Goal: Task Accomplishment & Management: Complete application form

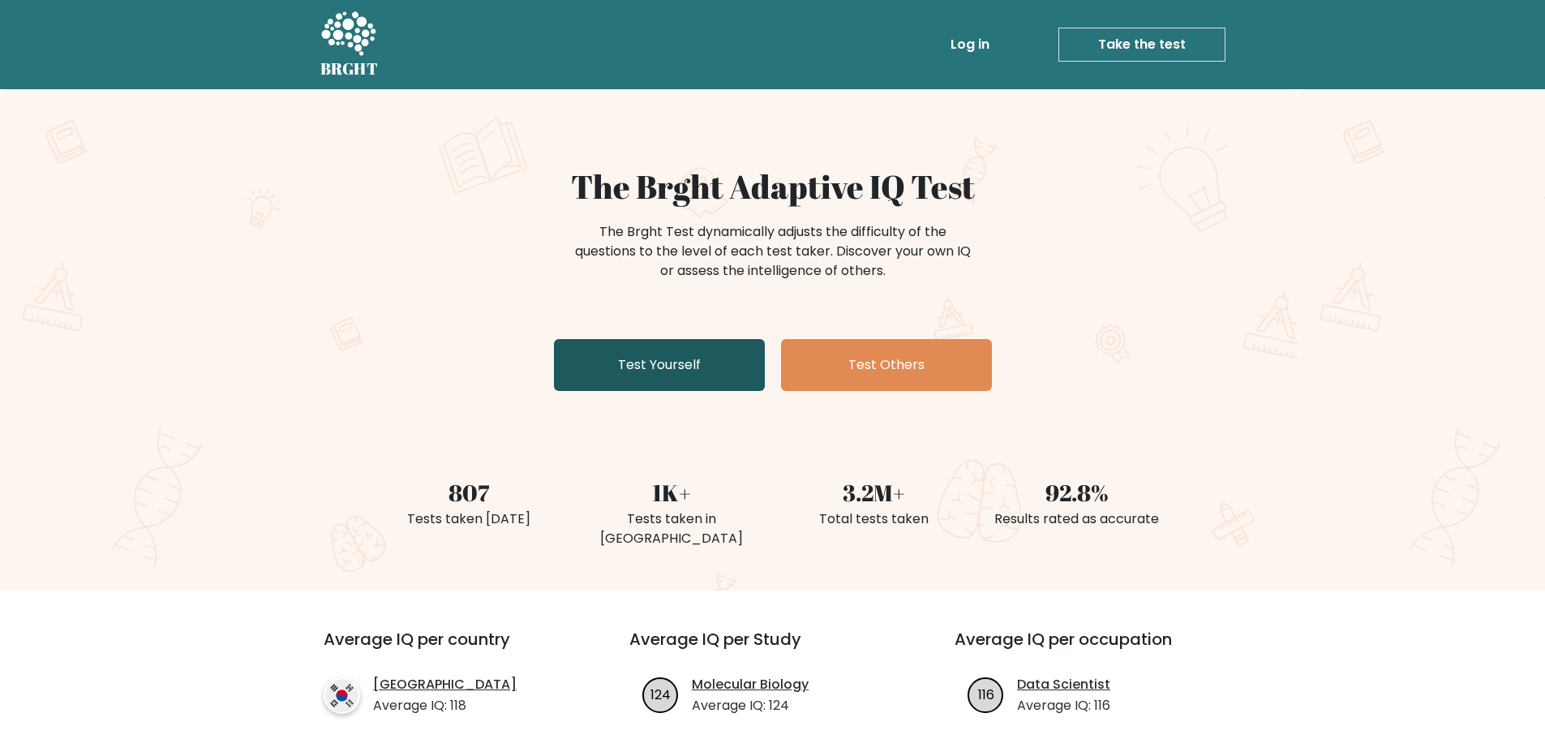
click at [606, 356] on link "Test Yourself" at bounding box center [659, 365] width 211 height 52
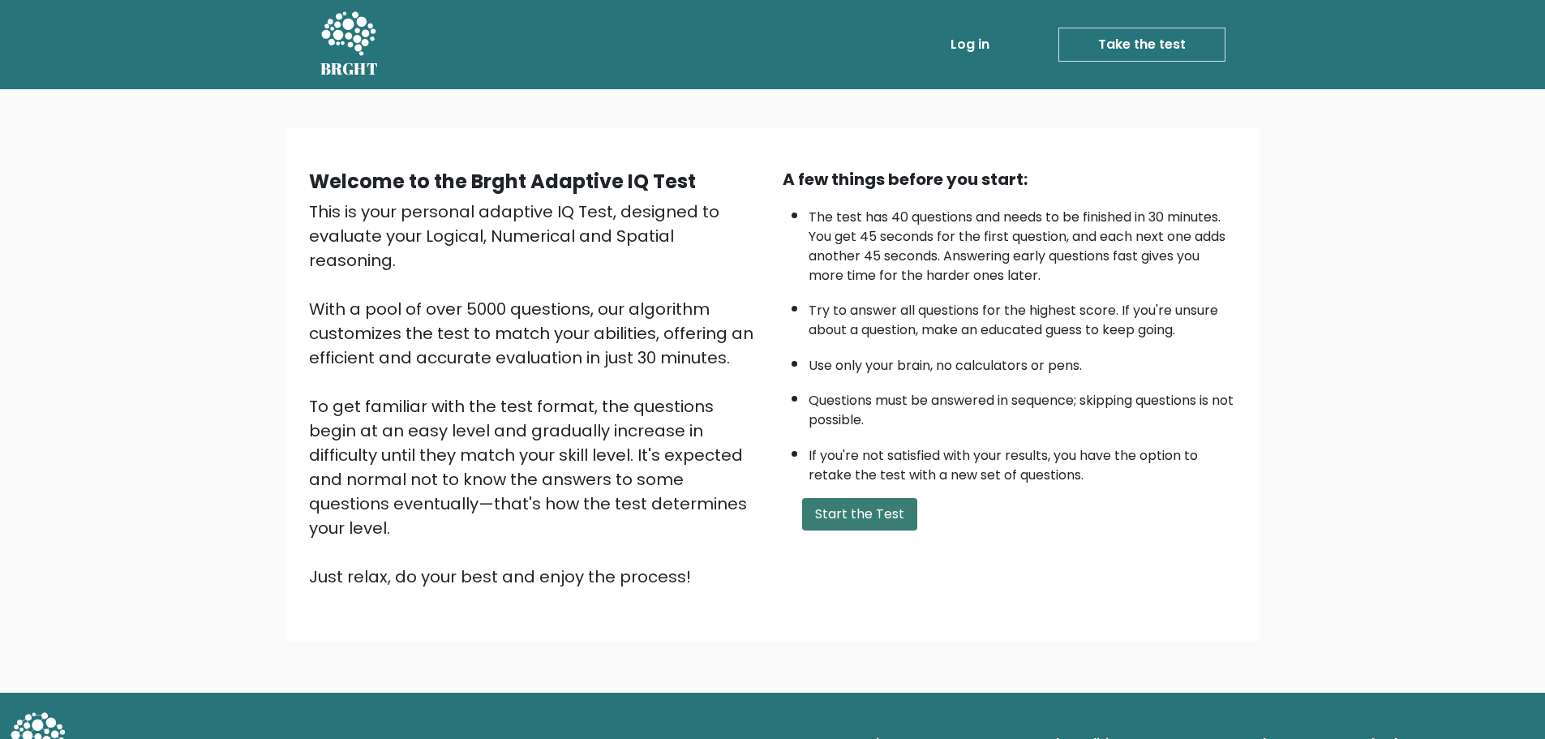
click at [850, 505] on button "Start the Test" at bounding box center [859, 514] width 115 height 32
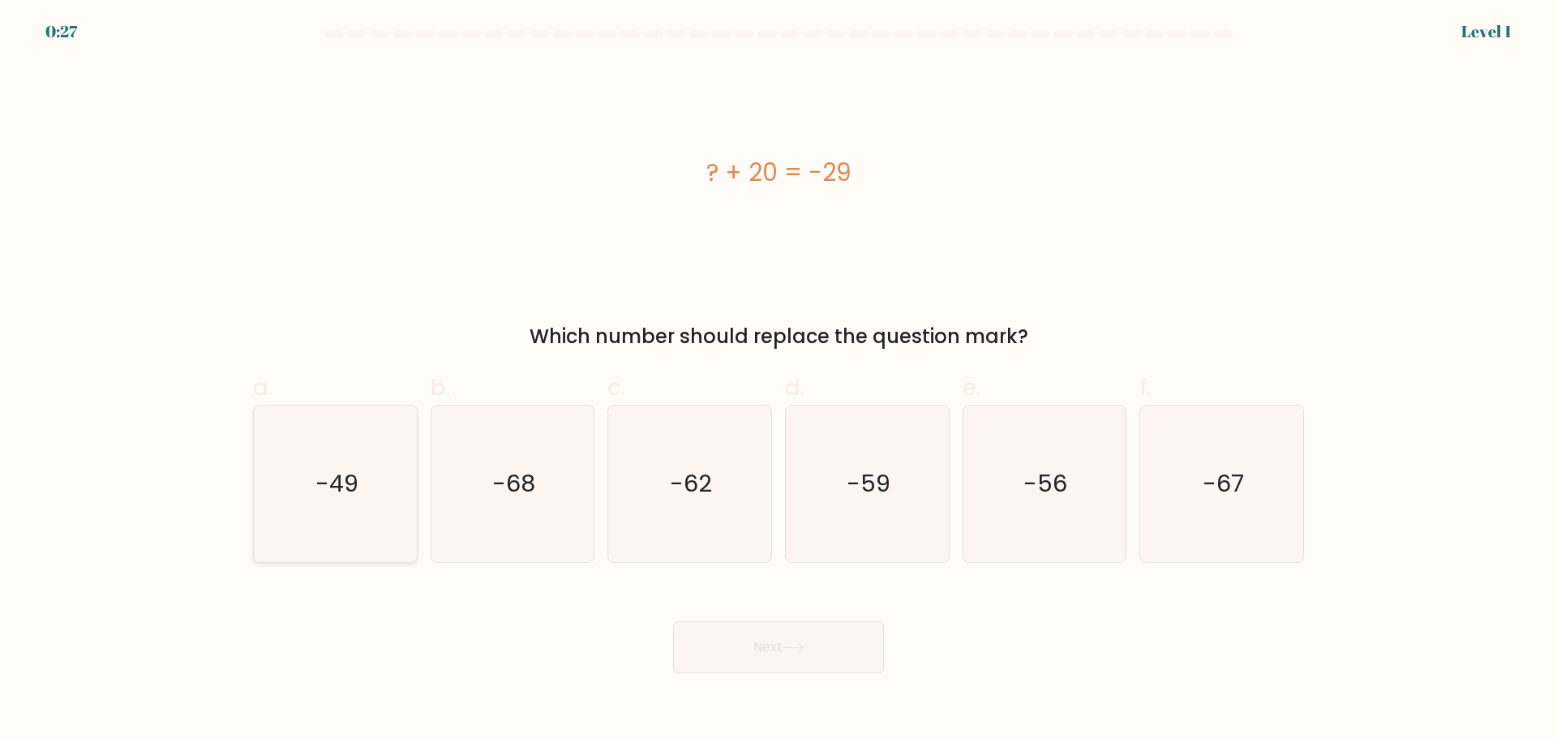
click at [344, 504] on icon "-49" at bounding box center [335, 483] width 157 height 157
click at [779, 380] on input "a. -49" at bounding box center [779, 375] width 1 height 11
radio input "true"
click at [787, 646] on icon at bounding box center [794, 647] width 22 height 9
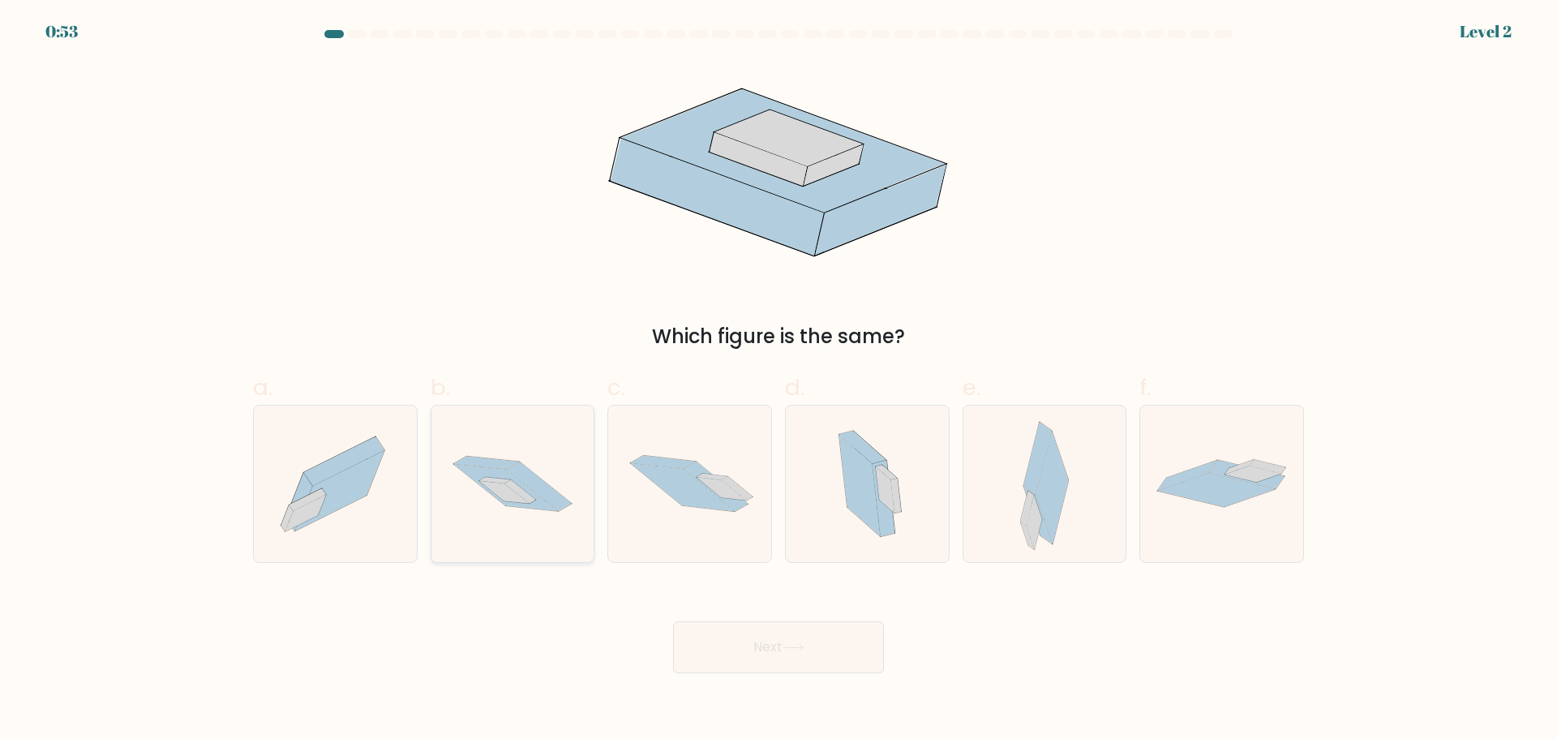
click at [483, 496] on icon at bounding box center [512, 484] width 163 height 108
click at [779, 380] on input "b." at bounding box center [779, 375] width 1 height 11
radio input "true"
click at [757, 663] on button "Next" at bounding box center [778, 647] width 211 height 52
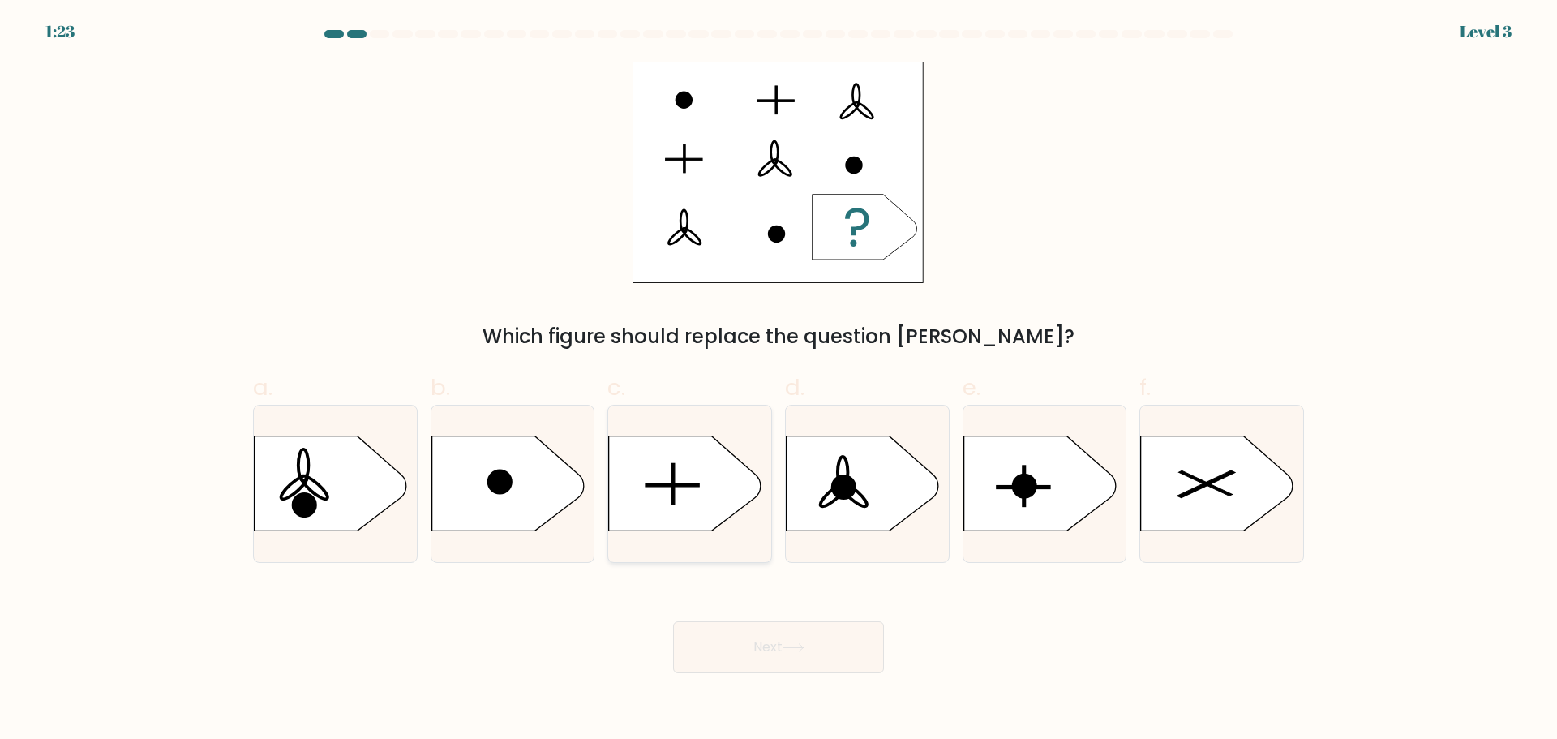
click at [669, 464] on icon at bounding box center [685, 482] width 152 height 95
click at [779, 380] on input "c." at bounding box center [779, 375] width 1 height 11
radio input "true"
click at [762, 656] on button "Next" at bounding box center [778, 647] width 211 height 52
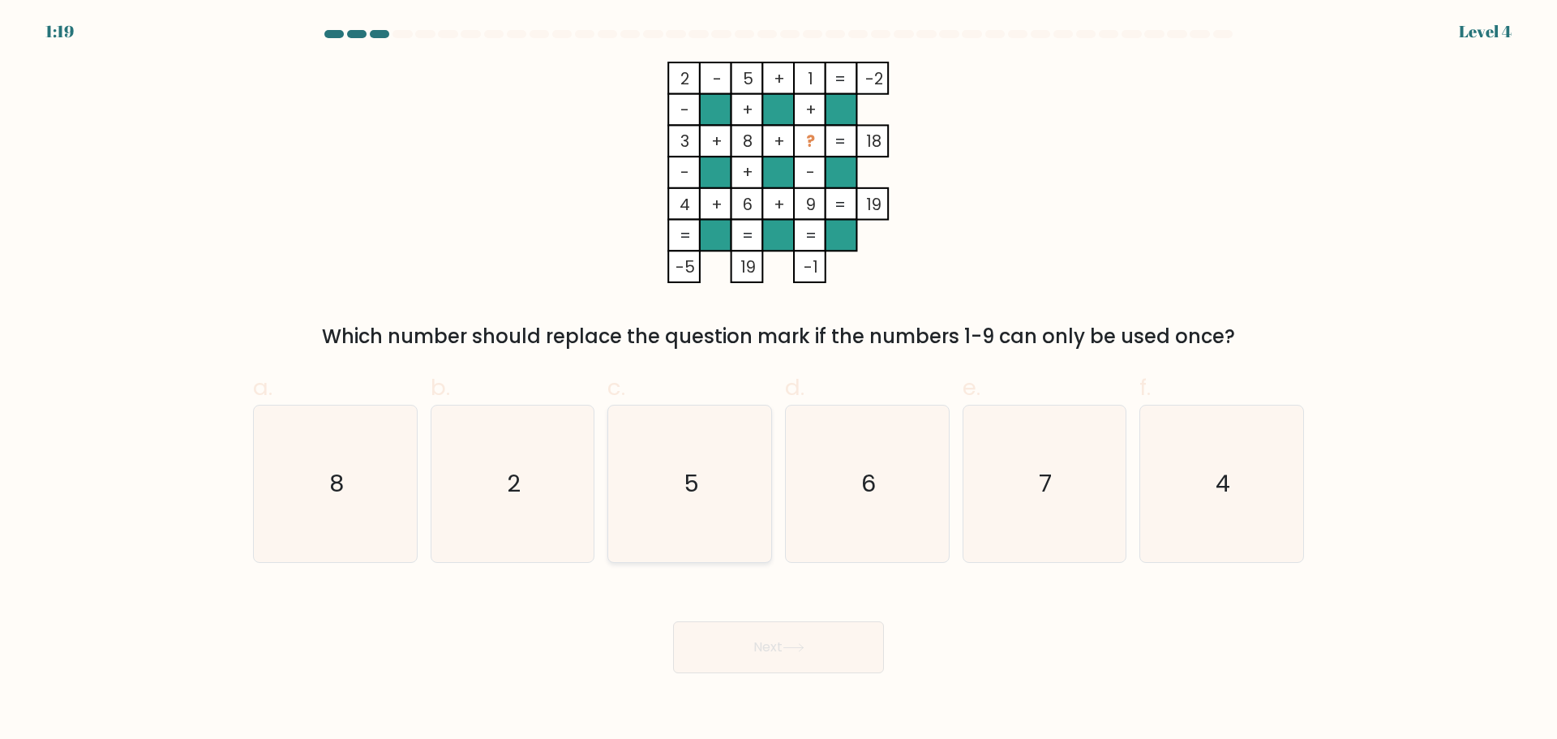
click at [697, 498] on text "5" at bounding box center [691, 483] width 15 height 32
click at [779, 380] on input "c. 5" at bounding box center [779, 375] width 1 height 11
radio input "true"
click at [772, 651] on button "Next" at bounding box center [778, 647] width 211 height 52
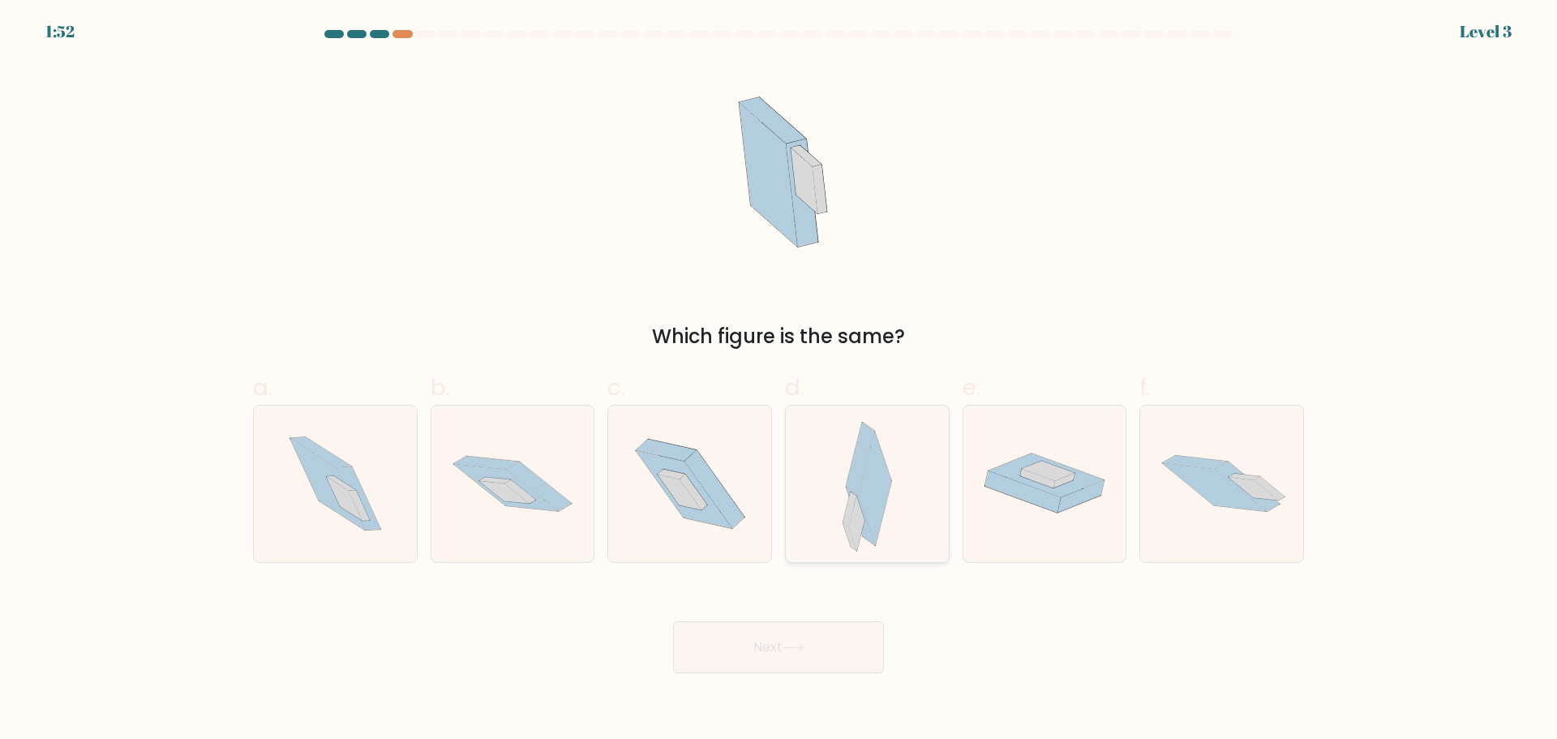
click at [869, 476] on icon at bounding box center [875, 488] width 33 height 114
click at [779, 380] on input "d." at bounding box center [779, 375] width 1 height 11
radio input "true"
click at [771, 653] on button "Next" at bounding box center [778, 647] width 211 height 52
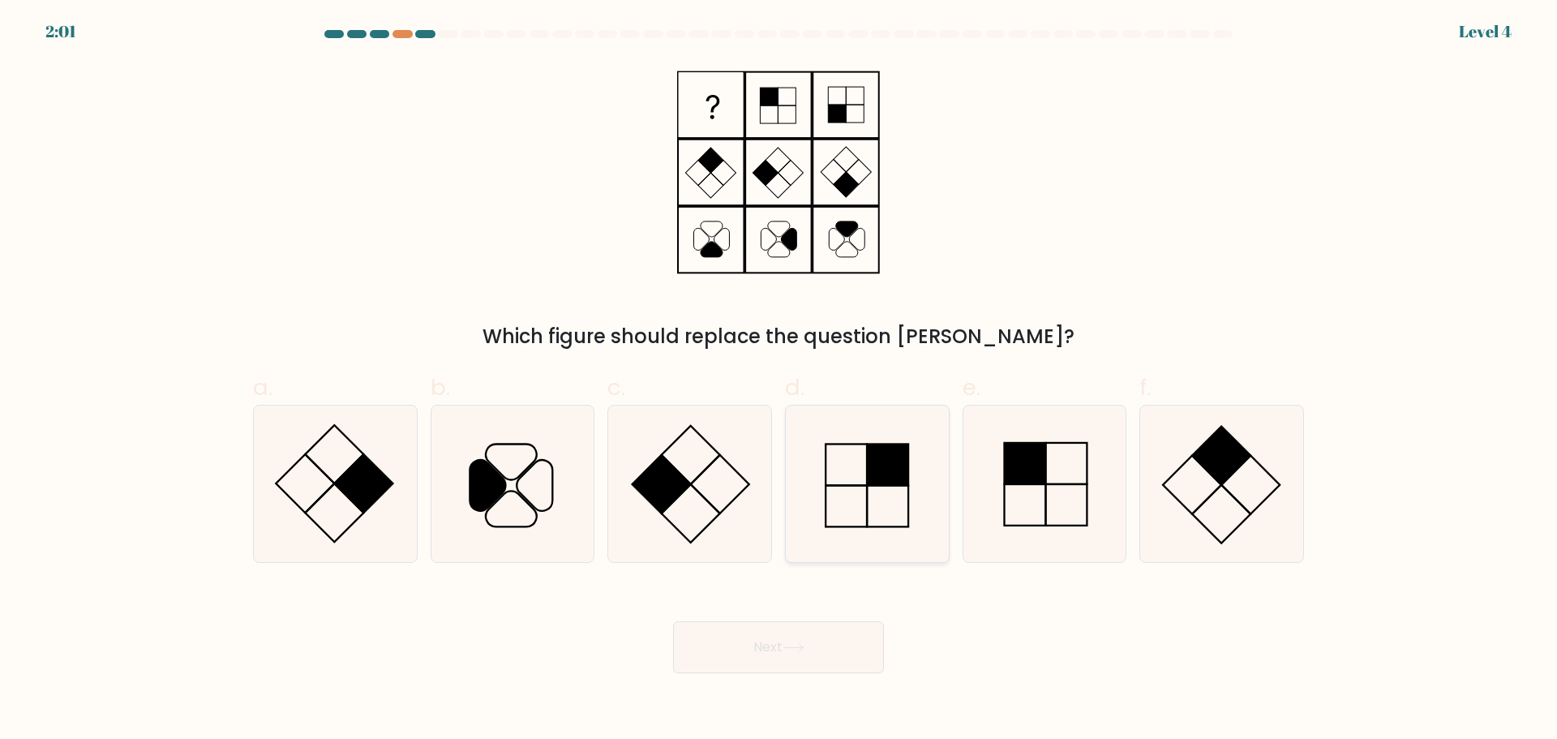
click at [851, 475] on icon at bounding box center [867, 483] width 157 height 157
click at [779, 380] on input "d." at bounding box center [779, 375] width 1 height 11
radio input "true"
click at [743, 653] on button "Next" at bounding box center [778, 647] width 211 height 52
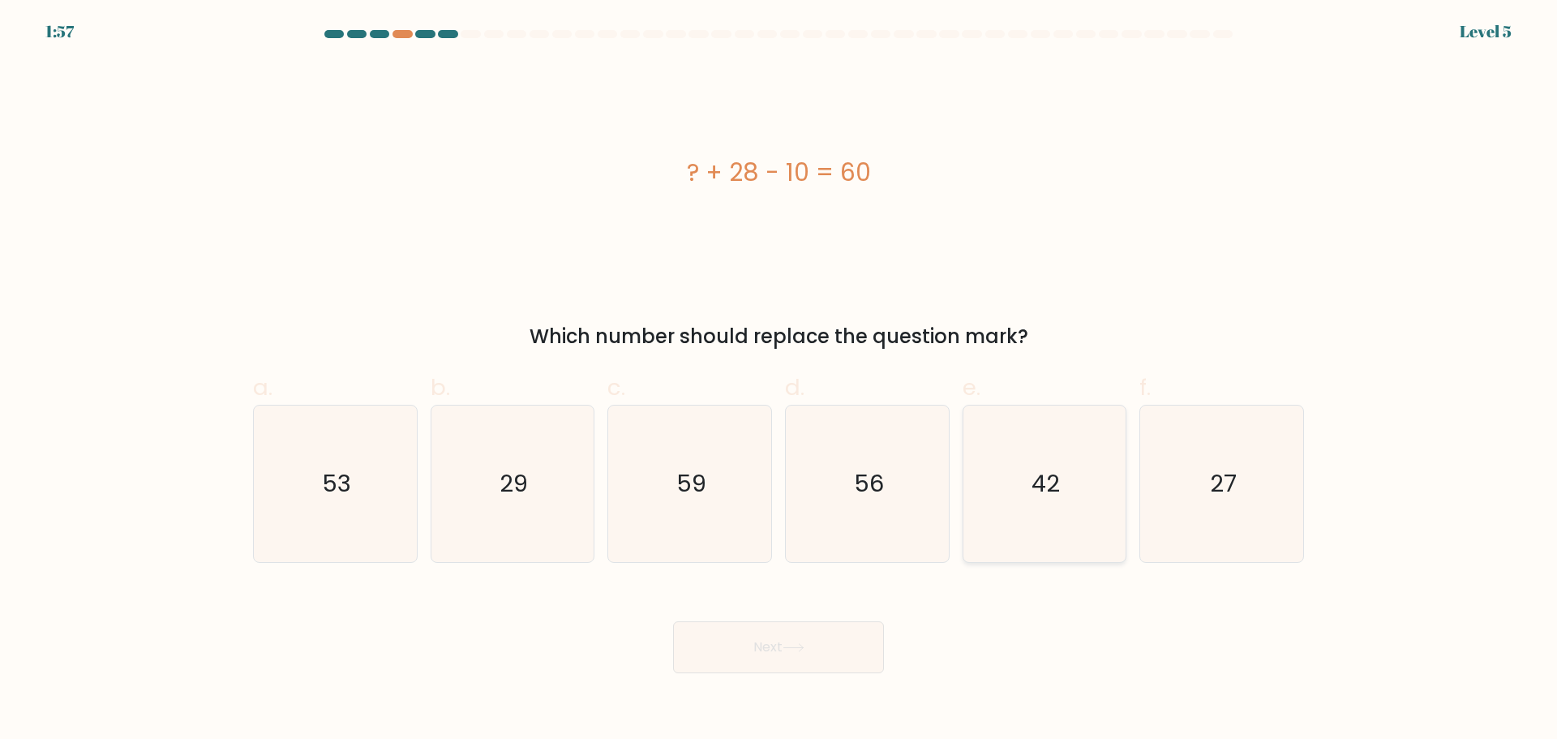
click at [1047, 471] on text "42" at bounding box center [1046, 483] width 28 height 32
click at [779, 380] on input "e. 42" at bounding box center [779, 375] width 1 height 11
radio input "true"
click at [768, 647] on button "Next" at bounding box center [778, 647] width 211 height 52
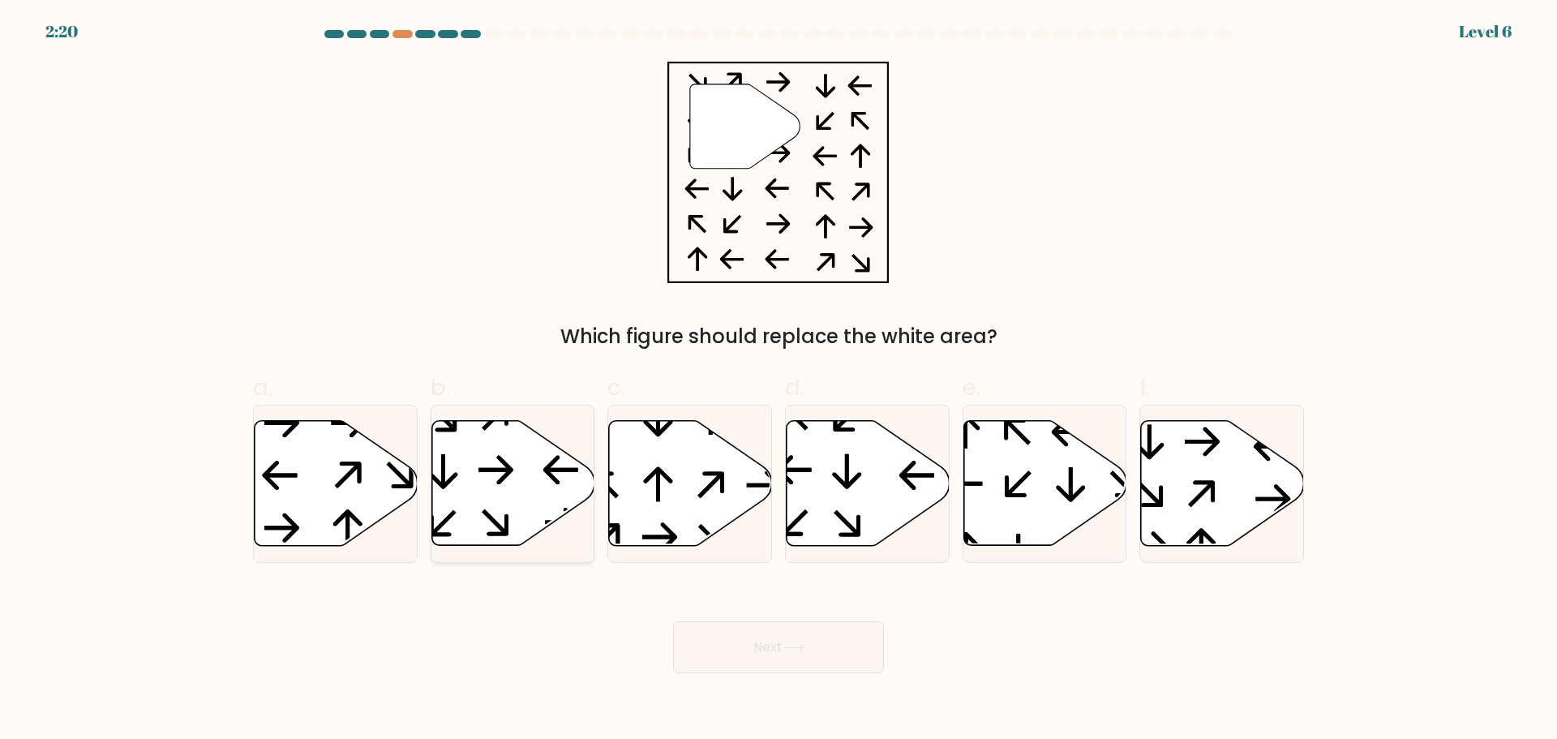
click at [496, 473] on icon at bounding box center [512, 482] width 163 height 125
click at [779, 380] on input "b." at bounding box center [779, 375] width 1 height 11
radio input "true"
click at [768, 654] on button "Next" at bounding box center [778, 647] width 211 height 52
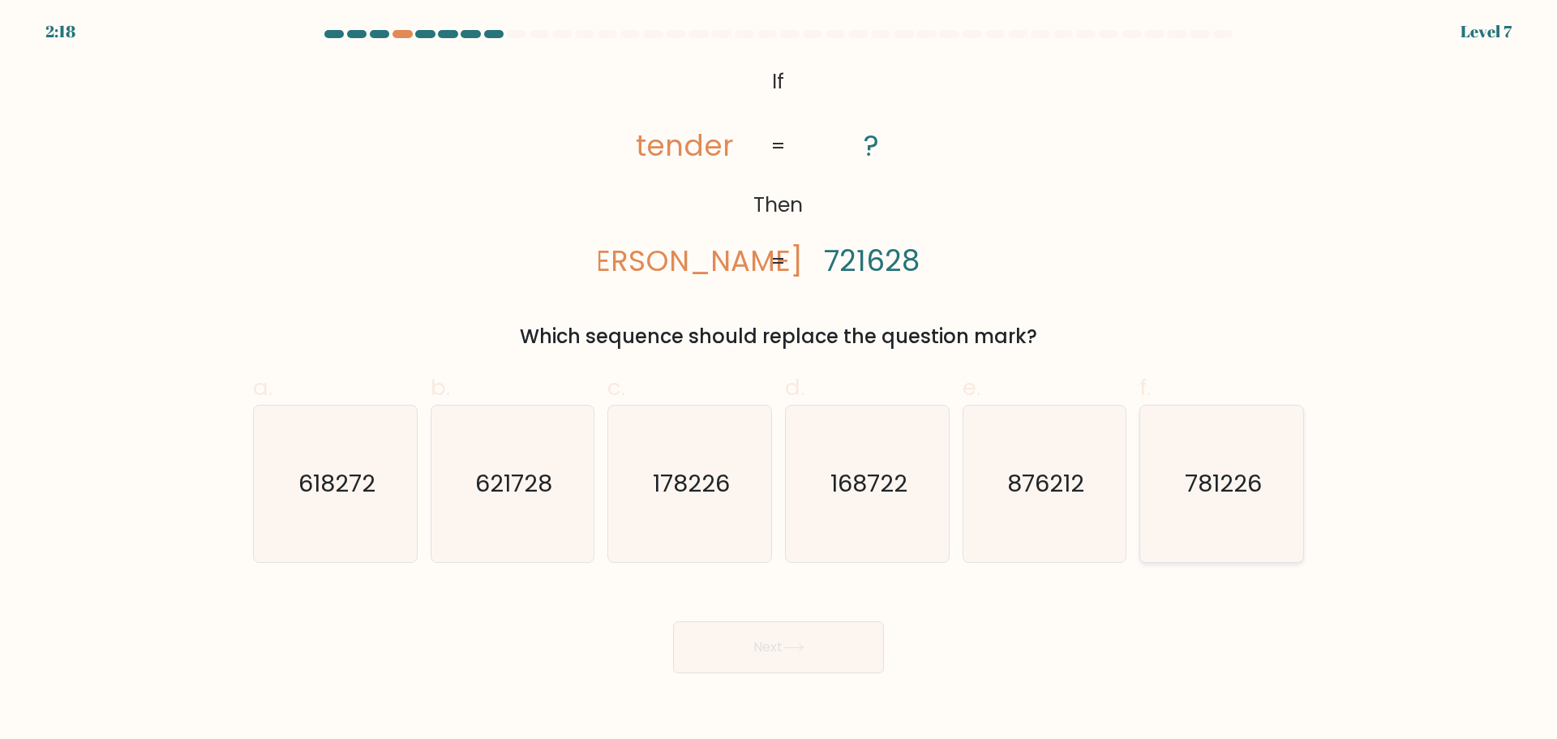
click at [1197, 478] on text "781226" at bounding box center [1223, 483] width 77 height 32
click at [779, 380] on input "f. 781226" at bounding box center [779, 375] width 1 height 11
radio input "true"
click at [768, 646] on button "Next" at bounding box center [778, 647] width 211 height 52
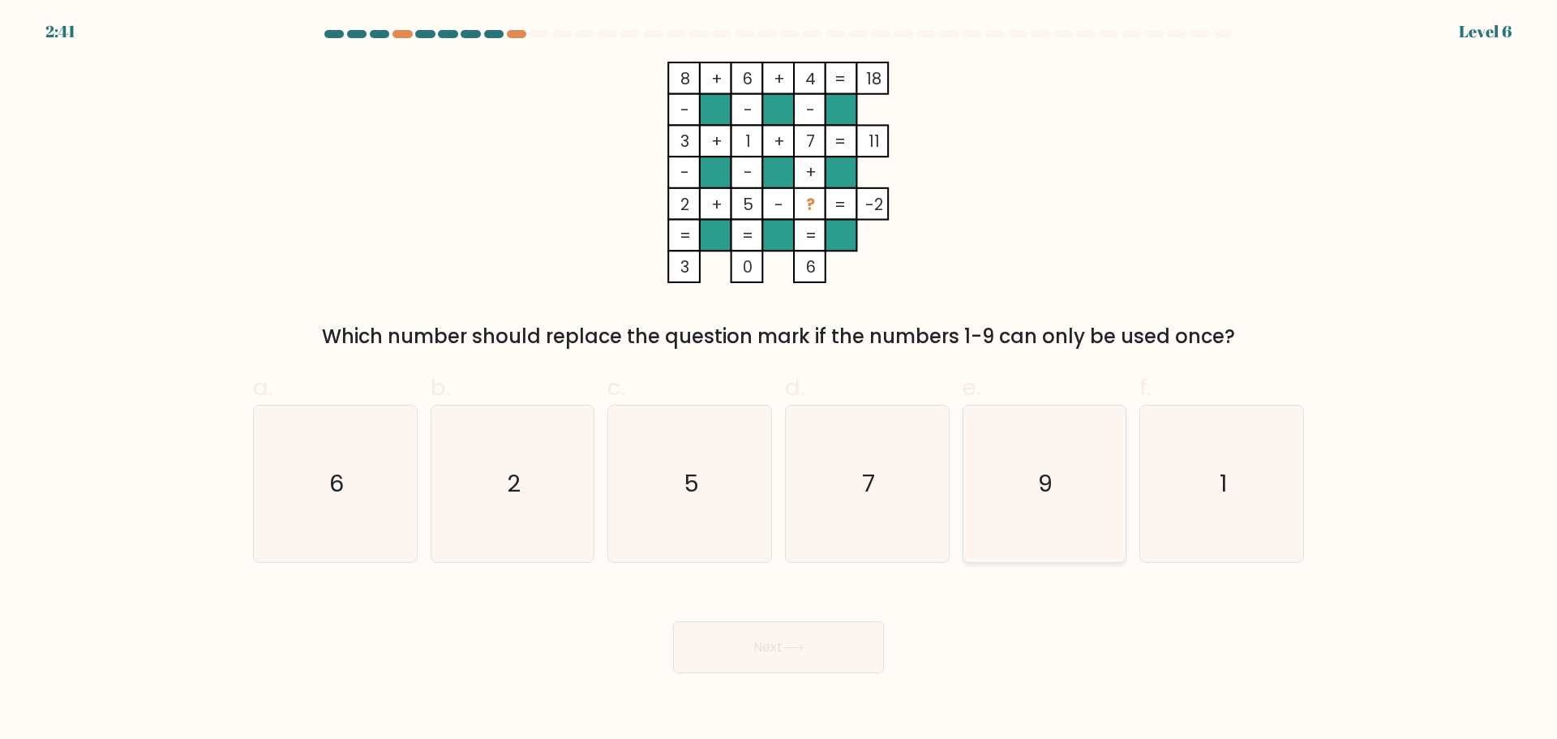
click at [1097, 521] on icon "9" at bounding box center [1044, 483] width 157 height 157
click at [779, 380] on input "e. 9" at bounding box center [779, 375] width 1 height 11
radio input "true"
click at [783, 641] on button "Next" at bounding box center [778, 647] width 211 height 52
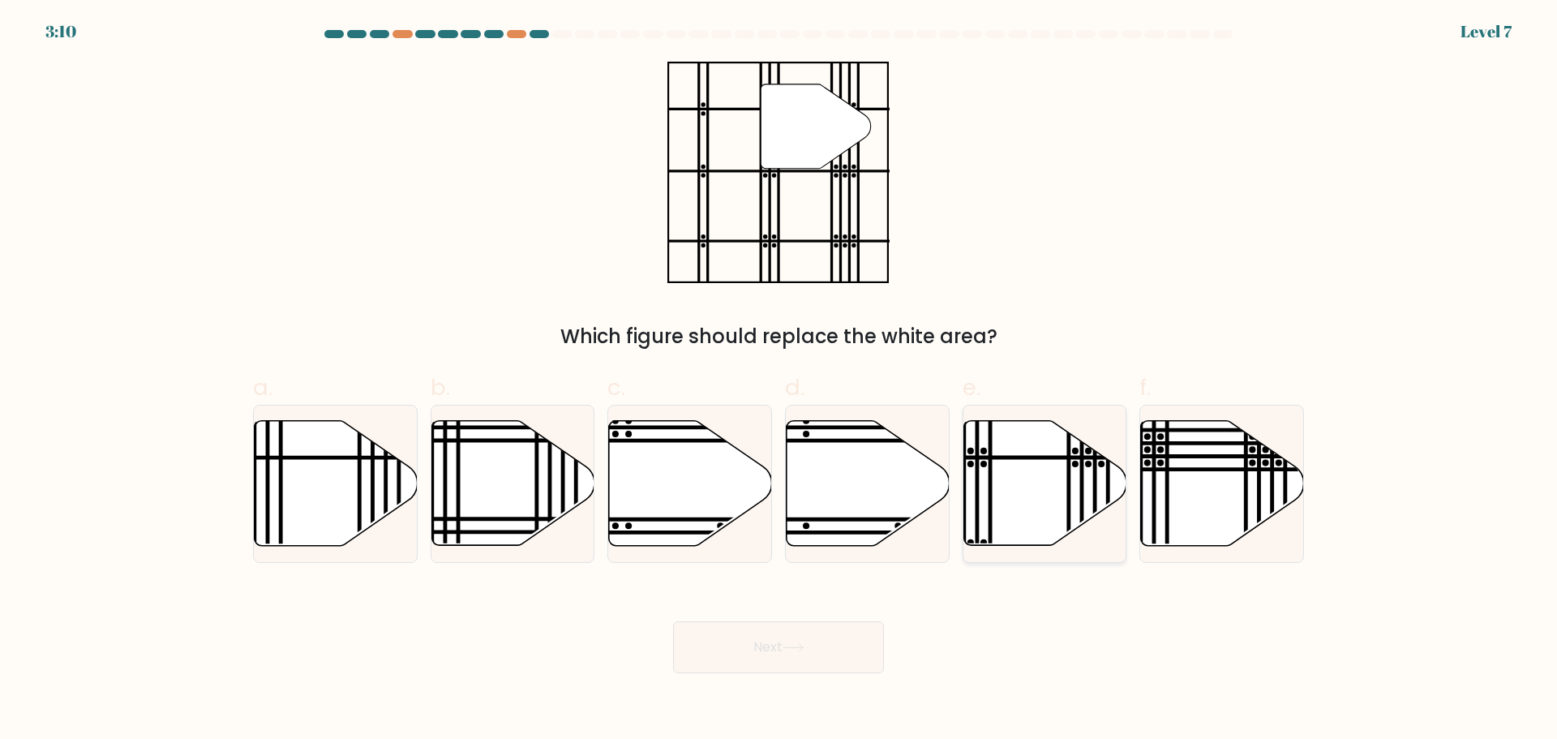
click at [1020, 498] on icon at bounding box center [1044, 482] width 163 height 125
click at [779, 380] on input "e." at bounding box center [779, 375] width 1 height 11
radio input "true"
click at [809, 654] on button "Next" at bounding box center [778, 647] width 211 height 52
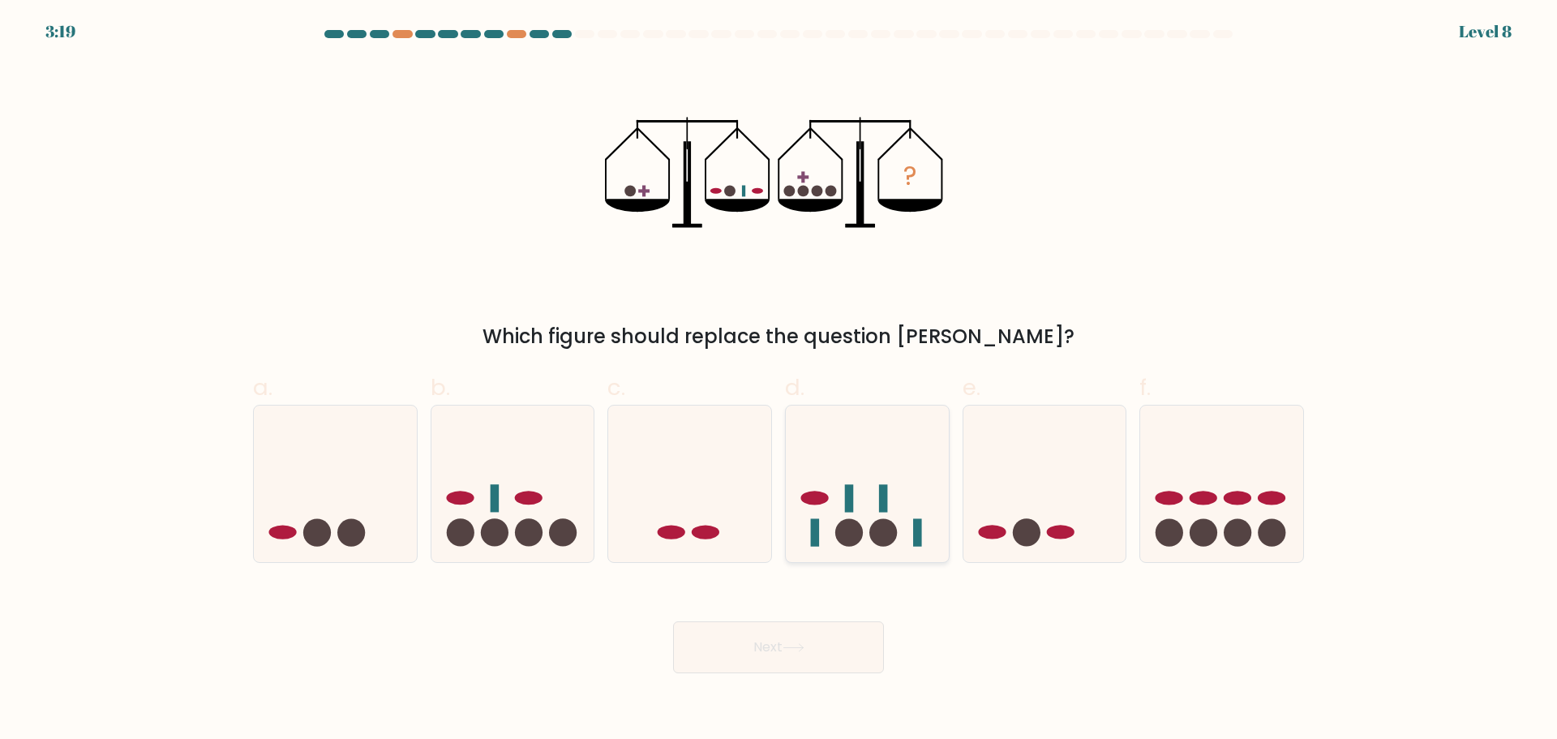
click at [804, 496] on ellipse at bounding box center [814, 498] width 28 height 14
click at [779, 380] on input "d." at bounding box center [779, 375] width 1 height 11
radio input "true"
click at [772, 655] on button "Next" at bounding box center [778, 647] width 211 height 52
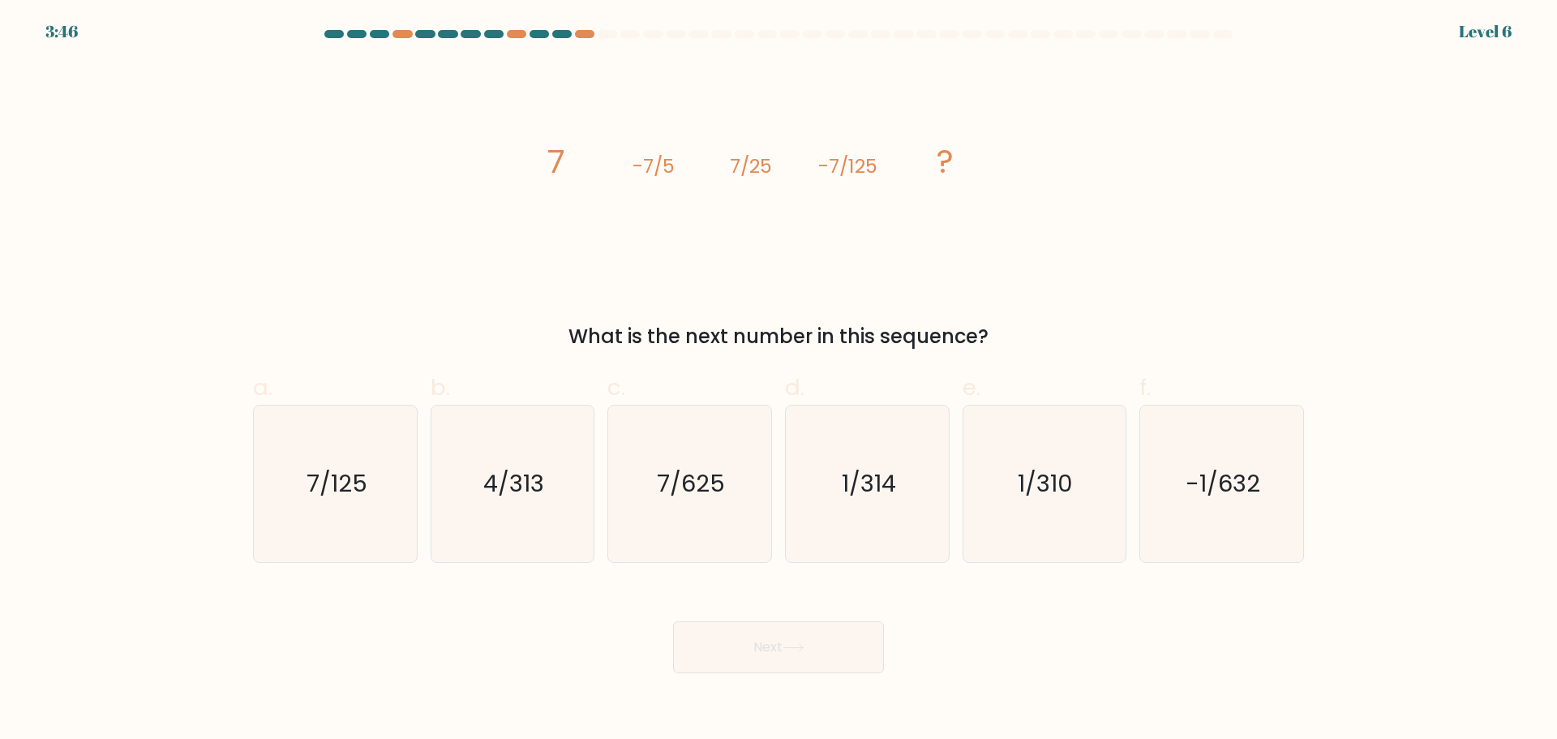
drag, startPoint x: 629, startPoint y: 164, endPoint x: 989, endPoint y: 334, distance: 398.3
click at [989, 334] on div "image/svg+xml 7 -7/5 7/25 -7/125 ? What is the next number in this sequence?" at bounding box center [778, 207] width 1070 height 290
copy div "-7/5 7/25 -7/125 ? What is the next number in this sequence?"
click at [673, 453] on icon "7/625" at bounding box center [689, 483] width 157 height 157
click at [779, 380] on input "c. 7/625" at bounding box center [779, 375] width 1 height 11
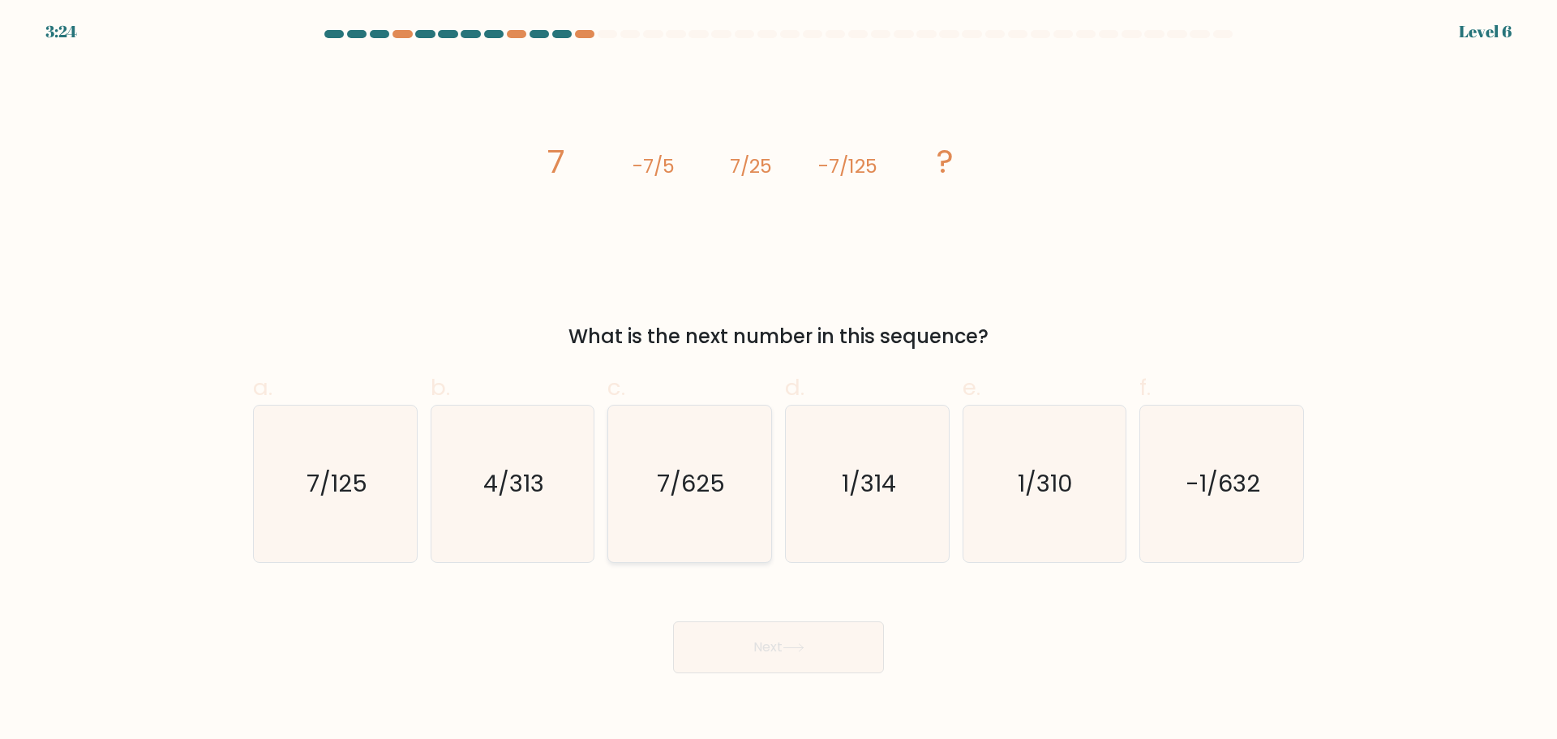
radio input "true"
click at [831, 655] on button "Next" at bounding box center [778, 647] width 211 height 52
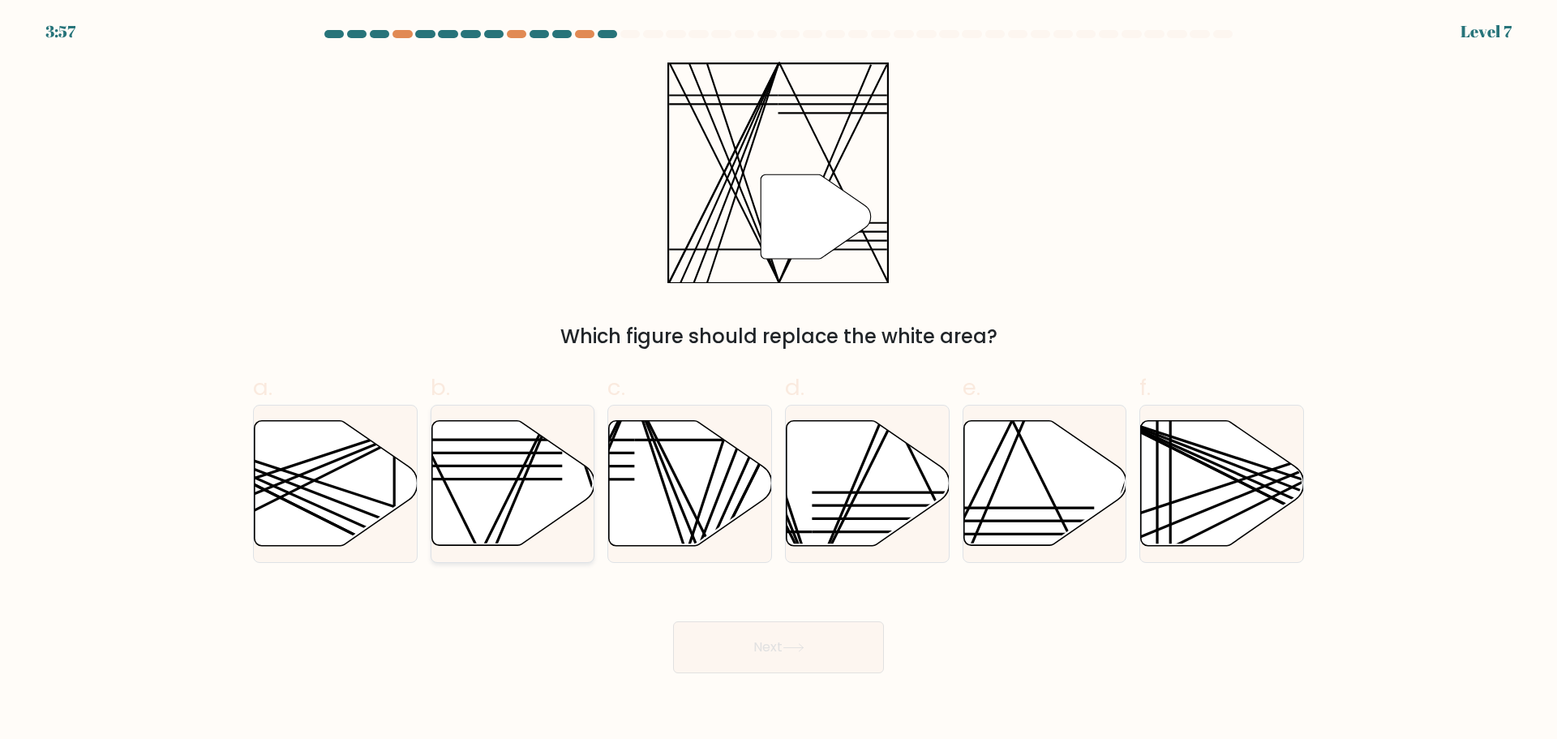
click at [492, 485] on icon at bounding box center [512, 482] width 163 height 125
click at [779, 380] on input "b." at bounding box center [779, 375] width 1 height 11
radio input "true"
click at [872, 487] on icon at bounding box center [868, 482] width 163 height 125
click at [779, 380] on input "d." at bounding box center [779, 375] width 1 height 11
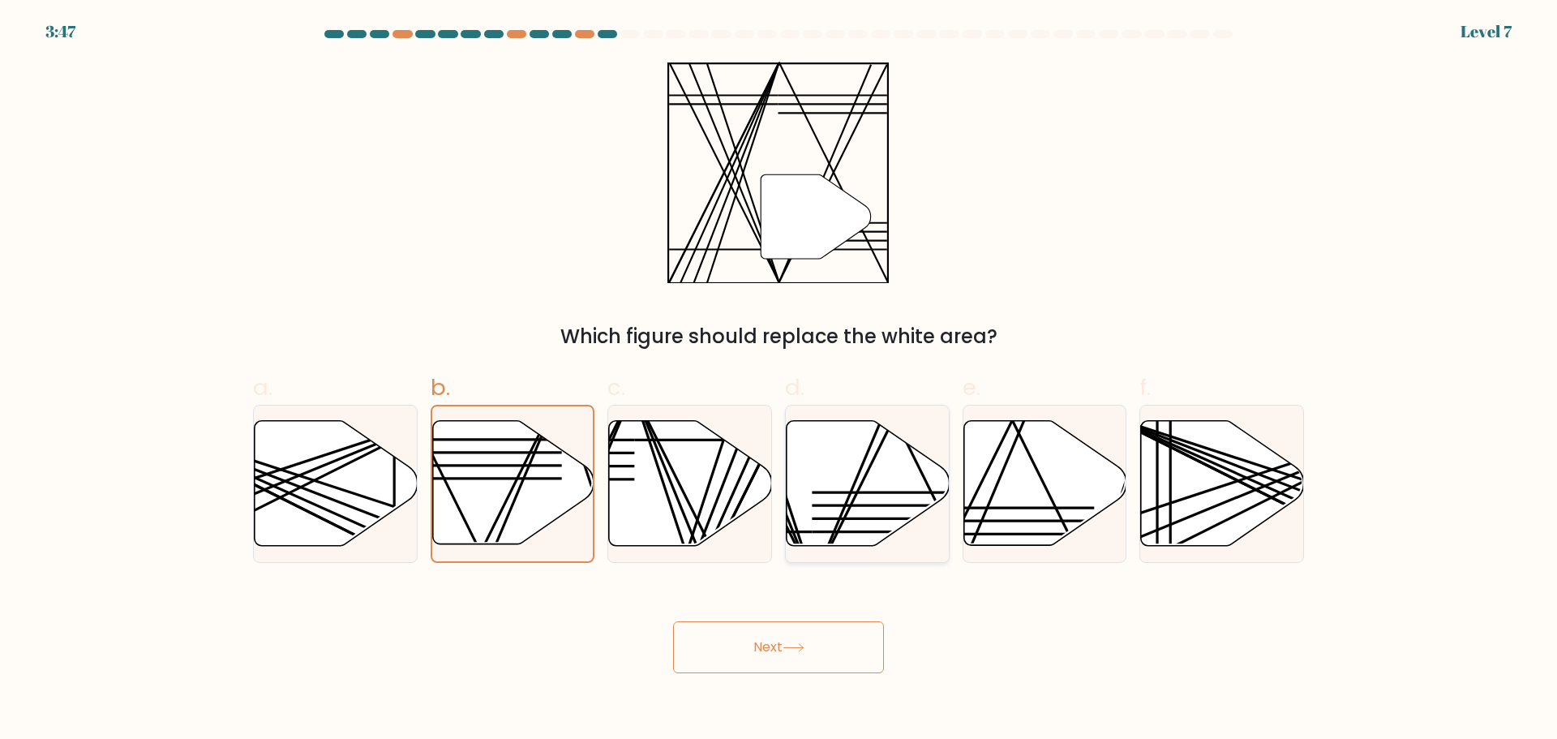
radio input "true"
click at [800, 646] on icon at bounding box center [794, 647] width 22 height 9
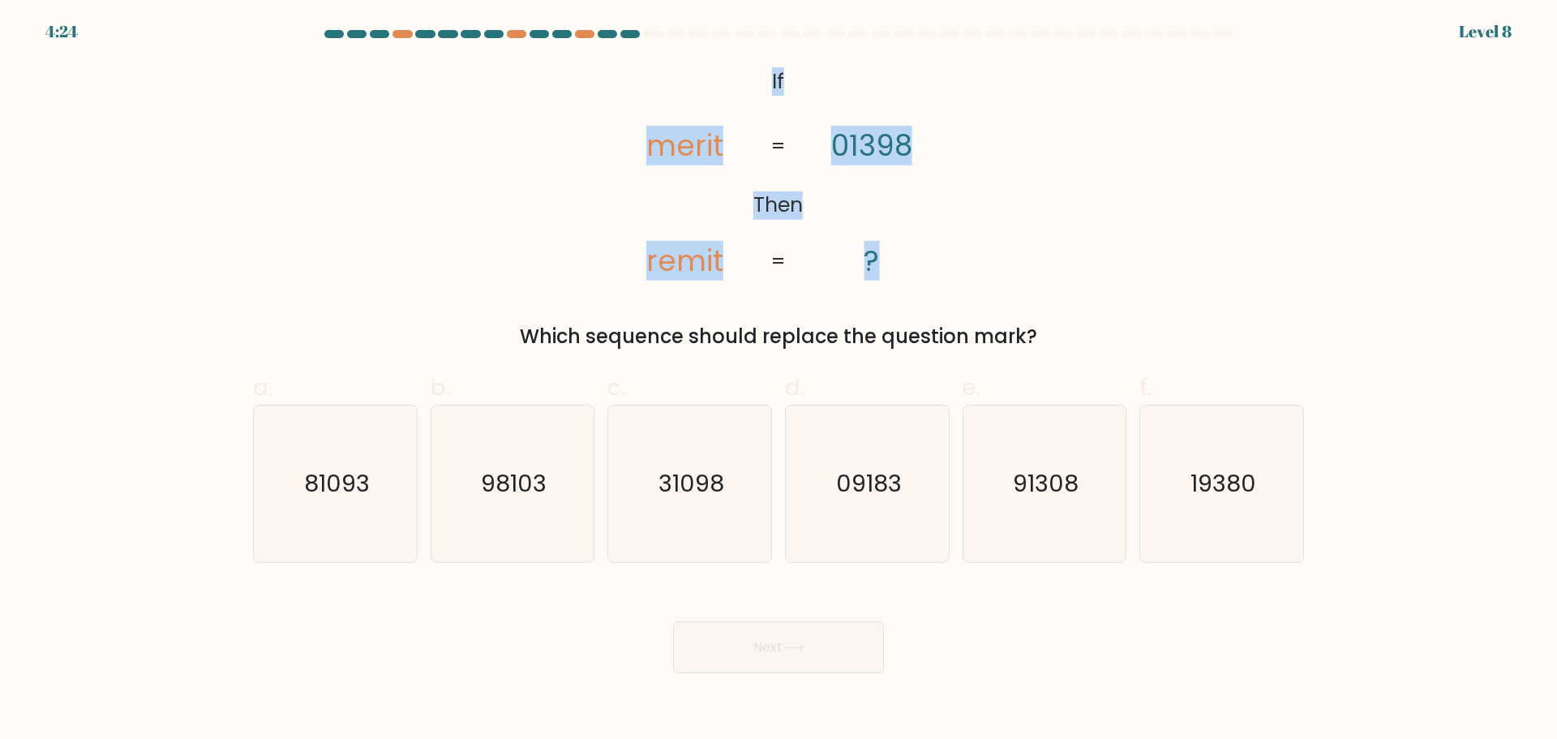
drag, startPoint x: 769, startPoint y: 76, endPoint x: 900, endPoint y: 247, distance: 215.1
click at [900, 247] on icon "@import url('https://fonts.googleapis.com/css?family=Abril+Fatface:400,100,100i…" at bounding box center [779, 172] width 360 height 221
copy icon "If Then merit remit 01398 ?"
click at [466, 227] on div "@import url('https://fonts.googleapis.com/css?family=Abril+Fatface:400,100,100i…" at bounding box center [778, 207] width 1070 height 290
drag, startPoint x: 834, startPoint y: 145, endPoint x: 925, endPoint y: 147, distance: 90.8
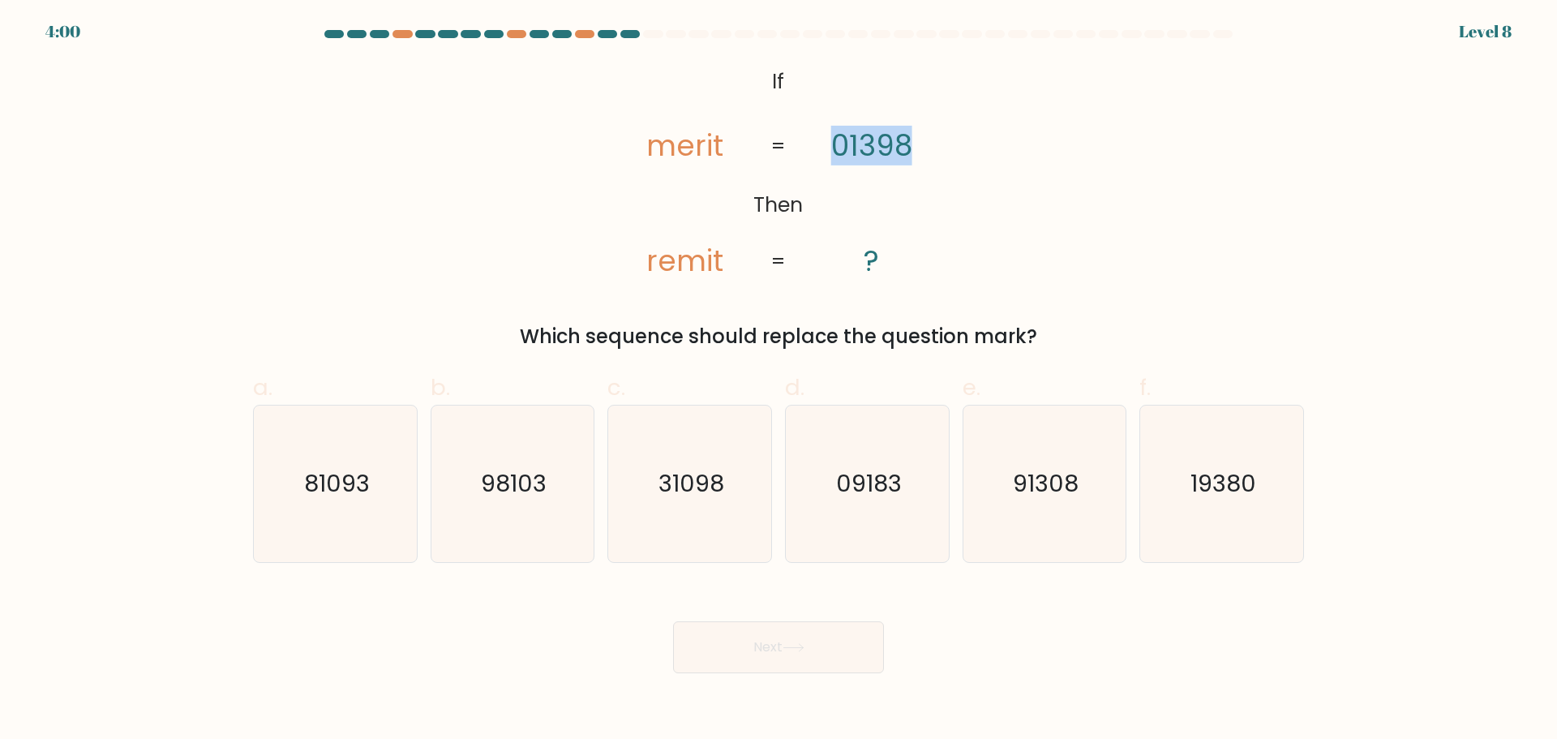
click at [925, 147] on icon "@import url('https://fonts.googleapis.com/css?family=Abril+Fatface:400,100,100i…" at bounding box center [779, 172] width 360 height 221
copy tspan "01398"
click at [613, 175] on icon "@import url('https://fonts.googleapis.com/css?family=Abril+Fatface:400,100,100i…" at bounding box center [779, 172] width 360 height 221
click at [1227, 483] on text "19380" at bounding box center [1224, 483] width 66 height 32
click at [779, 380] on input "f. 19380" at bounding box center [779, 375] width 1 height 11
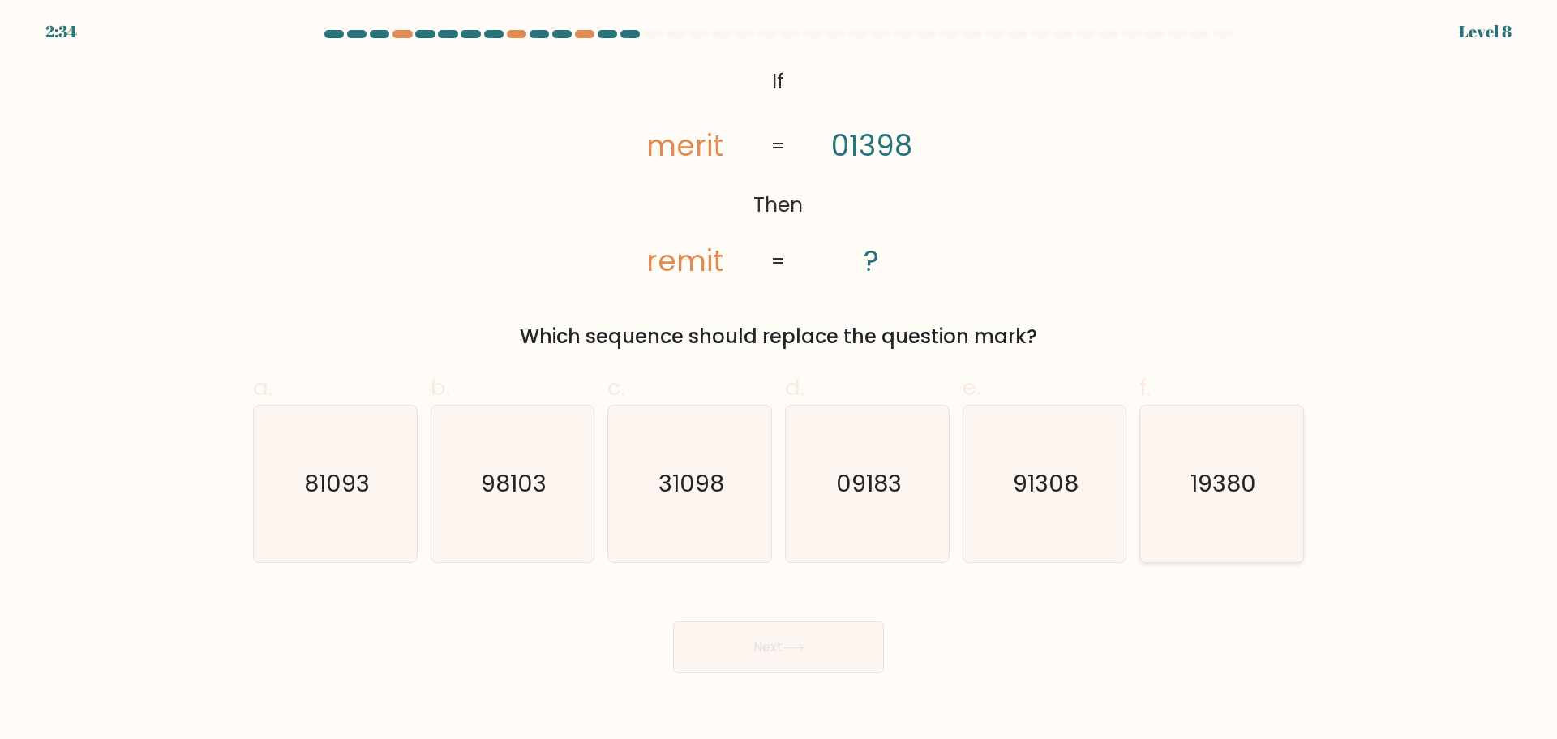
radio input "true"
click at [744, 652] on button "Next" at bounding box center [778, 647] width 211 height 52
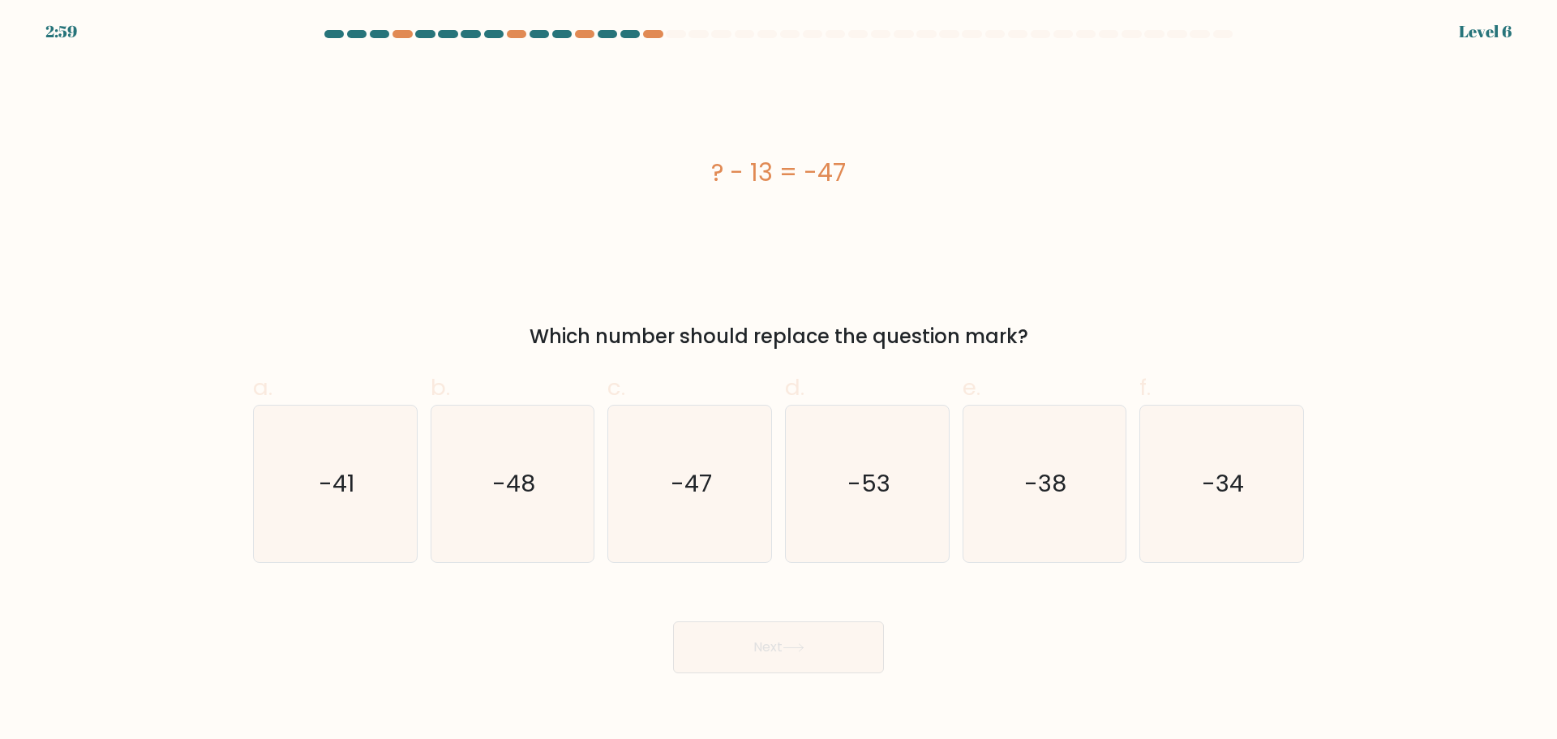
drag, startPoint x: 714, startPoint y: 169, endPoint x: 871, endPoint y: 170, distance: 156.5
click at [871, 170] on div "? - 13 = -47" at bounding box center [778, 172] width 1051 height 36
copy div "? - 13 = -47"
click at [1199, 460] on icon "-34" at bounding box center [1221, 483] width 157 height 157
click at [779, 380] on input "f. -34" at bounding box center [779, 375] width 1 height 11
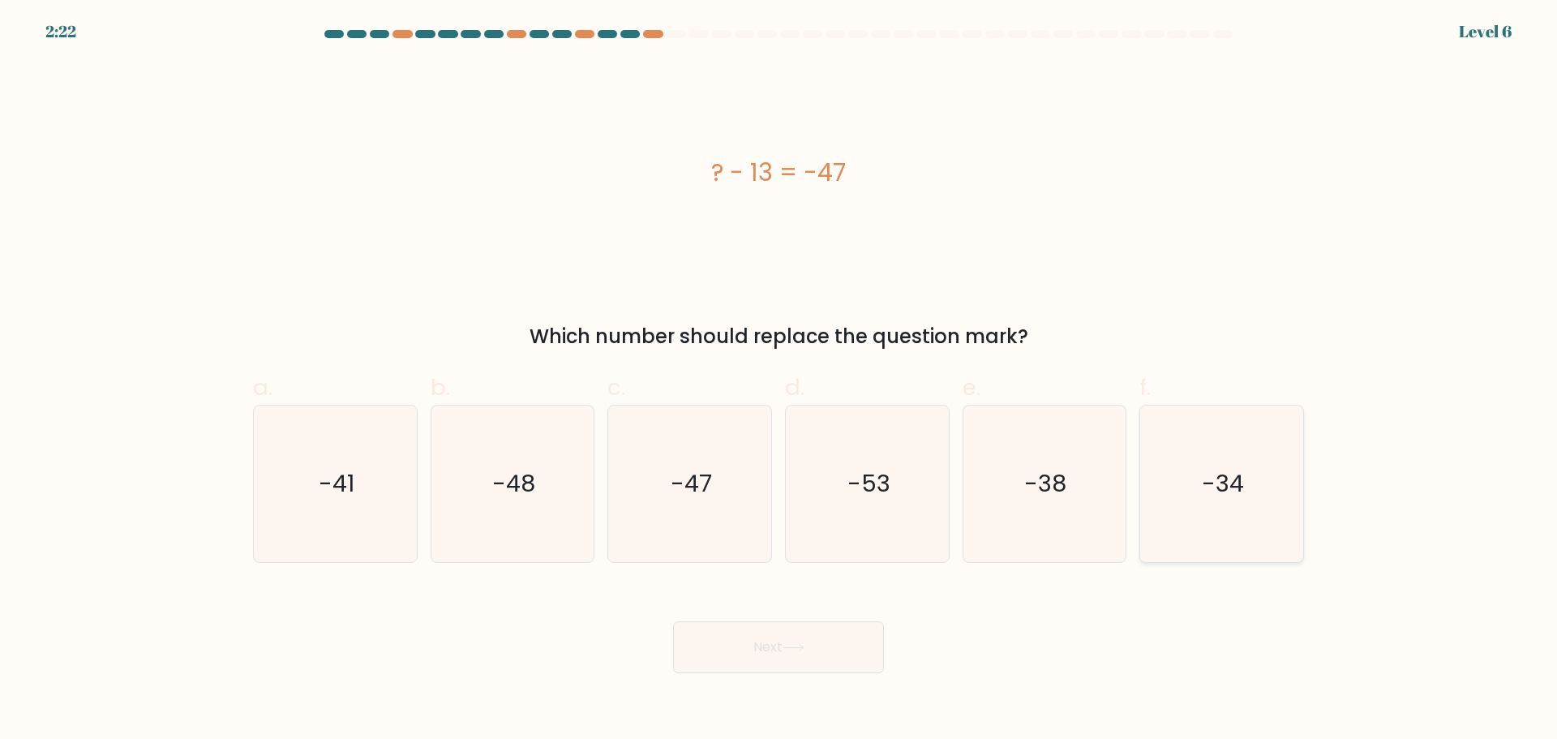
radio input "true"
click at [809, 639] on button "Next" at bounding box center [778, 647] width 211 height 52
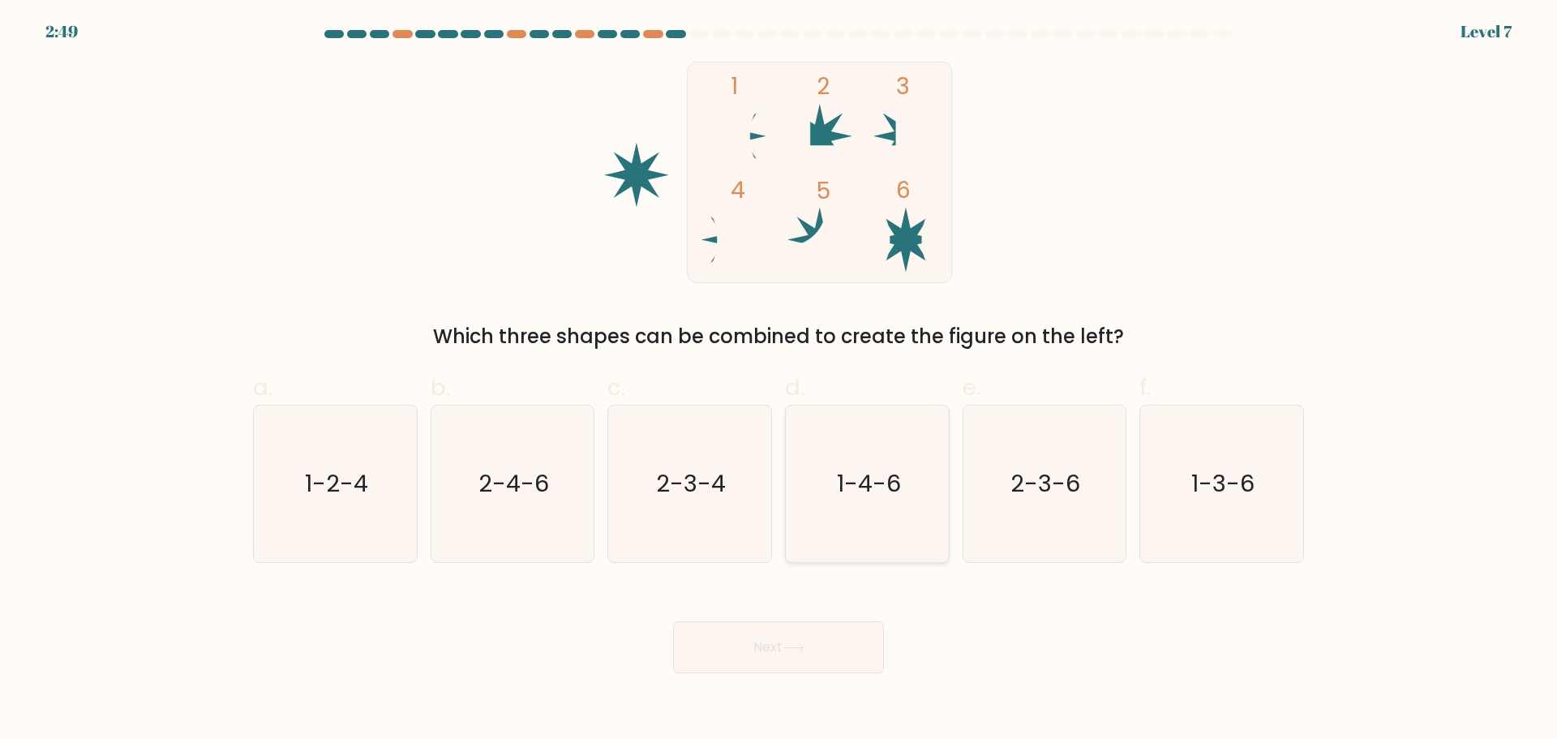
click at [887, 474] on text "1-4-6" at bounding box center [869, 483] width 64 height 32
click at [779, 380] on input "d. 1-4-6" at bounding box center [779, 375] width 1 height 11
radio input "true"
click at [800, 635] on button "Next" at bounding box center [778, 647] width 211 height 52
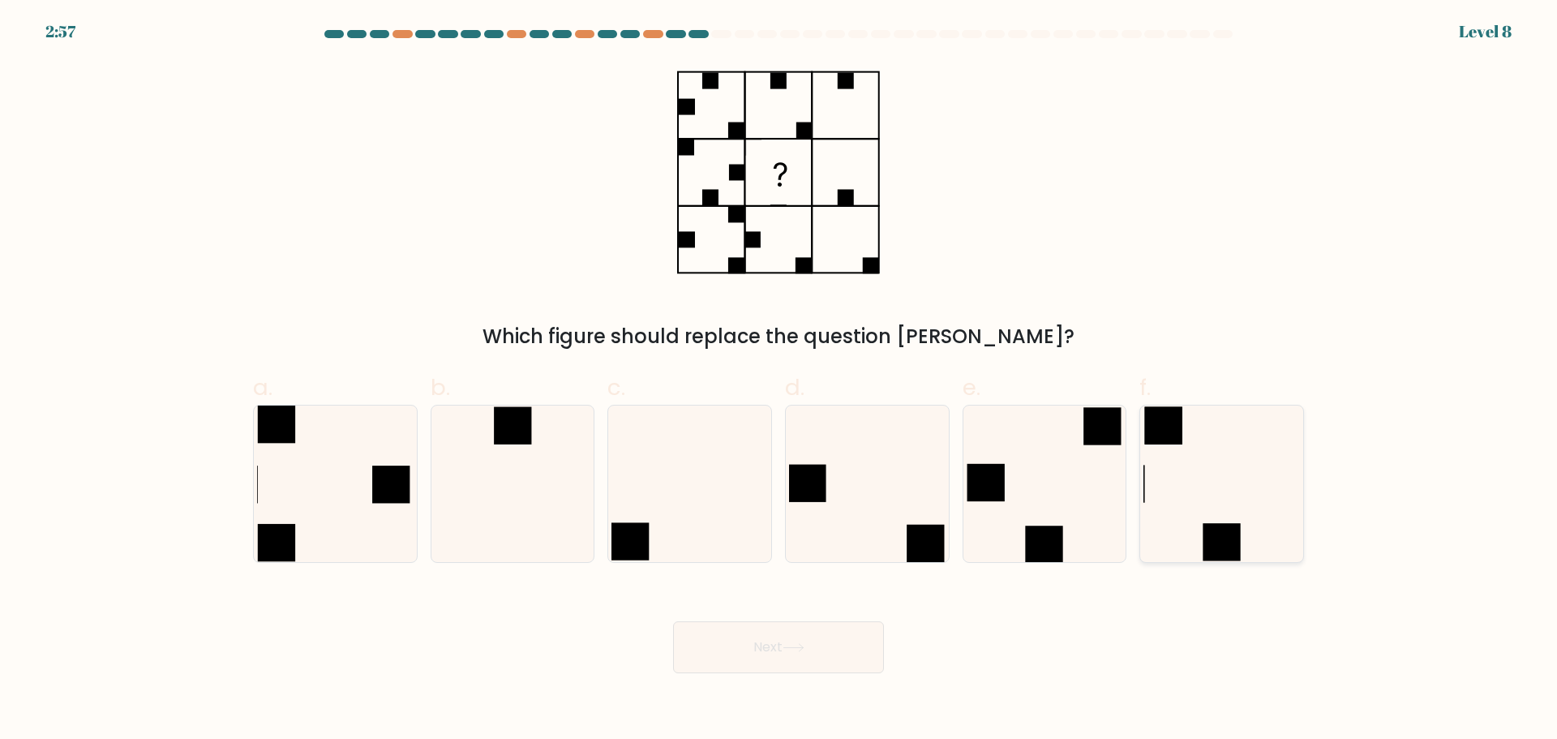
click at [1231, 483] on icon at bounding box center [1221, 483] width 157 height 157
click at [779, 380] on input "f." at bounding box center [779, 375] width 1 height 11
radio input "true"
click at [804, 653] on button "Next" at bounding box center [778, 647] width 211 height 52
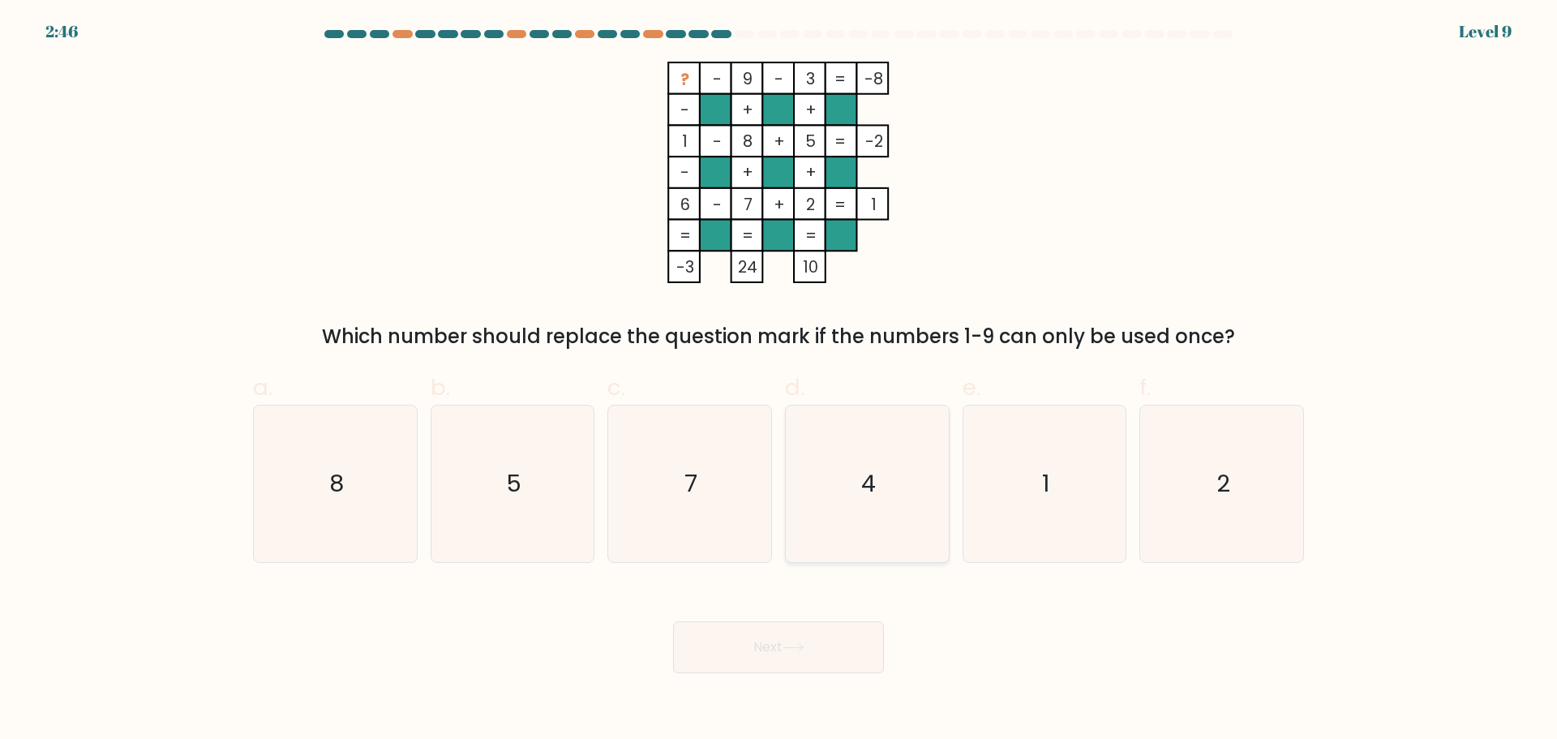
click at [854, 478] on icon "4" at bounding box center [867, 483] width 157 height 157
click at [779, 380] on input "d. 4" at bounding box center [779, 375] width 1 height 11
radio input "true"
click at [811, 640] on button "Next" at bounding box center [778, 647] width 211 height 52
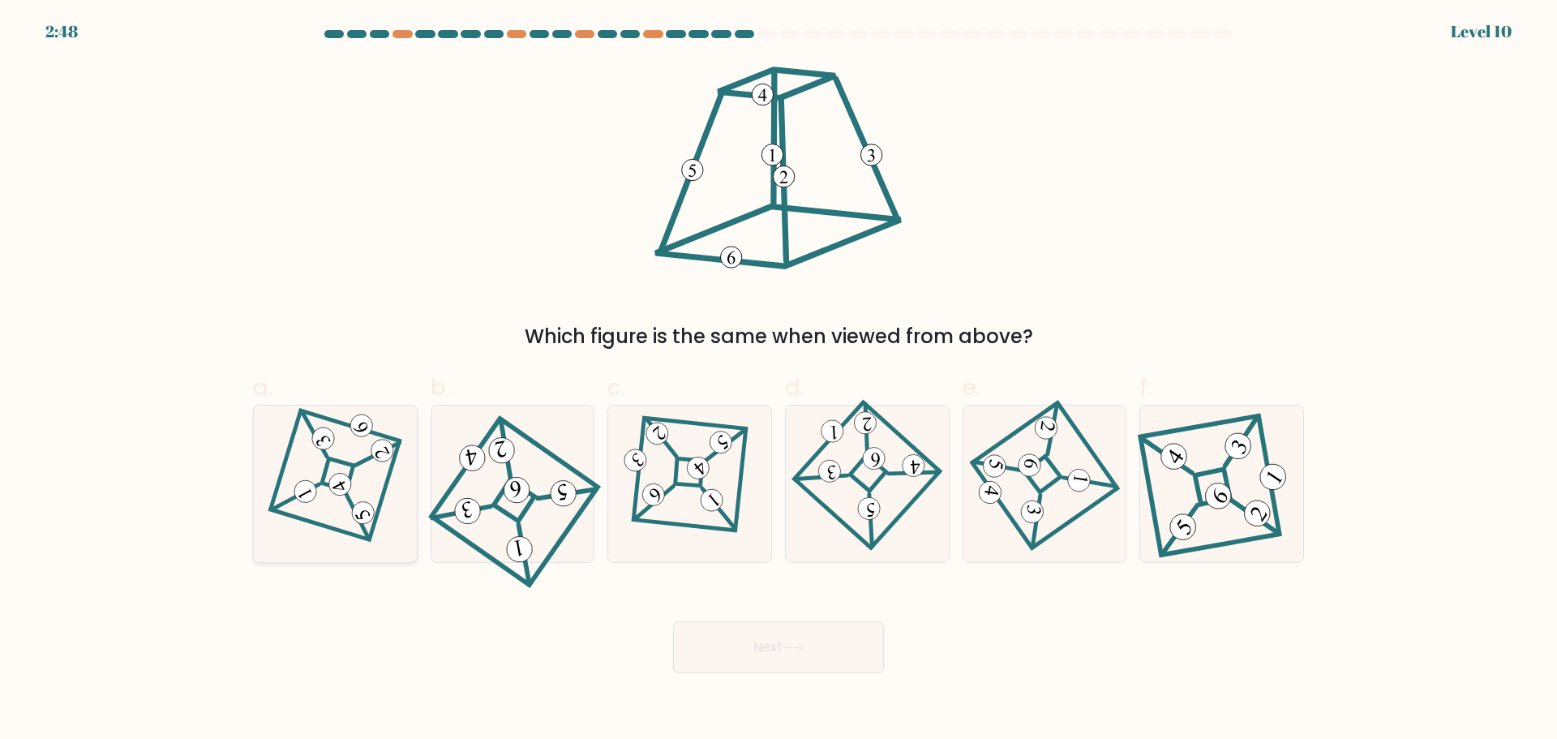
click at [341, 484] on icon at bounding box center [339, 485] width 15 height 14
click at [779, 380] on input "a." at bounding box center [779, 375] width 1 height 11
radio input "true"
click at [809, 636] on button "Next" at bounding box center [778, 647] width 211 height 52
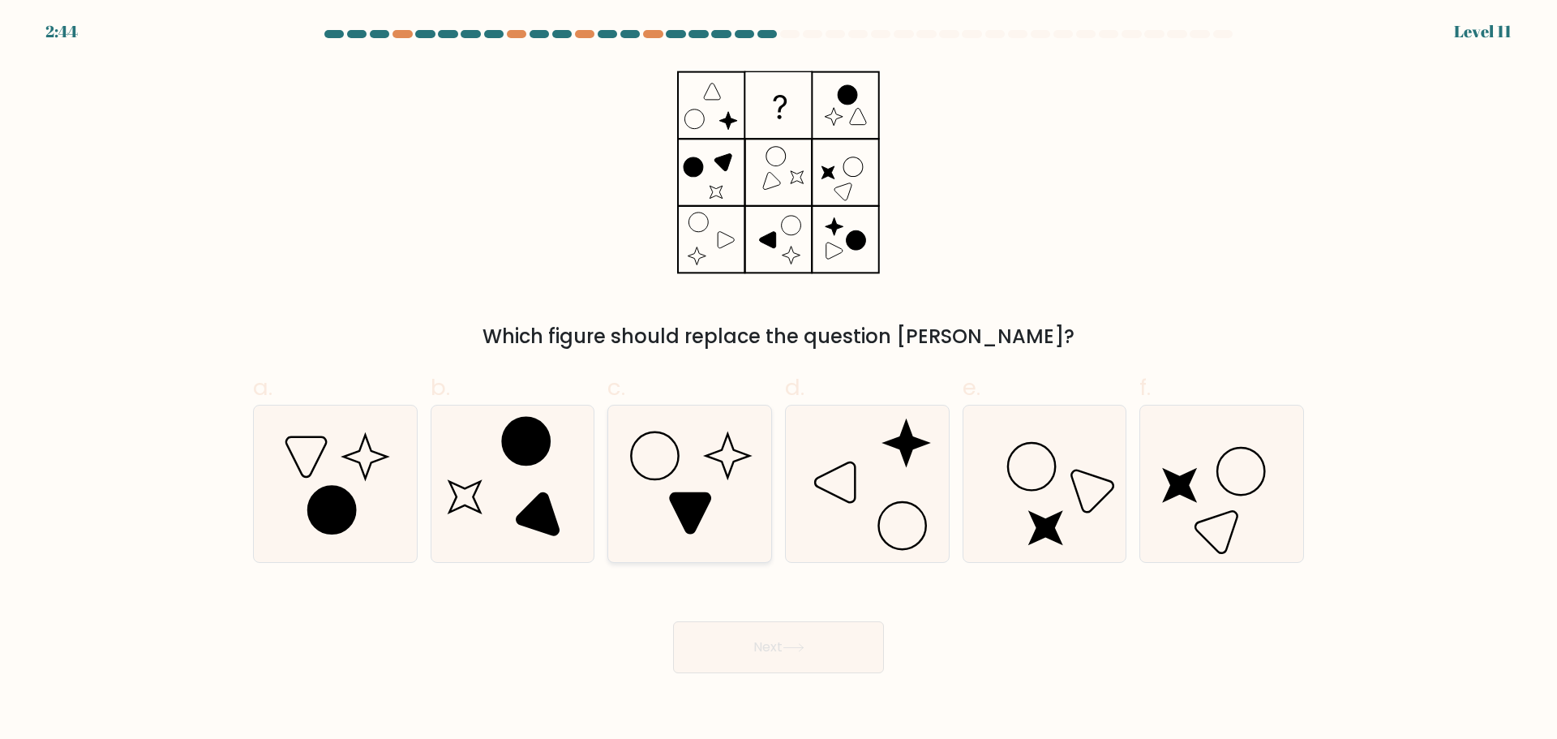
click at [707, 480] on icon at bounding box center [689, 483] width 157 height 157
click at [779, 380] on input "c." at bounding box center [779, 375] width 1 height 11
radio input "true"
click at [771, 633] on button "Next" at bounding box center [778, 647] width 211 height 52
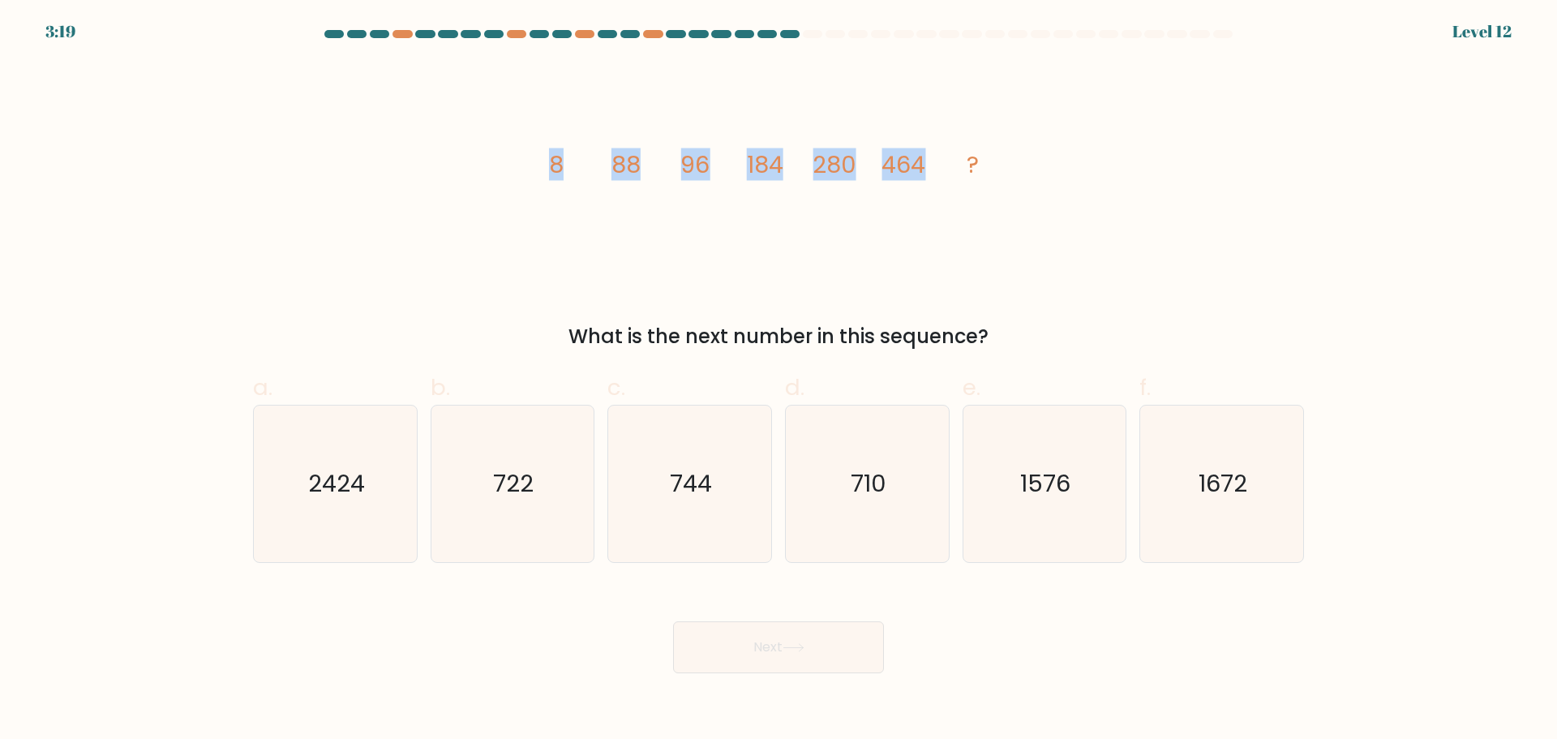
drag, startPoint x: 550, startPoint y: 166, endPoint x: 929, endPoint y: 177, distance: 379.7
click at [929, 177] on icon "image/svg+xml 8 88 96 184 280 464 ?" at bounding box center [778, 172] width 487 height 221
copy g "8 88 96 184 280 464"
drag, startPoint x: 571, startPoint y: 337, endPoint x: 998, endPoint y: 336, distance: 426.6
click at [998, 336] on div "What is the next number in this sequence?" at bounding box center [779, 336] width 1032 height 29
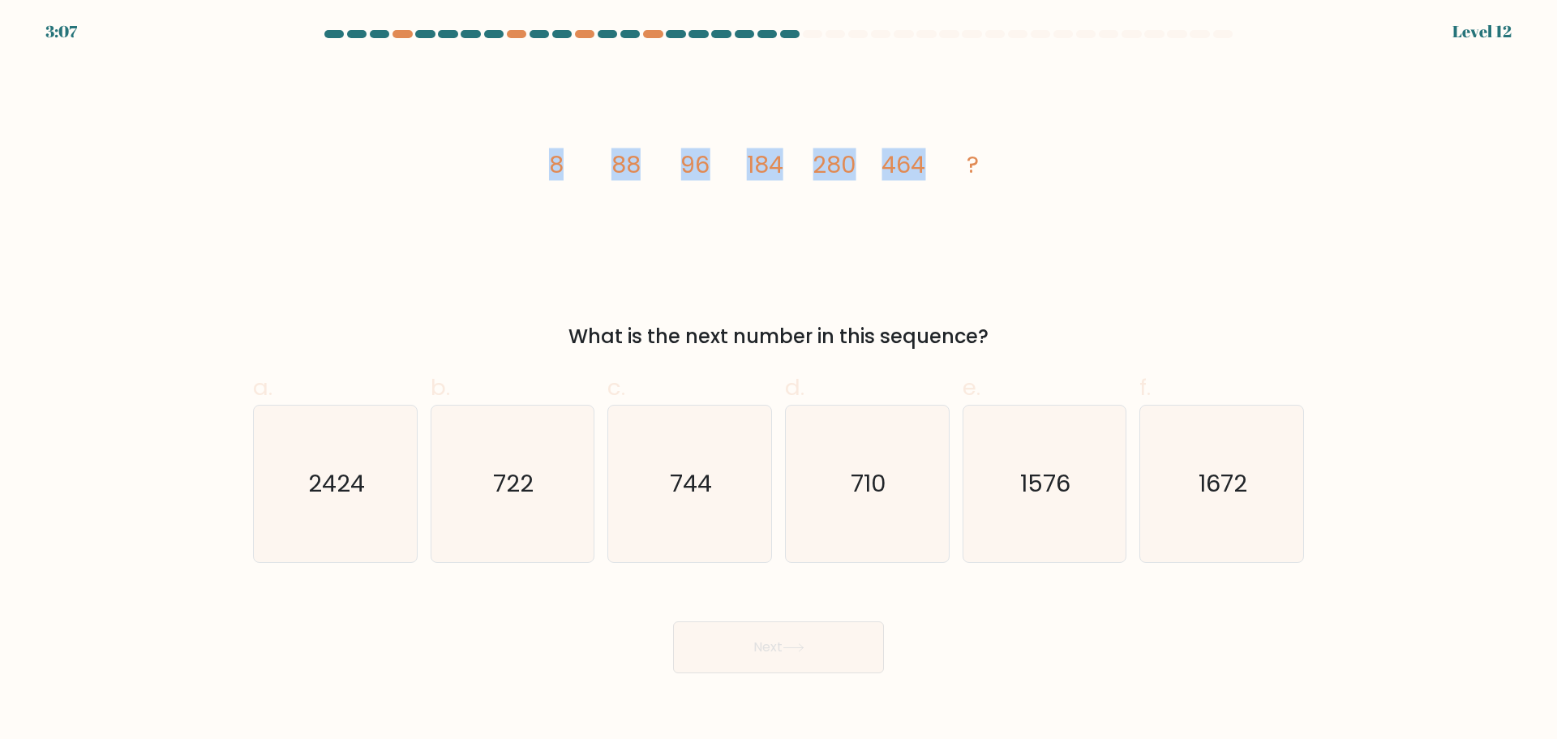
copy div "What is the next number in this sequence?"
click at [389, 194] on div "image/svg+xml 8 88 96 184 280 464 ? What is the next number in this sequence?" at bounding box center [778, 207] width 1070 height 290
click at [712, 476] on text "744" at bounding box center [692, 483] width 42 height 32
click at [779, 380] on input "c. 744" at bounding box center [779, 375] width 1 height 11
radio input "true"
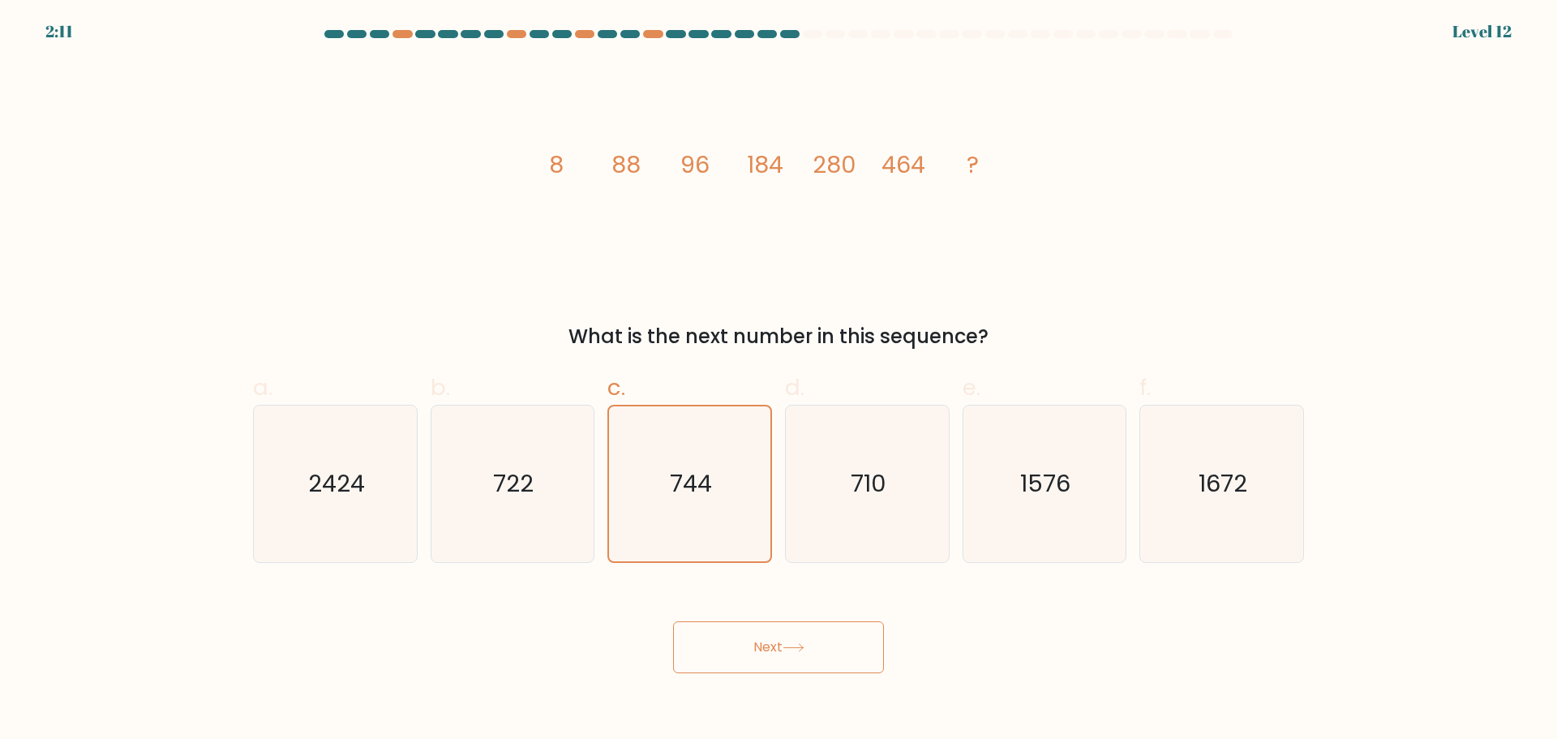
click at [779, 663] on button "Next" at bounding box center [778, 647] width 211 height 52
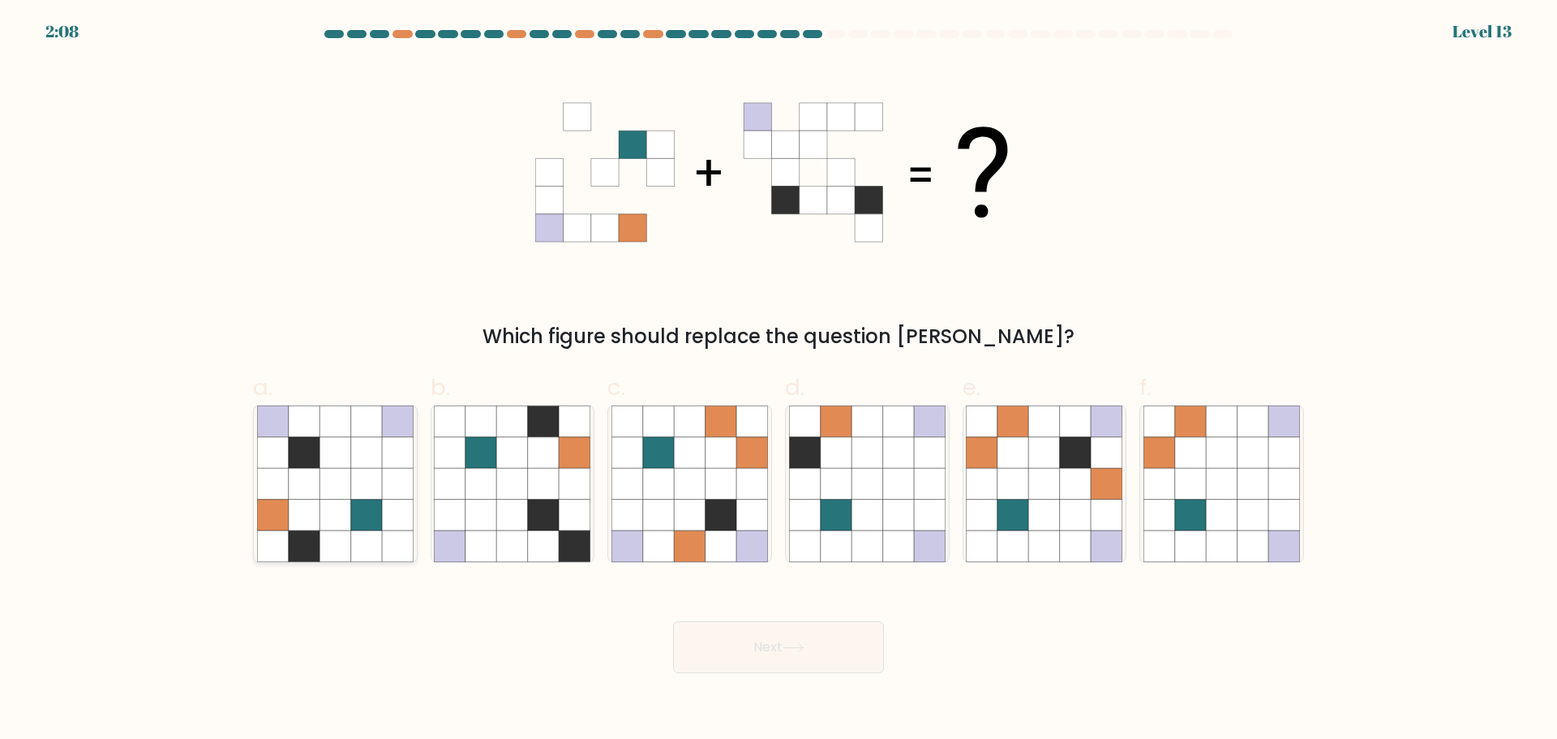
click at [328, 484] on icon at bounding box center [335, 483] width 31 height 31
click at [779, 380] on input "a." at bounding box center [779, 375] width 1 height 11
radio input "true"
click at [804, 648] on icon at bounding box center [794, 647] width 22 height 9
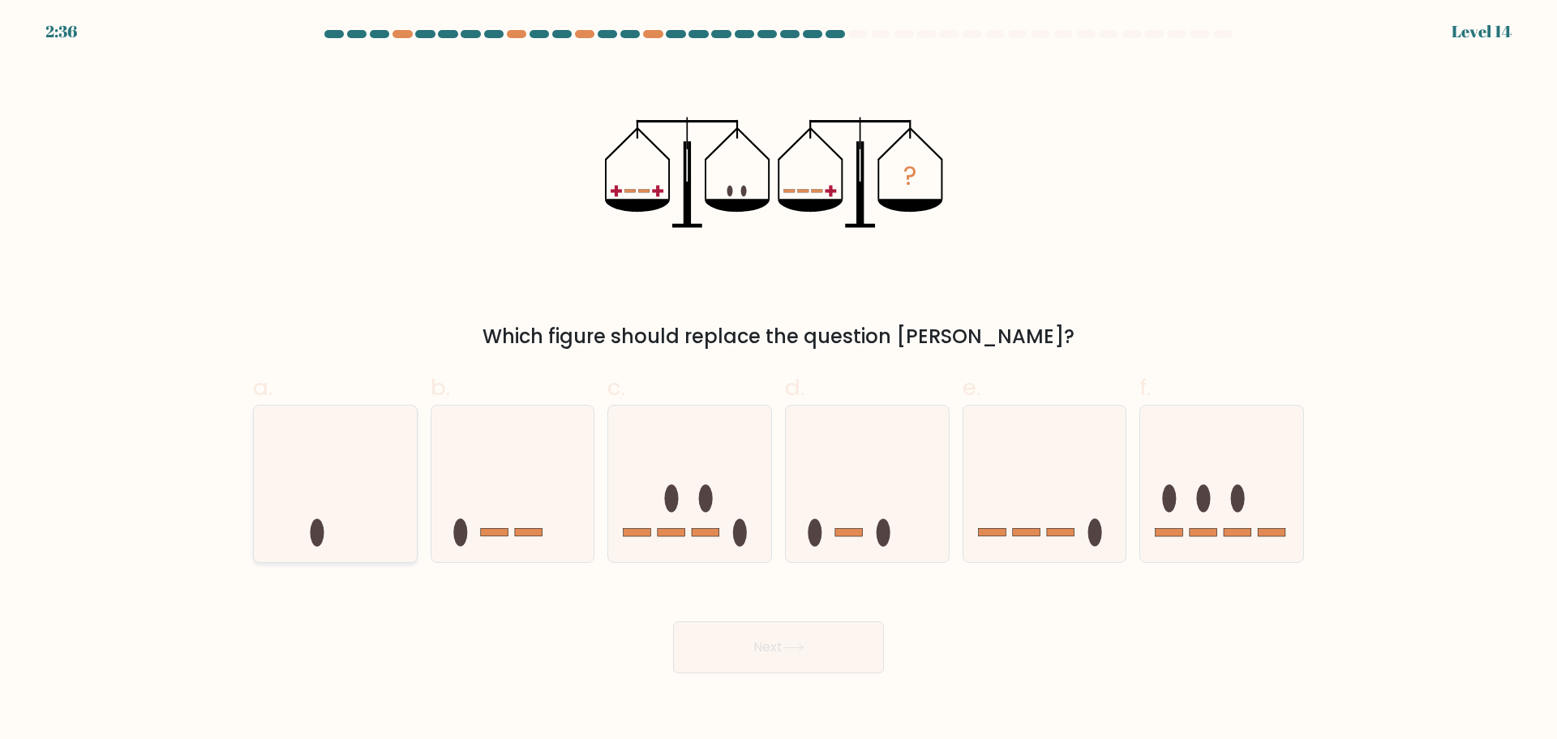
click at [379, 481] on icon at bounding box center [335, 483] width 163 height 135
click at [779, 380] on input "a." at bounding box center [779, 375] width 1 height 11
radio input "true"
click at [776, 638] on button "Next" at bounding box center [778, 647] width 211 height 52
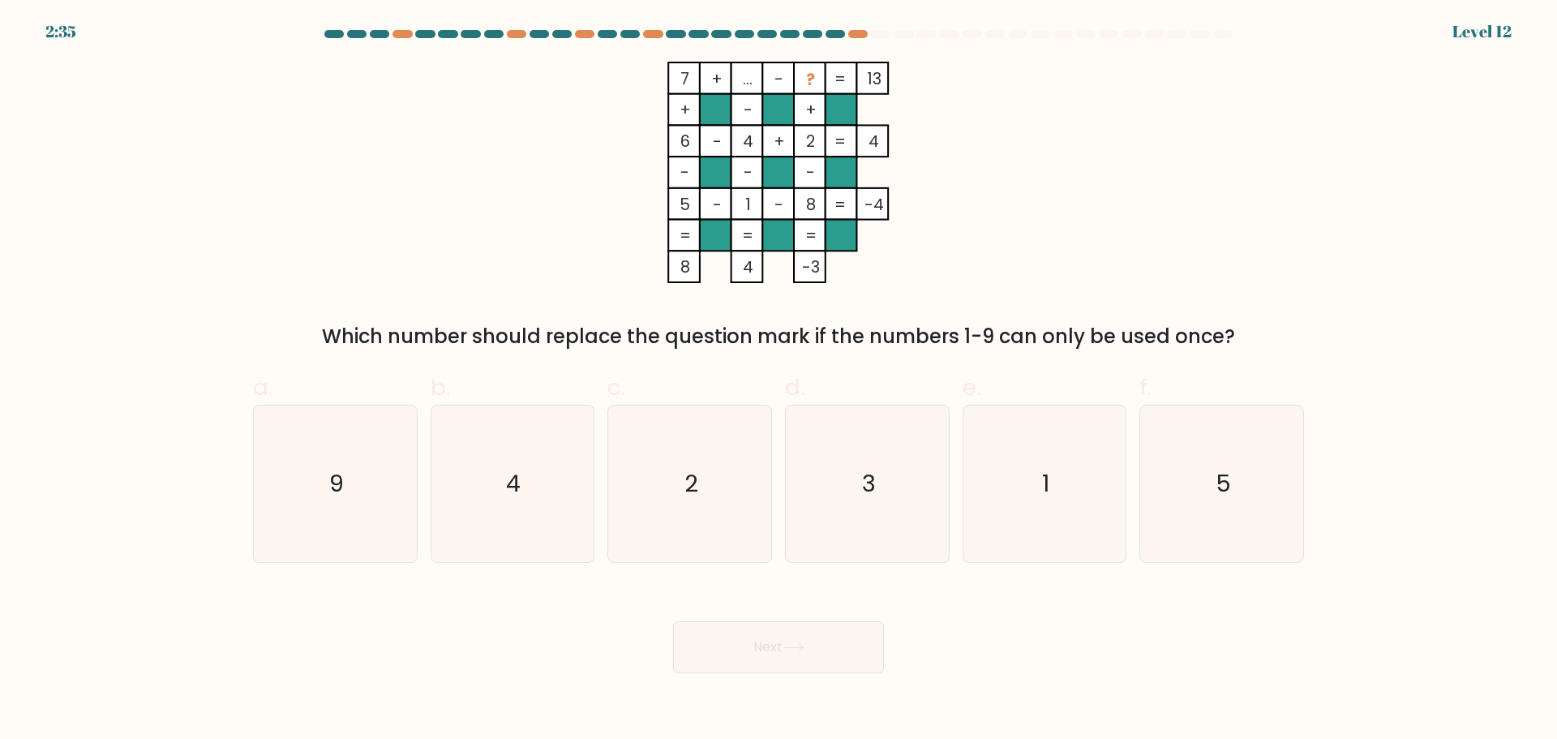
click at [745, 72] on tspan "..." at bounding box center [748, 79] width 10 height 23
click at [752, 81] on tspan "..." at bounding box center [748, 79] width 10 height 23
drag, startPoint x: 752, startPoint y: 81, endPoint x: 736, endPoint y: 81, distance: 16.2
click at [736, 81] on icon "7 + ... - ? 13 + - + 6 - 4 + 2 4 - - - 5 - 1 - 8 = -4 = = = = 8 4 -3 =" at bounding box center [778, 172] width 487 height 221
click at [775, 348] on div "Which number should replace the question mark if the numbers 1-9 can only be us…" at bounding box center [779, 336] width 1032 height 29
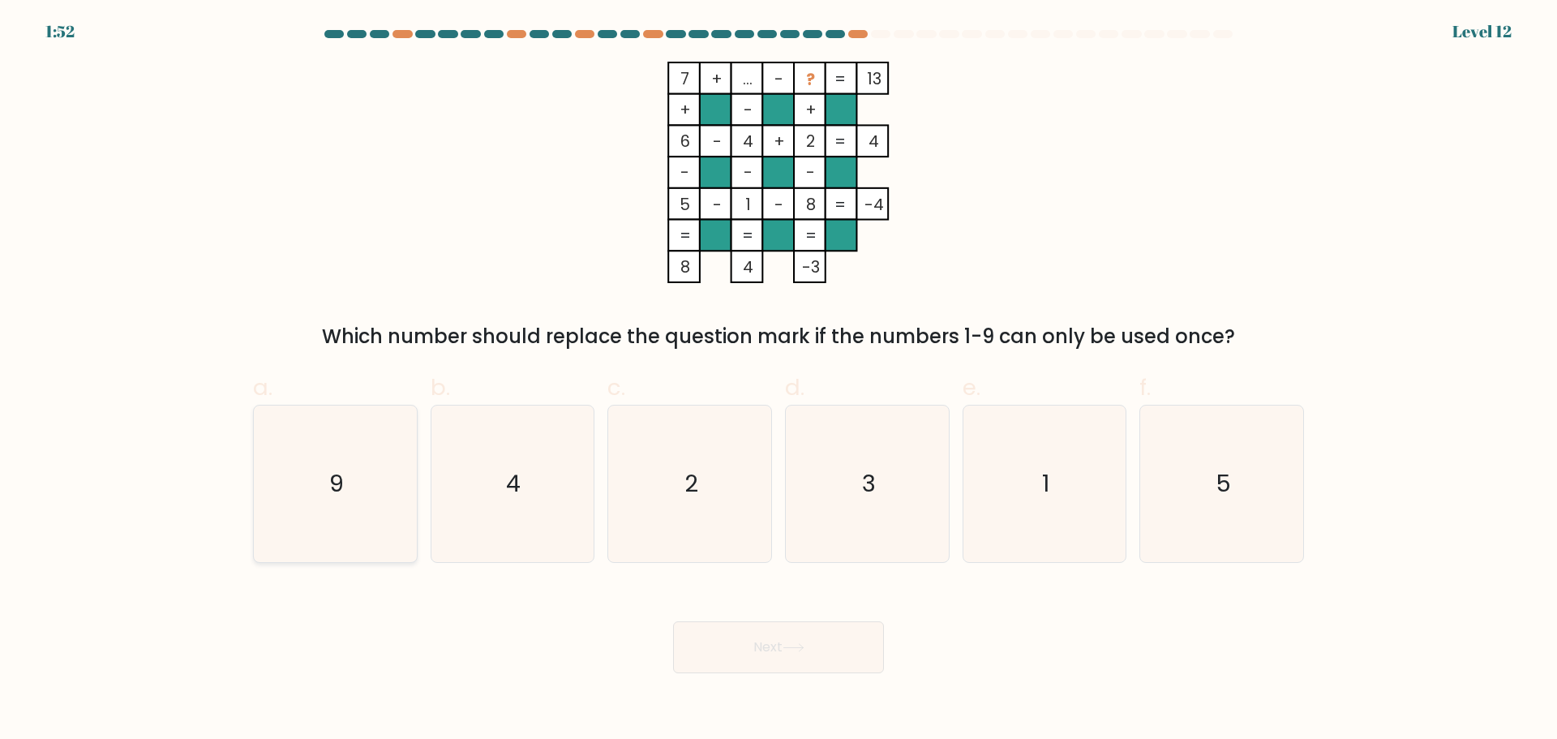
click at [359, 486] on icon "9" at bounding box center [335, 483] width 157 height 157
click at [779, 380] on input "a. 9" at bounding box center [779, 375] width 1 height 11
radio input "true"
click at [770, 643] on button "Next" at bounding box center [778, 647] width 211 height 52
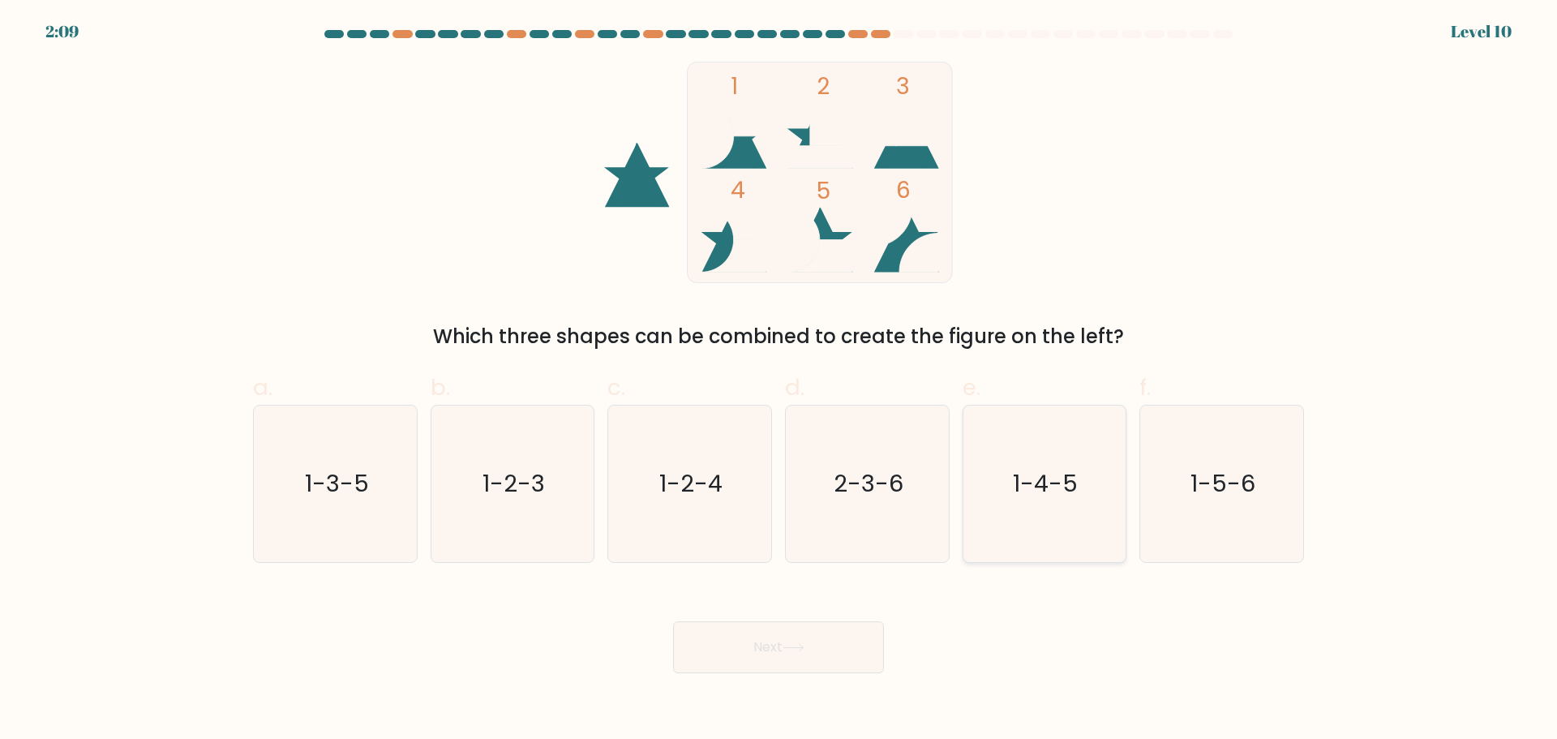
click at [1040, 489] on text "1-4-5" at bounding box center [1046, 483] width 65 height 32
click at [779, 380] on input "e. 1-4-5" at bounding box center [779, 375] width 1 height 11
radio input "true"
click at [786, 645] on button "Next" at bounding box center [778, 647] width 211 height 52
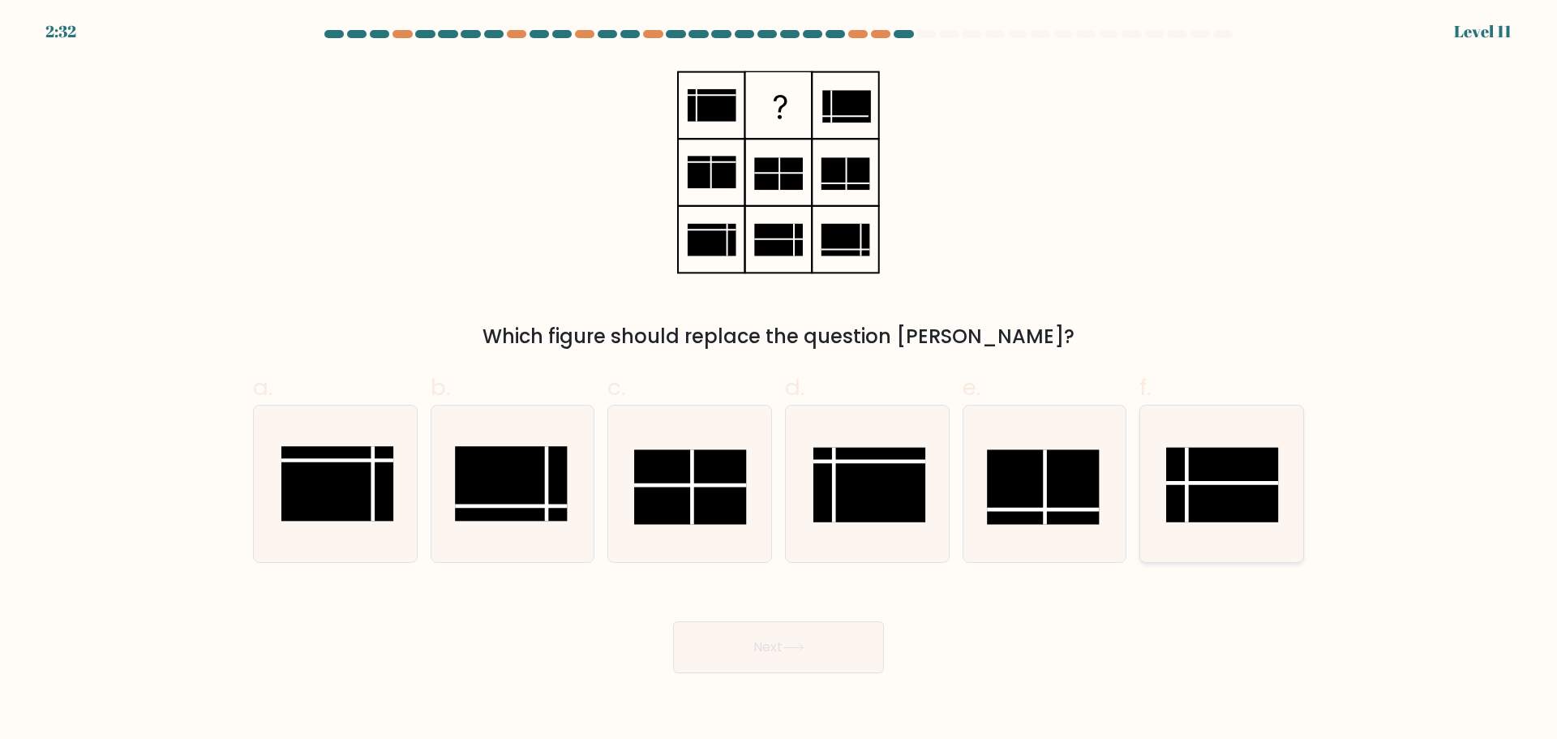
click at [1227, 487] on rect at bounding box center [1222, 484] width 112 height 75
click at [779, 380] on input "f." at bounding box center [779, 375] width 1 height 11
radio input "true"
click at [756, 667] on button "Next" at bounding box center [778, 647] width 211 height 52
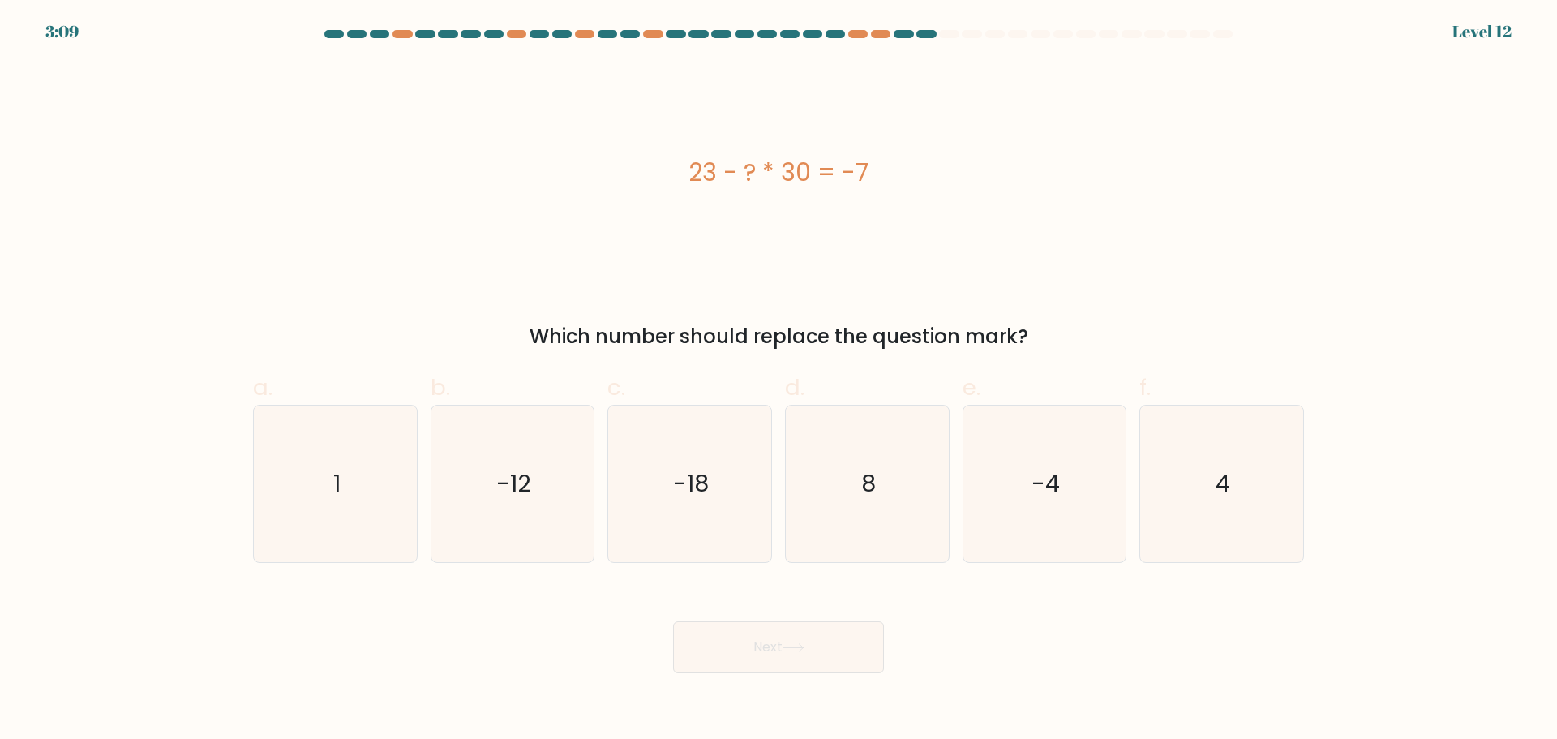
drag, startPoint x: 688, startPoint y: 176, endPoint x: 915, endPoint y: 185, distance: 227.2
click at [915, 185] on div "23 - ? * 30 = -7" at bounding box center [778, 172] width 1051 height 36
click at [258, 187] on div "23 - ? * 30 = -7" at bounding box center [778, 172] width 1051 height 36
drag, startPoint x: 687, startPoint y: 169, endPoint x: 1107, endPoint y: 314, distance: 444.5
click at [1107, 314] on div "23 - ? * 30 = -7 Which number should replace the question mark?" at bounding box center [778, 207] width 1070 height 290
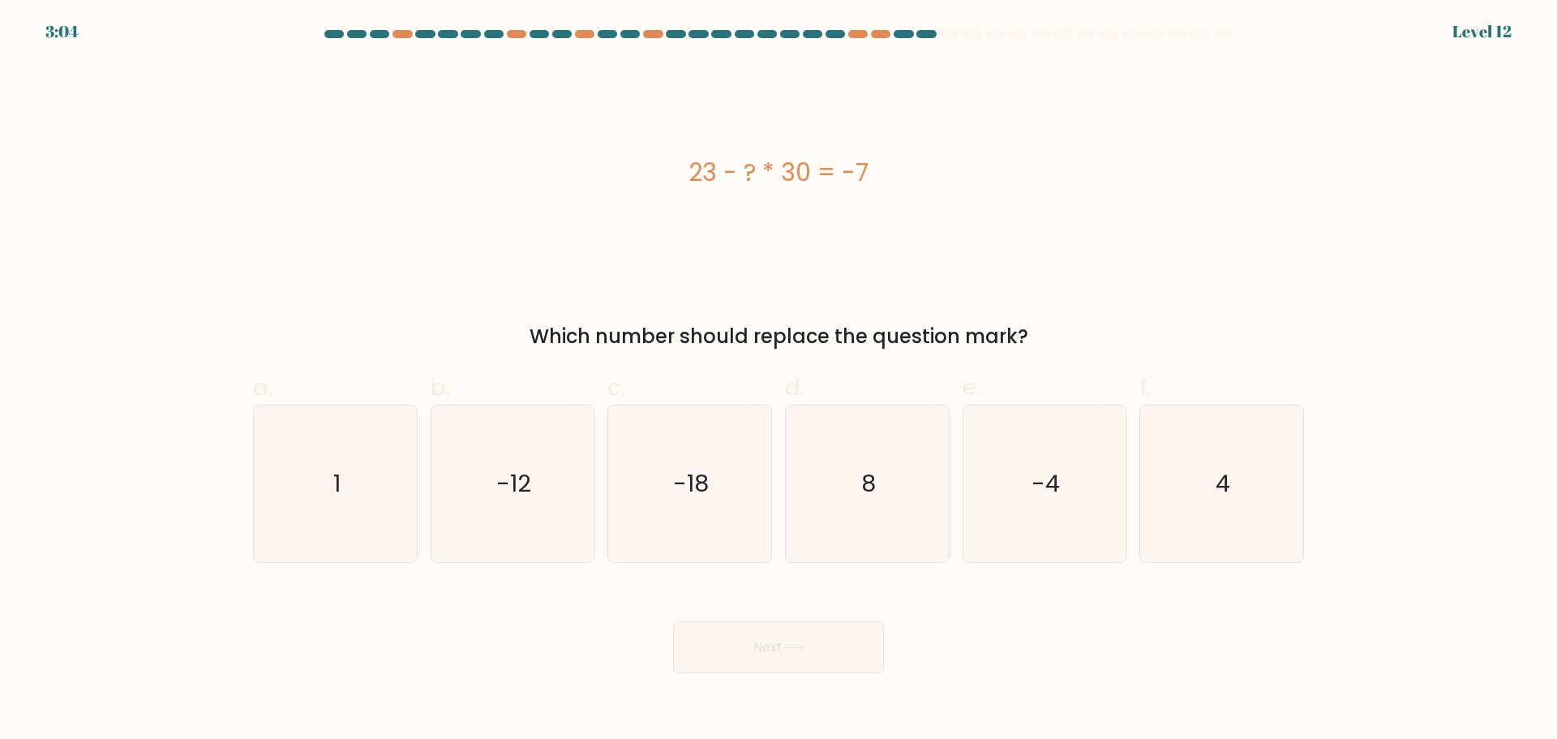
copy div "23 - ? * 30 = -7 Which number should replace the question mark?"
click at [245, 303] on div "23 - ? * 30 = -7 Which number should replace the question mark?" at bounding box center [778, 207] width 1070 height 290
click at [716, 496] on icon "-18" at bounding box center [689, 483] width 157 height 157
click at [779, 380] on input "c. -18" at bounding box center [779, 375] width 1 height 11
radio input "true"
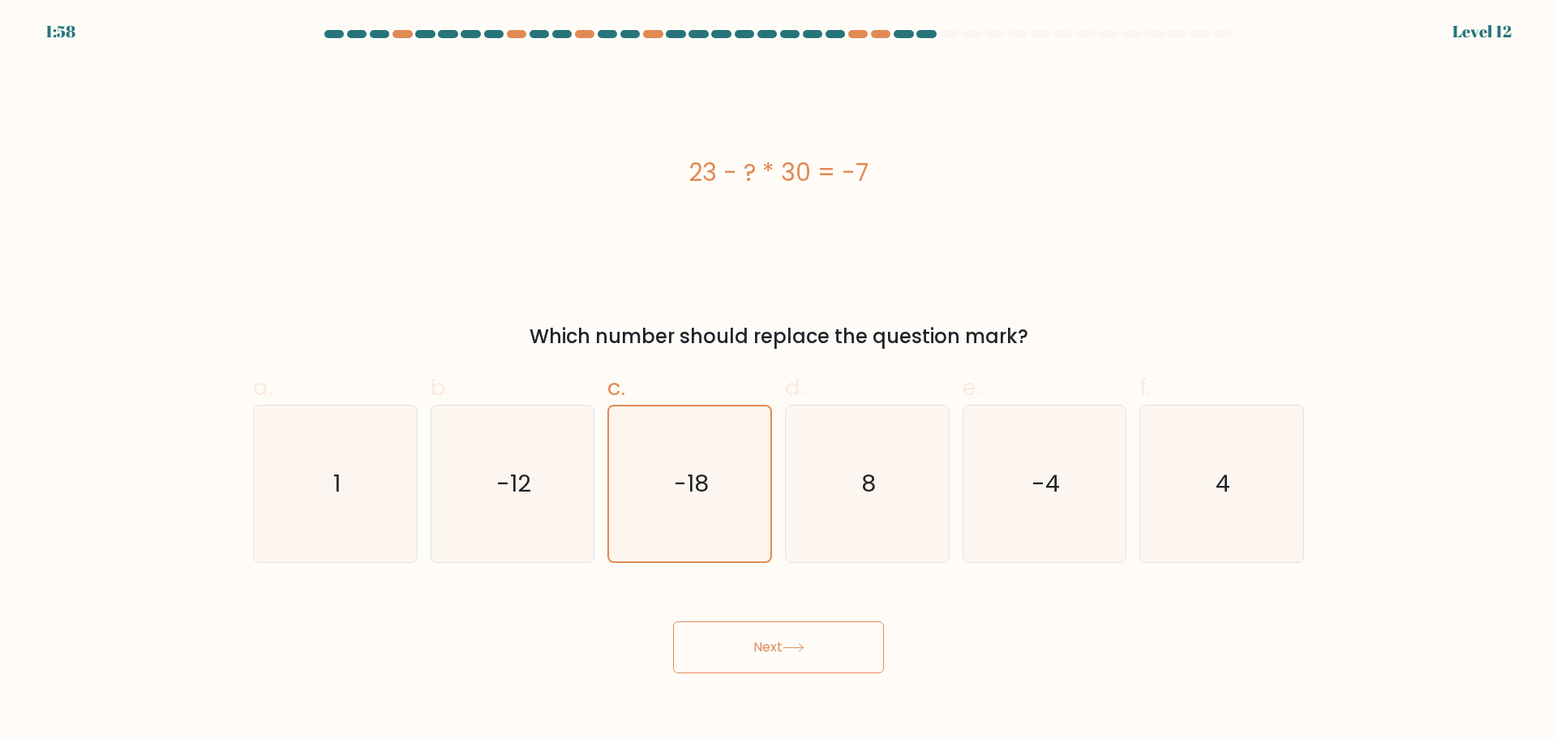
click at [778, 650] on button "Next" at bounding box center [778, 647] width 211 height 52
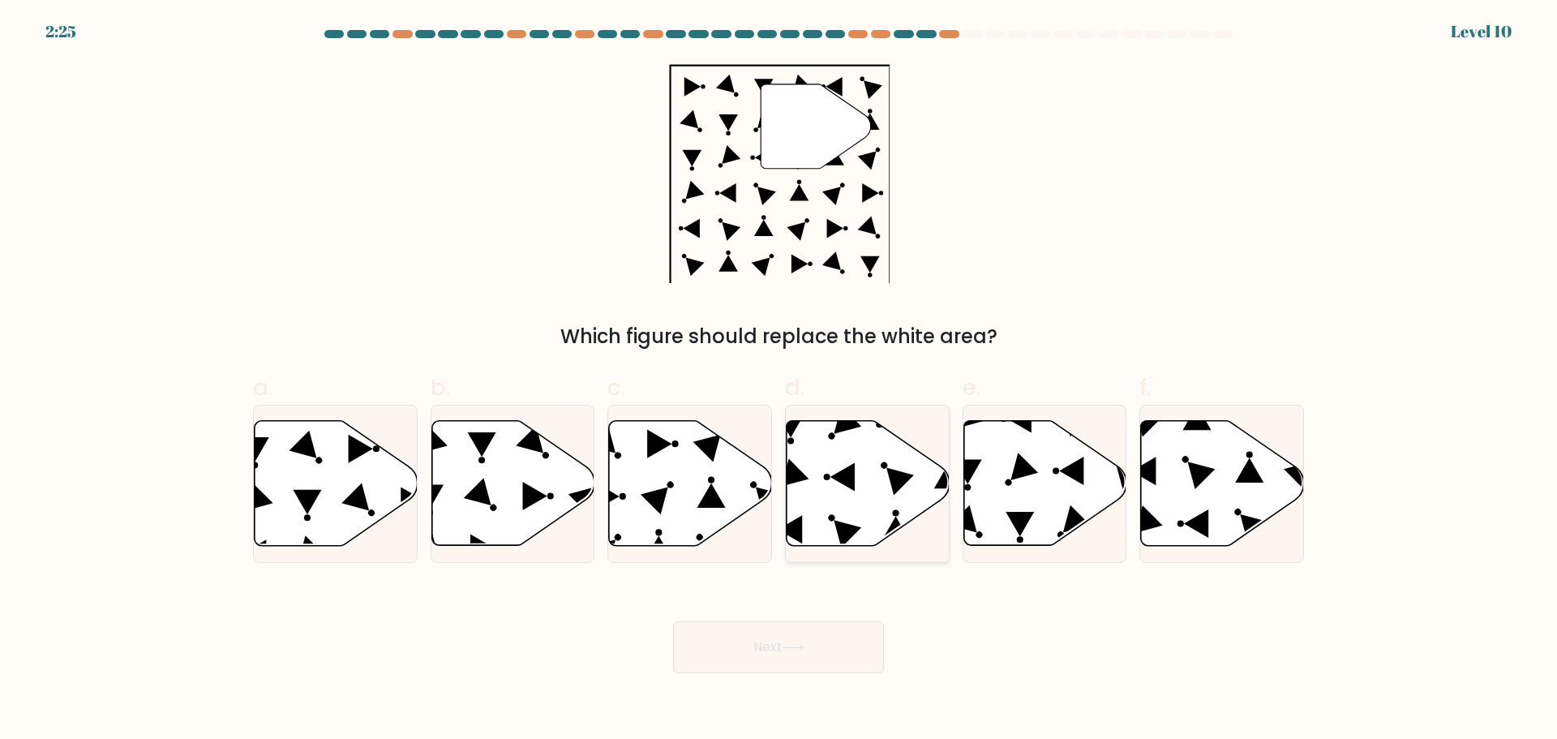
click at [840, 470] on icon at bounding box center [868, 482] width 163 height 125
click at [779, 380] on input "d." at bounding box center [779, 375] width 1 height 11
radio input "true"
click at [798, 645] on icon at bounding box center [794, 647] width 22 height 9
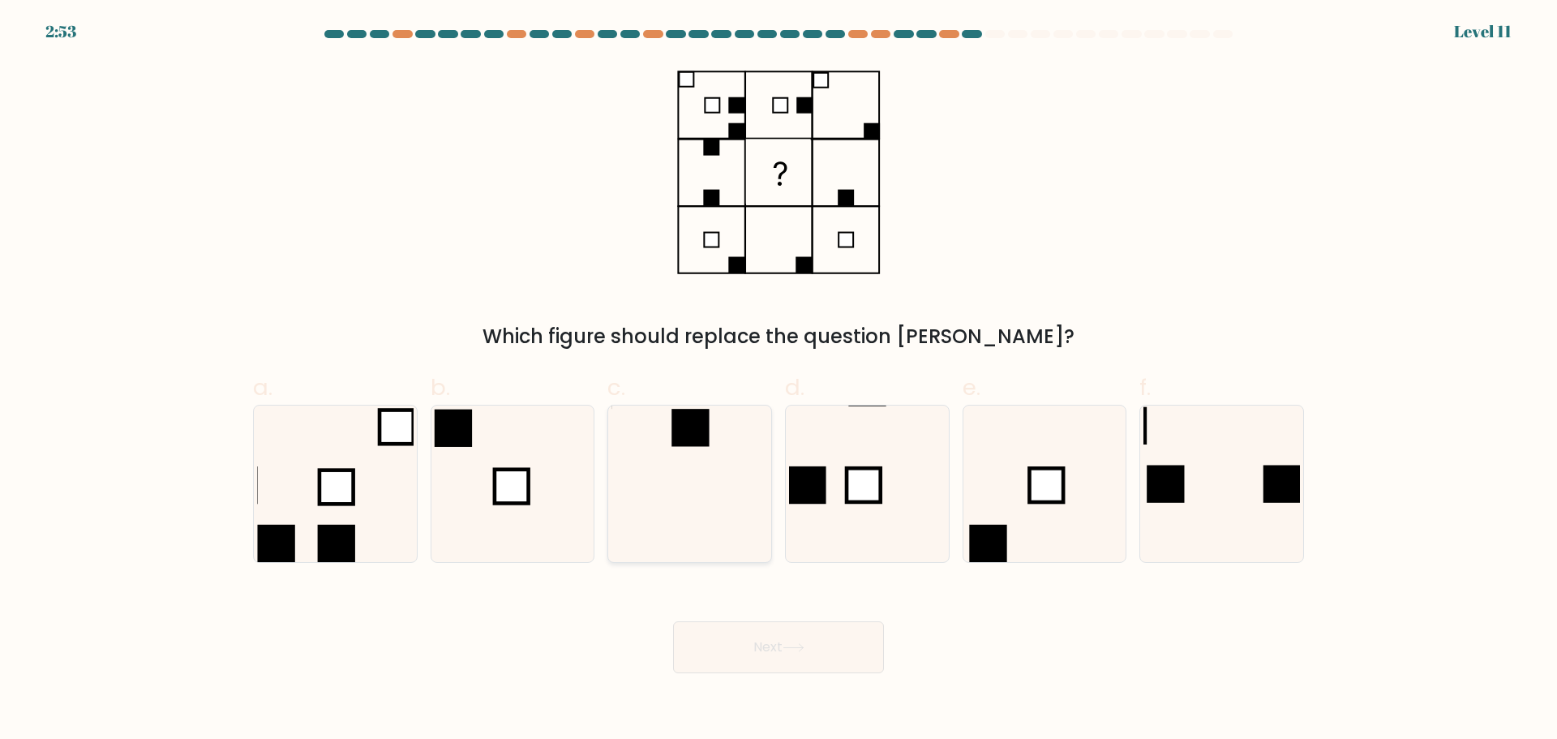
click at [689, 467] on icon at bounding box center [689, 483] width 157 height 157
click at [779, 380] on input "c." at bounding box center [779, 375] width 1 height 11
radio input "true"
click at [807, 654] on button "Next" at bounding box center [778, 647] width 211 height 52
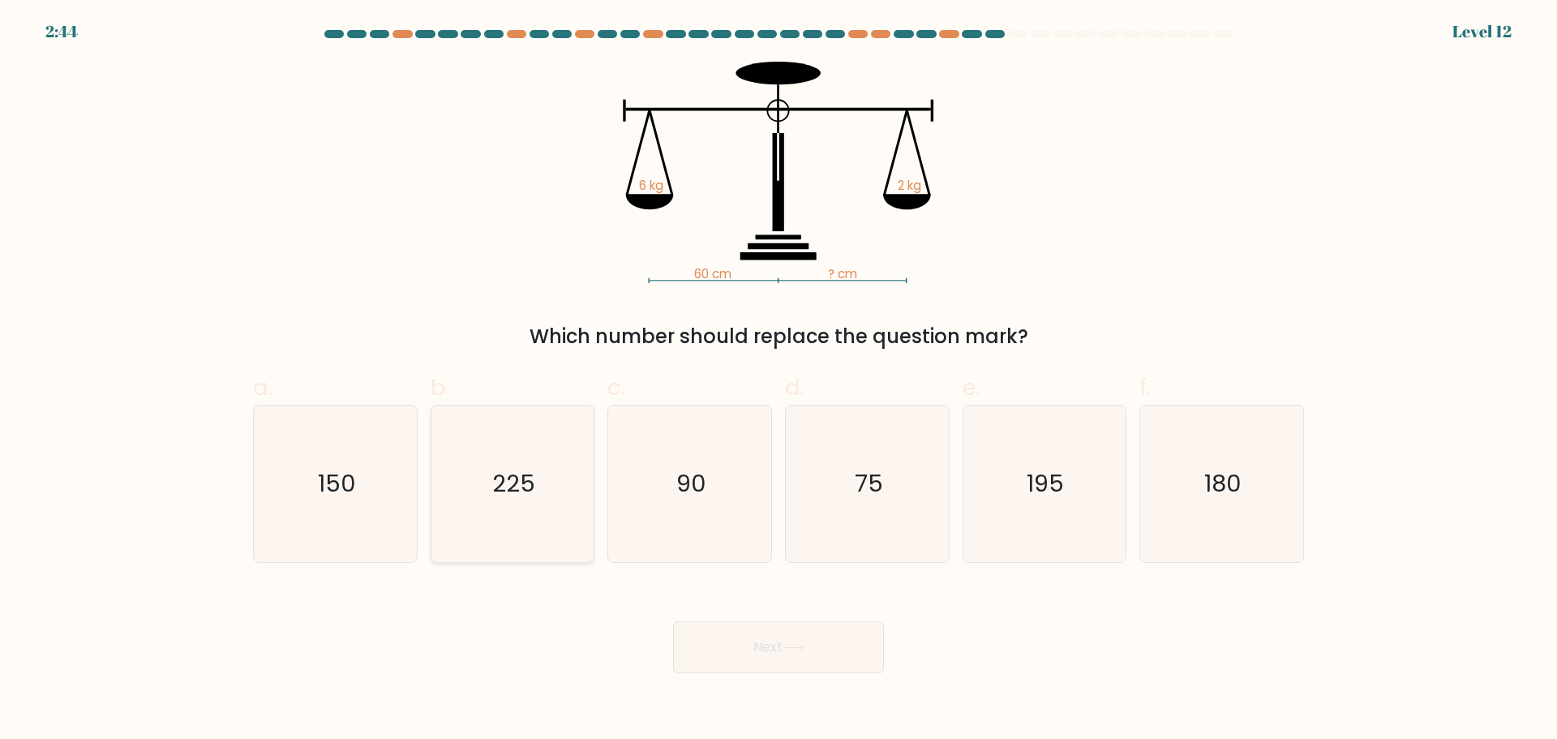
click at [502, 428] on icon "225" at bounding box center [512, 483] width 157 height 157
click at [779, 380] on input "b. 225" at bounding box center [779, 375] width 1 height 11
radio input "true"
click at [770, 644] on button "Next" at bounding box center [778, 647] width 211 height 52
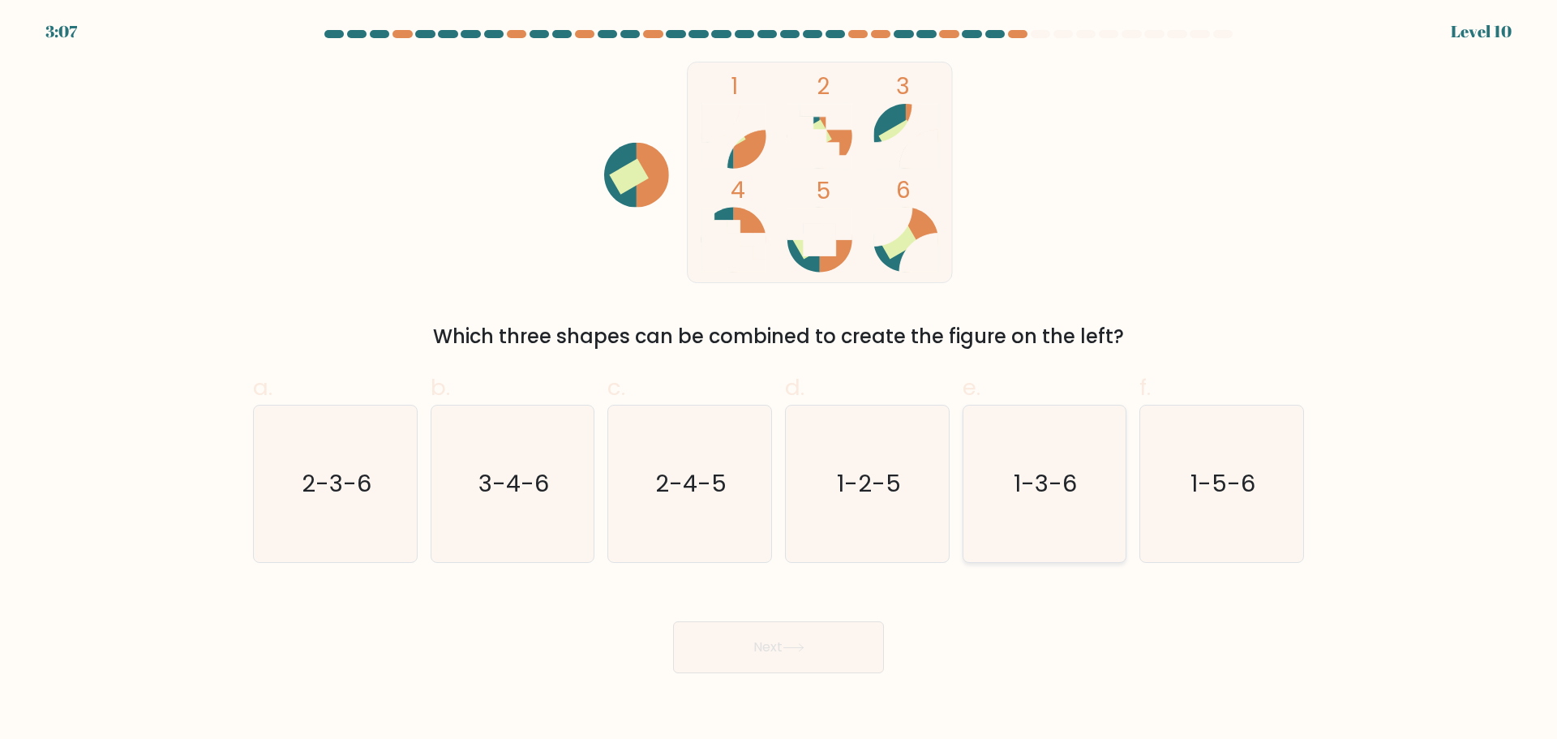
click at [1025, 448] on icon "1-3-6" at bounding box center [1044, 483] width 157 height 157
click at [779, 380] on input "e. 1-3-6" at bounding box center [779, 375] width 1 height 11
radio input "true"
click at [781, 656] on button "Next" at bounding box center [778, 647] width 211 height 52
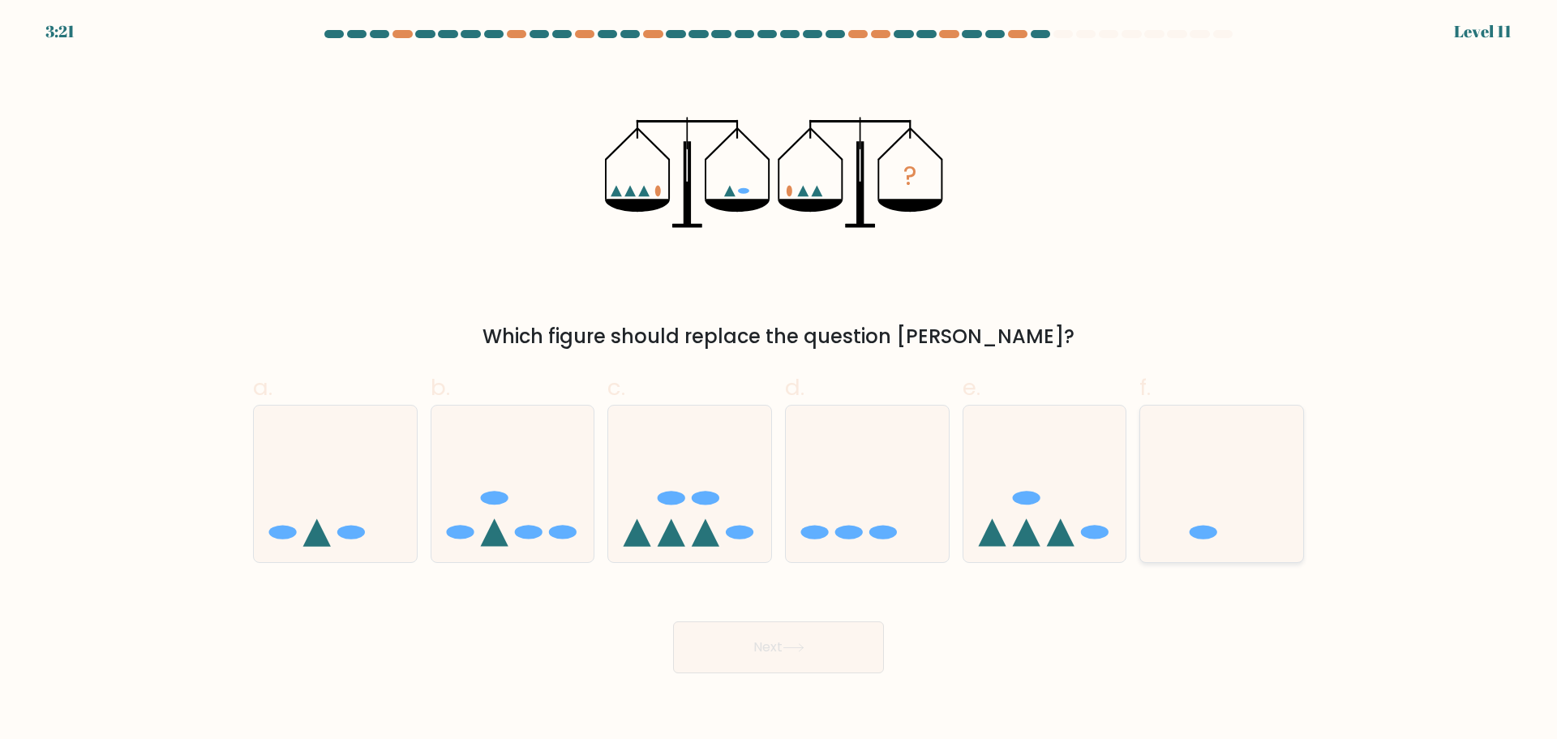
click at [1227, 506] on icon at bounding box center [1221, 483] width 163 height 135
click at [779, 380] on input "f." at bounding box center [779, 375] width 1 height 11
radio input "true"
click at [730, 642] on button "Next" at bounding box center [778, 647] width 211 height 52
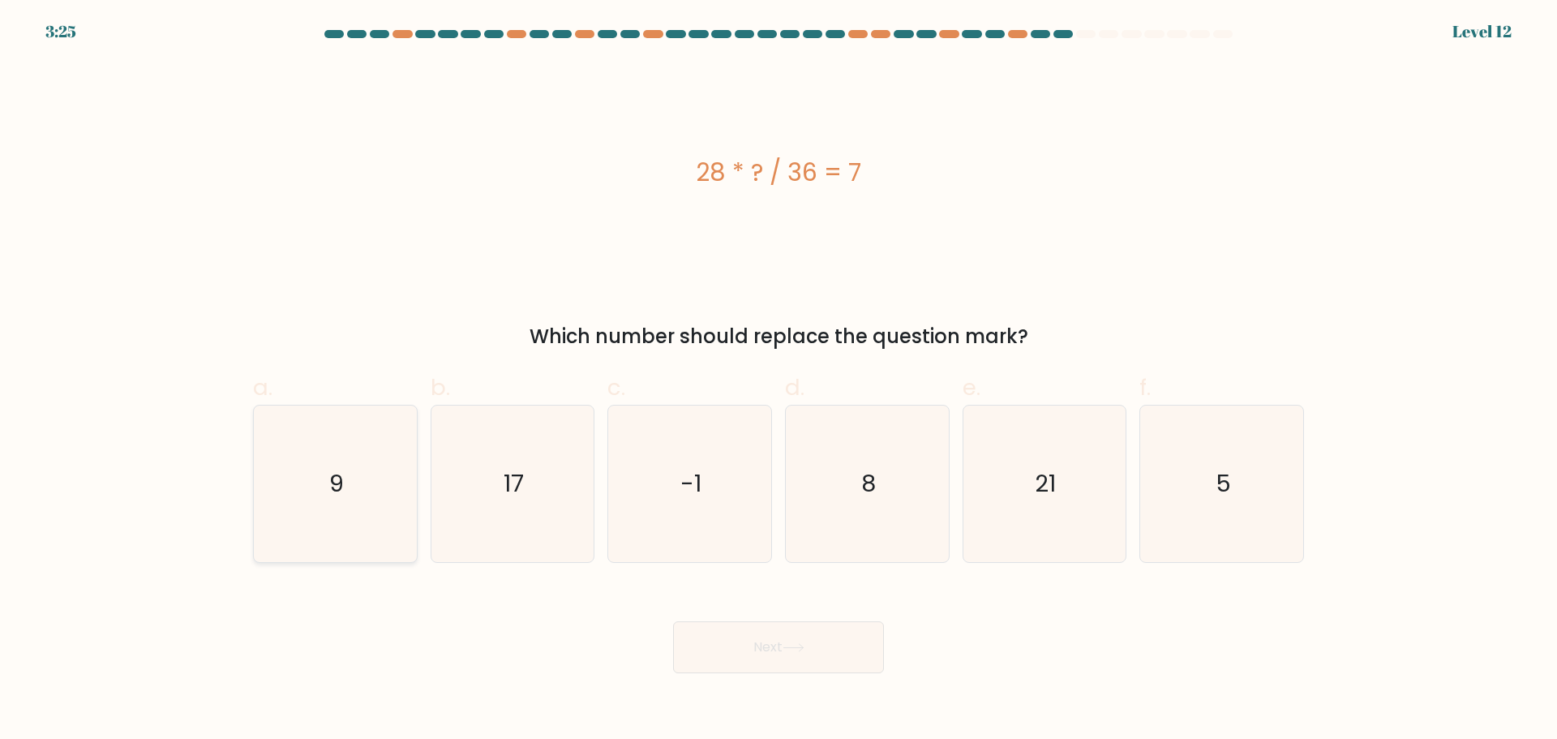
click at [318, 457] on icon "9" at bounding box center [335, 483] width 157 height 157
click at [779, 380] on input "a. 9" at bounding box center [779, 375] width 1 height 11
radio input "true"
click at [754, 646] on button "Next" at bounding box center [778, 647] width 211 height 52
click at [344, 506] on icon "9" at bounding box center [335, 483] width 155 height 155
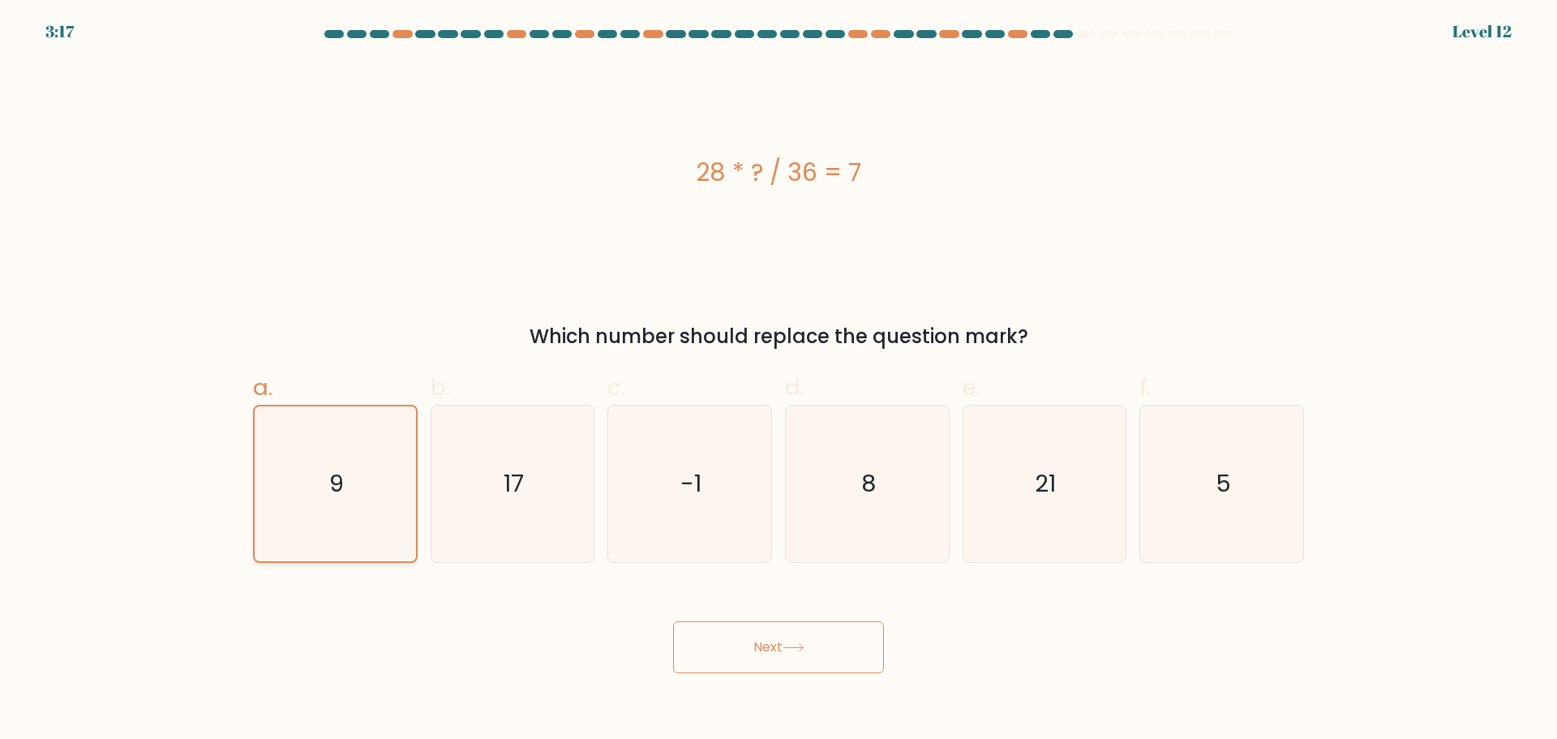
click at [779, 380] on input "a. 9" at bounding box center [779, 375] width 1 height 11
click at [785, 646] on button "Next" at bounding box center [778, 647] width 211 height 52
click at [526, 486] on icon "17" at bounding box center [512, 483] width 157 height 157
click at [779, 380] on input "b. 17" at bounding box center [779, 375] width 1 height 11
radio input "true"
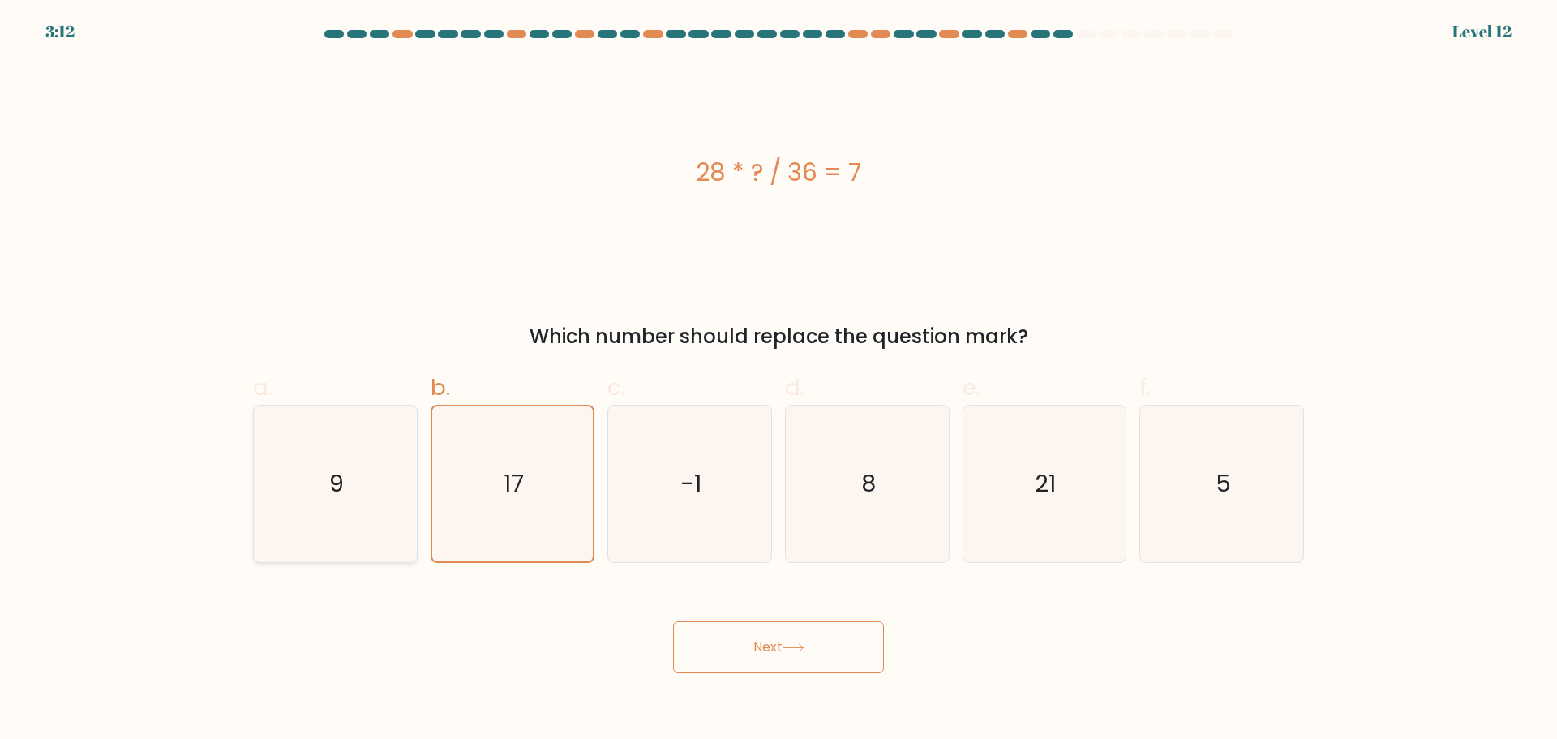
click at [374, 474] on icon "9" at bounding box center [335, 483] width 157 height 157
click at [779, 380] on input "a. 9" at bounding box center [779, 375] width 1 height 11
radio input "true"
drag, startPoint x: 837, startPoint y: 682, endPoint x: 805, endPoint y: 655, distance: 41.4
click at [838, 682] on body "3:12 Level 12 9" at bounding box center [778, 369] width 1557 height 739
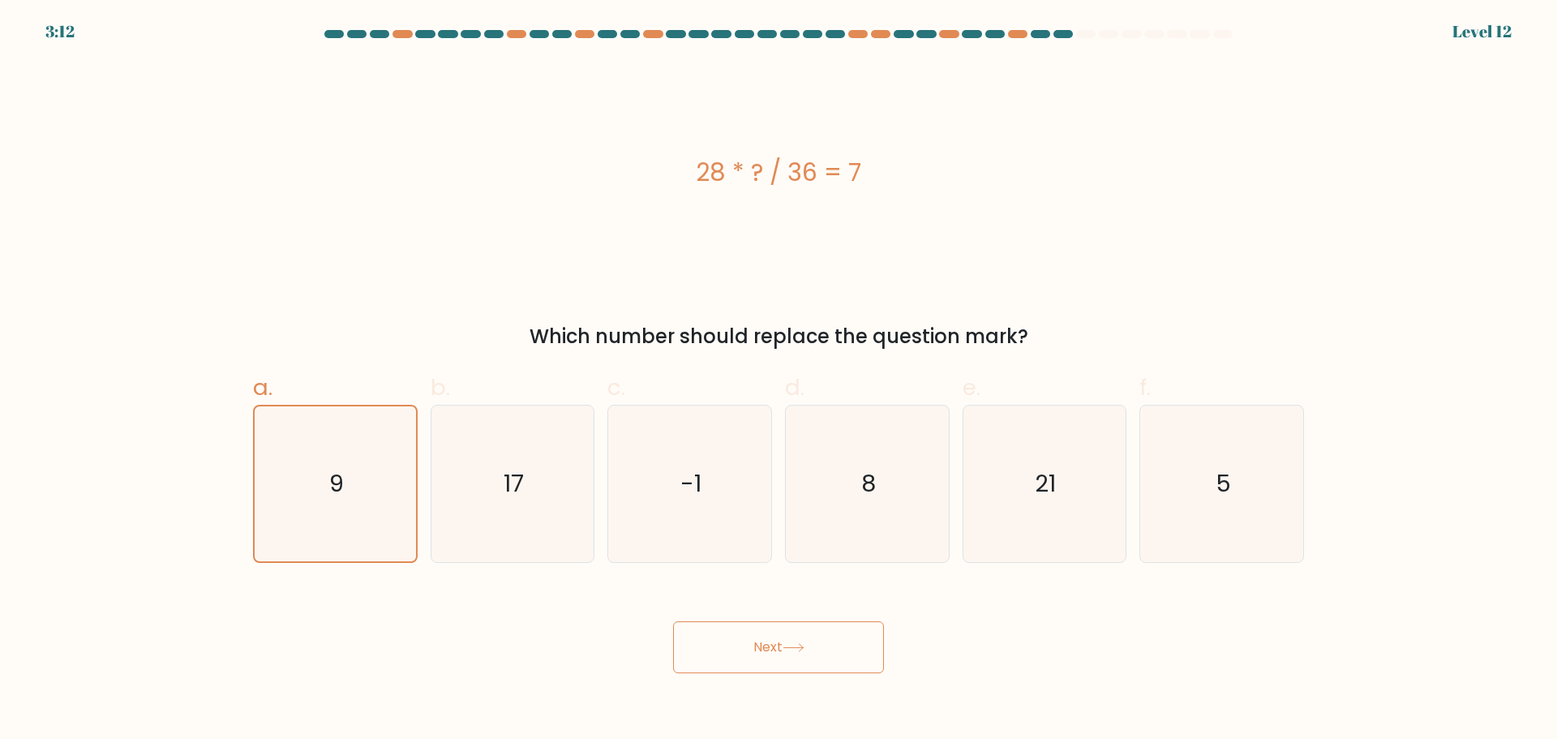
click at [766, 631] on button "Next" at bounding box center [778, 647] width 211 height 52
click at [762, 638] on button "Next" at bounding box center [778, 647] width 211 height 52
click at [762, 639] on button "Next" at bounding box center [778, 647] width 211 height 52
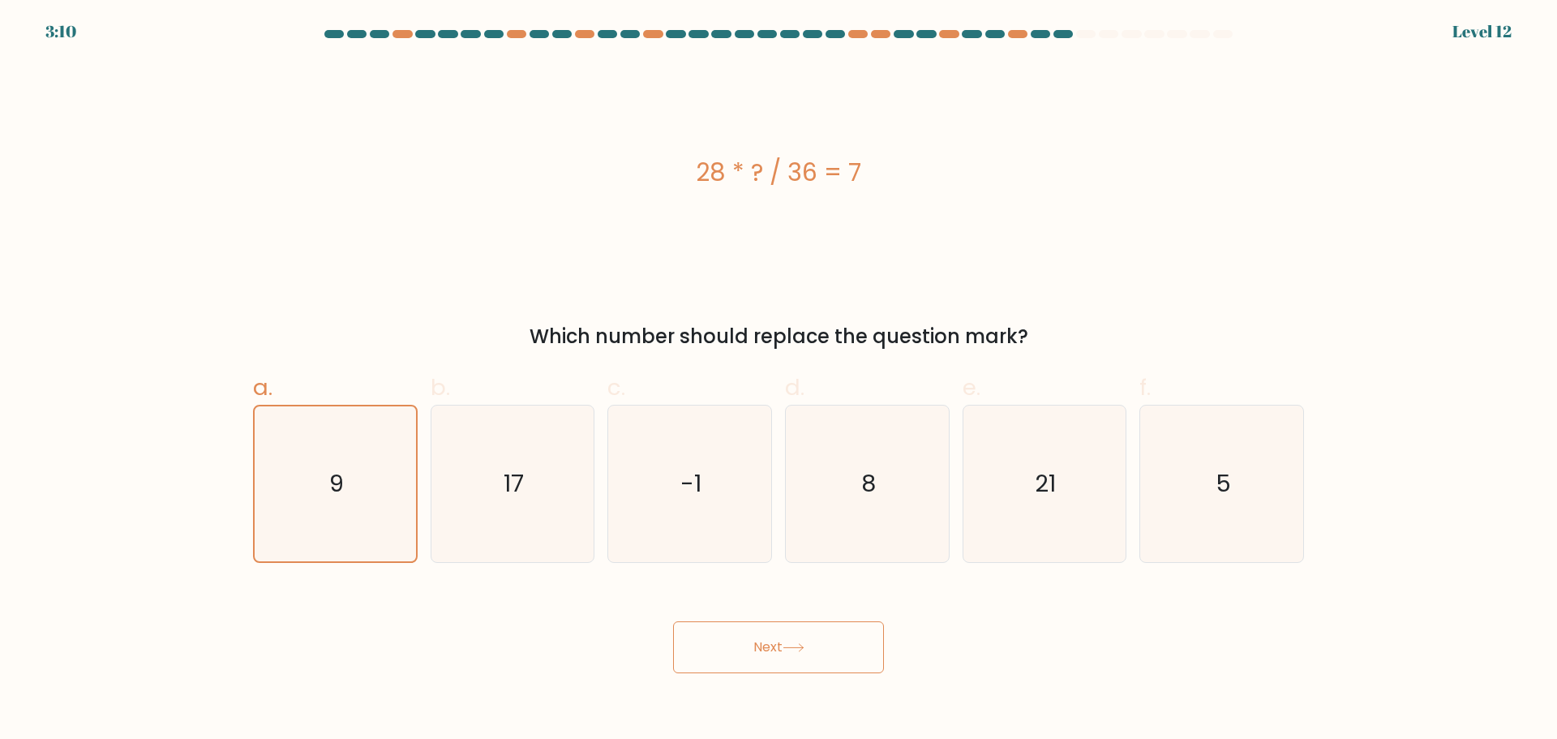
click at [785, 642] on button "Next" at bounding box center [778, 647] width 211 height 52
click at [757, 631] on button "Next" at bounding box center [778, 647] width 211 height 52
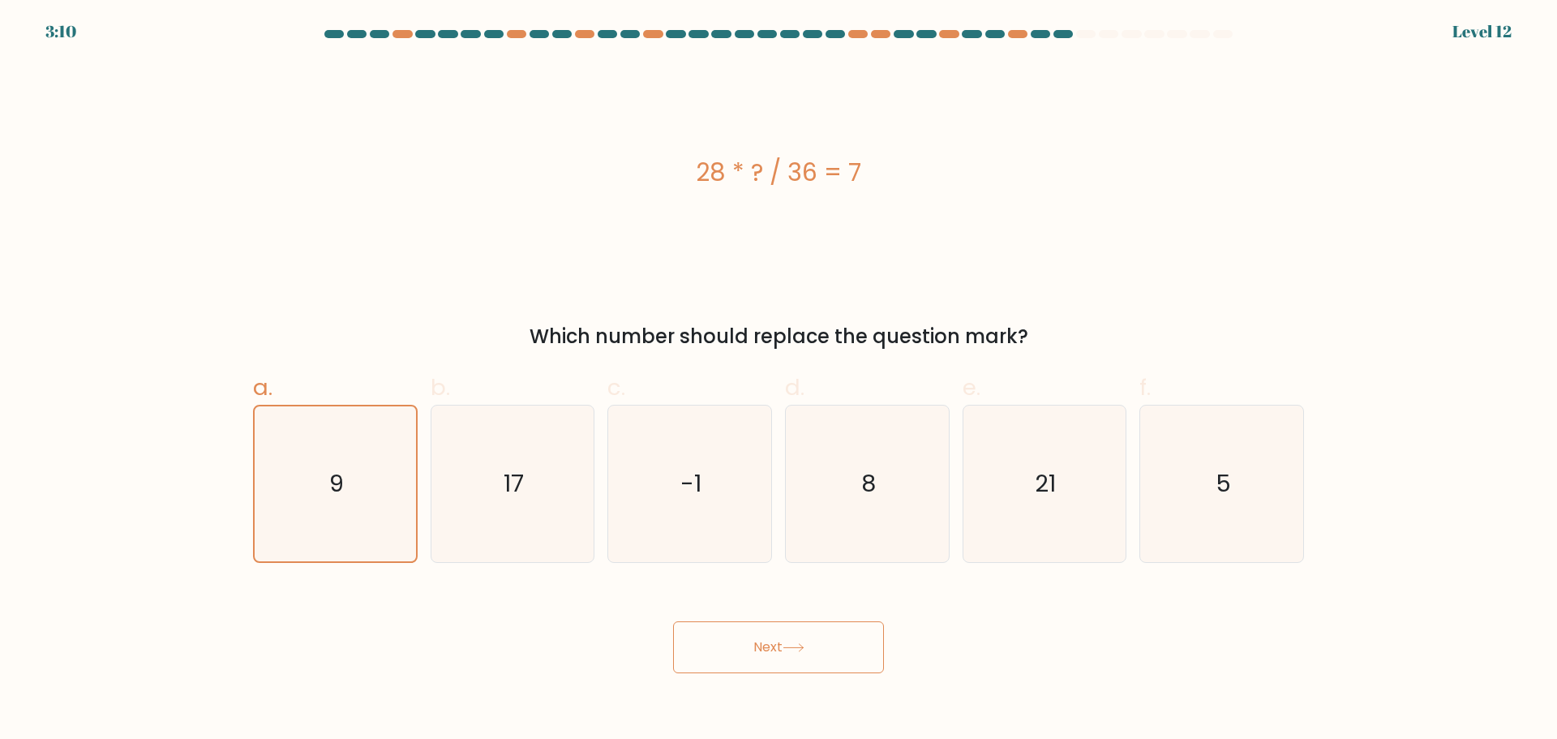
click at [757, 631] on button "Next" at bounding box center [778, 647] width 211 height 52
click at [693, 484] on text "-1" at bounding box center [691, 483] width 21 height 32
click at [779, 380] on input "c. -1" at bounding box center [779, 375] width 1 height 11
radio input "true"
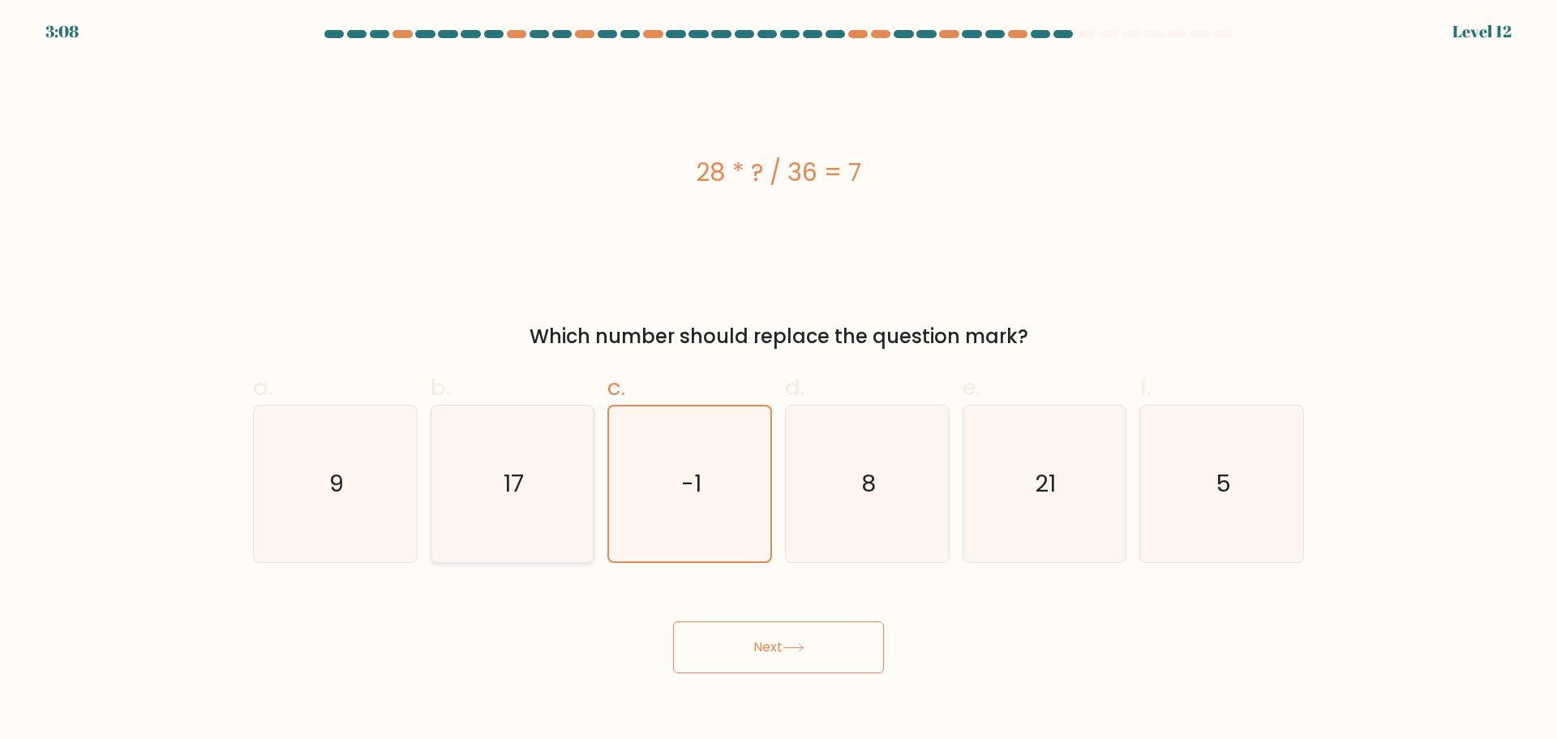
click at [526, 491] on icon "17" at bounding box center [512, 483] width 157 height 157
click at [779, 380] on input "b. 17" at bounding box center [779, 375] width 1 height 11
radio input "true"
click at [329, 487] on text "9" at bounding box center [336, 483] width 15 height 32
click at [779, 380] on input "a. 9" at bounding box center [779, 375] width 1 height 11
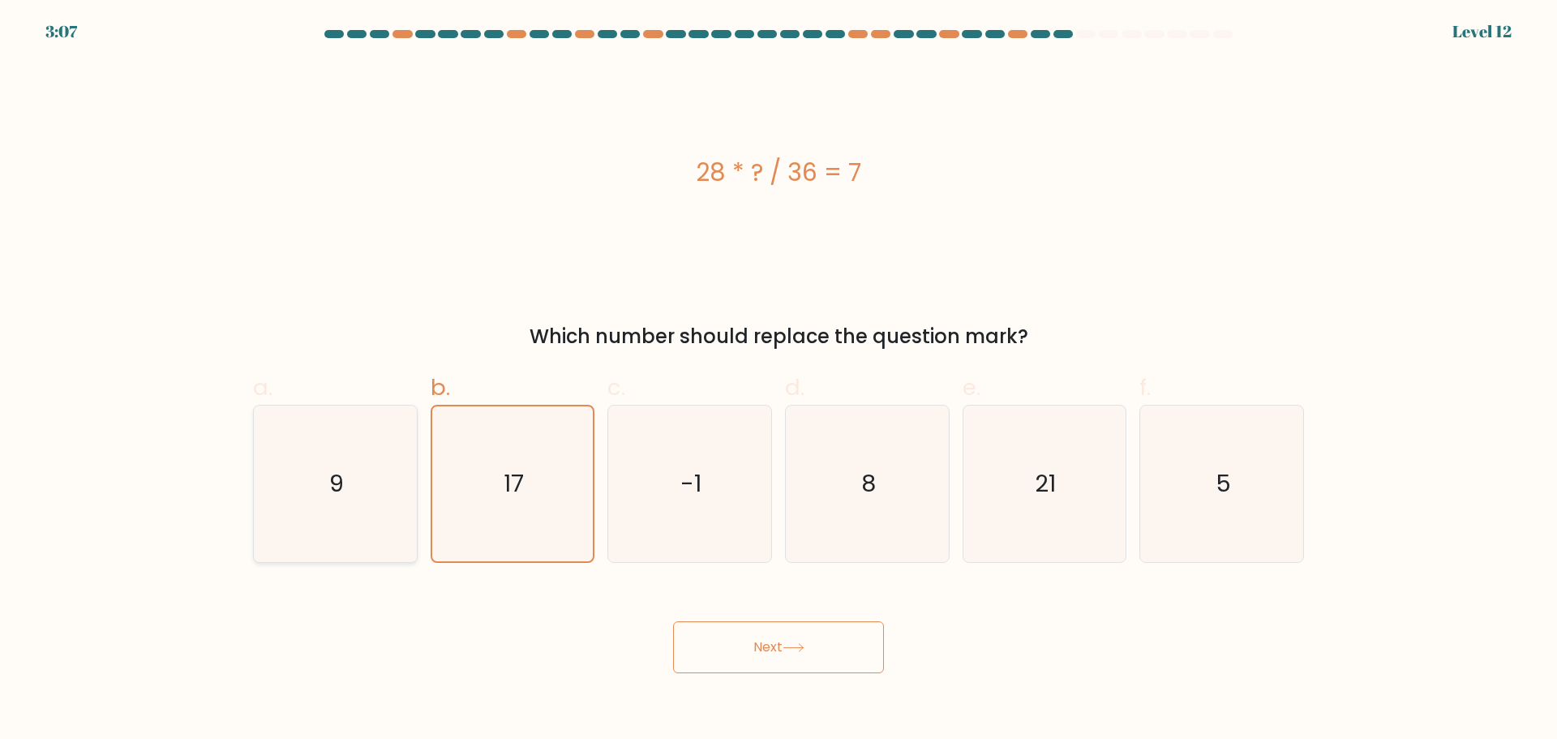
radio input "true"
click at [736, 630] on button "Next" at bounding box center [778, 647] width 211 height 52
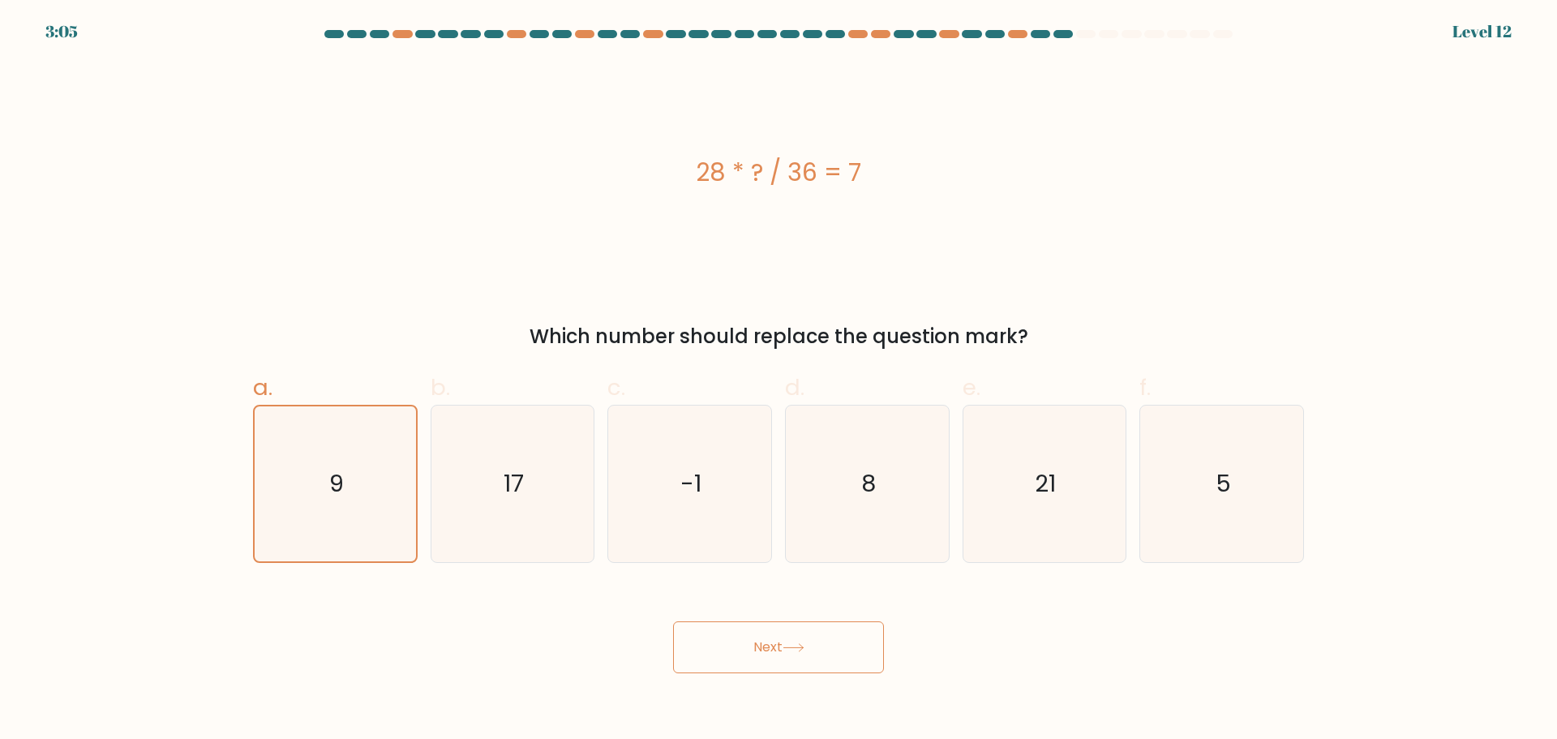
click at [736, 630] on button "Next" at bounding box center [778, 647] width 211 height 52
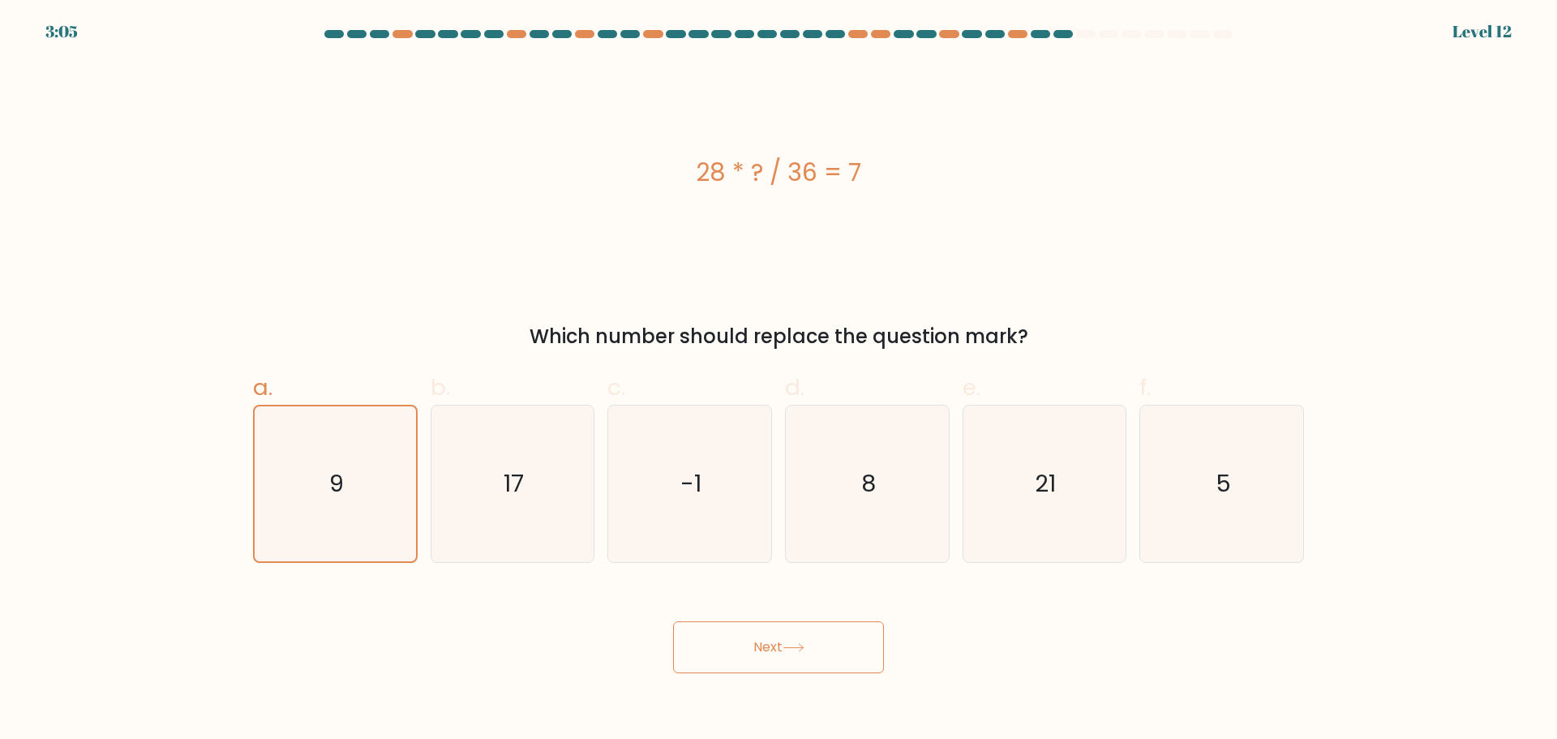
click at [736, 630] on button "Next" at bounding box center [778, 647] width 211 height 52
click at [834, 524] on icon "8" at bounding box center [867, 483] width 157 height 157
click at [779, 380] on input "d. 8" at bounding box center [779, 375] width 1 height 11
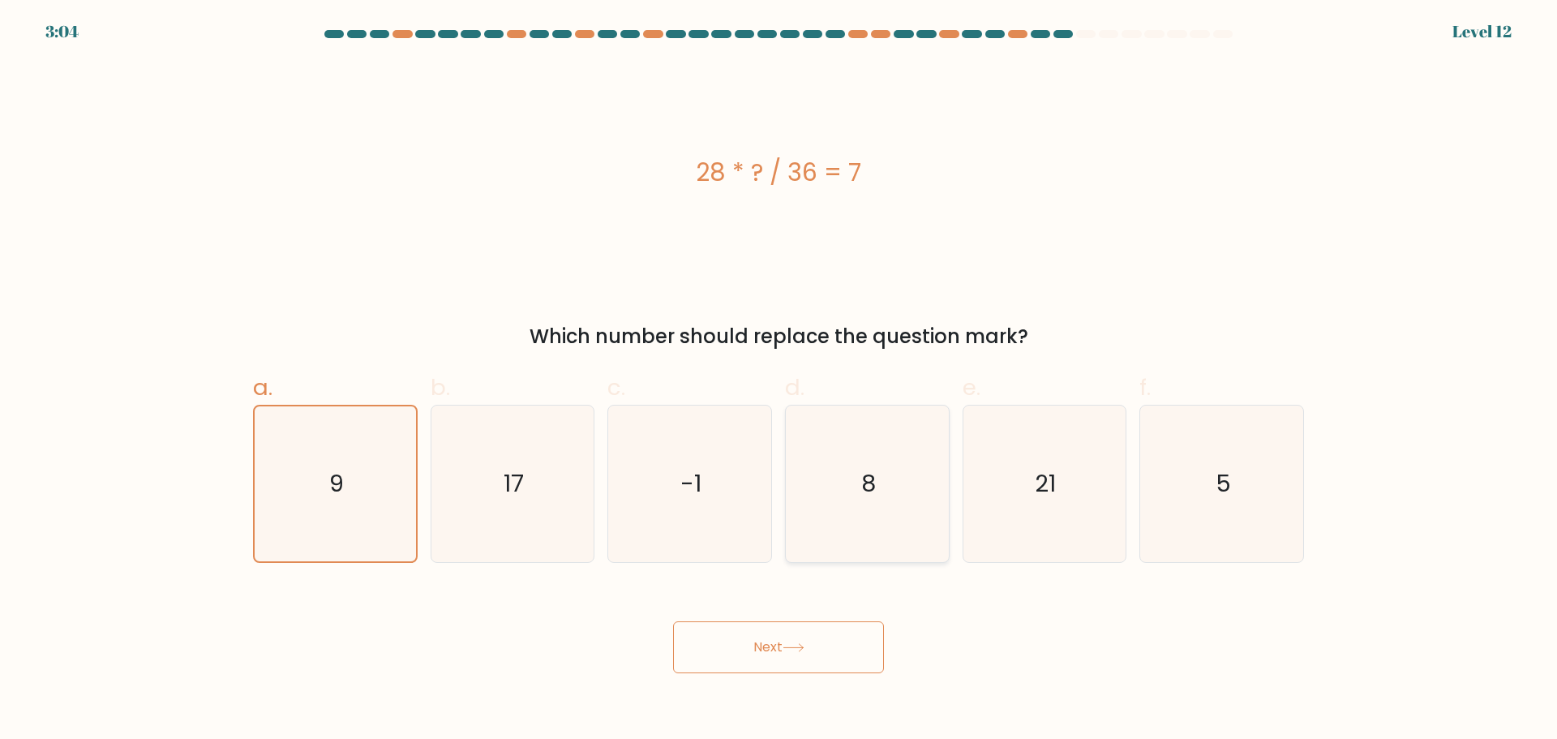
radio input "true"
click at [343, 497] on text "9" at bounding box center [336, 483] width 15 height 32
click at [779, 380] on input "a. 9" at bounding box center [779, 375] width 1 height 11
radio input "true"
click at [684, 629] on button "Next" at bounding box center [778, 647] width 211 height 52
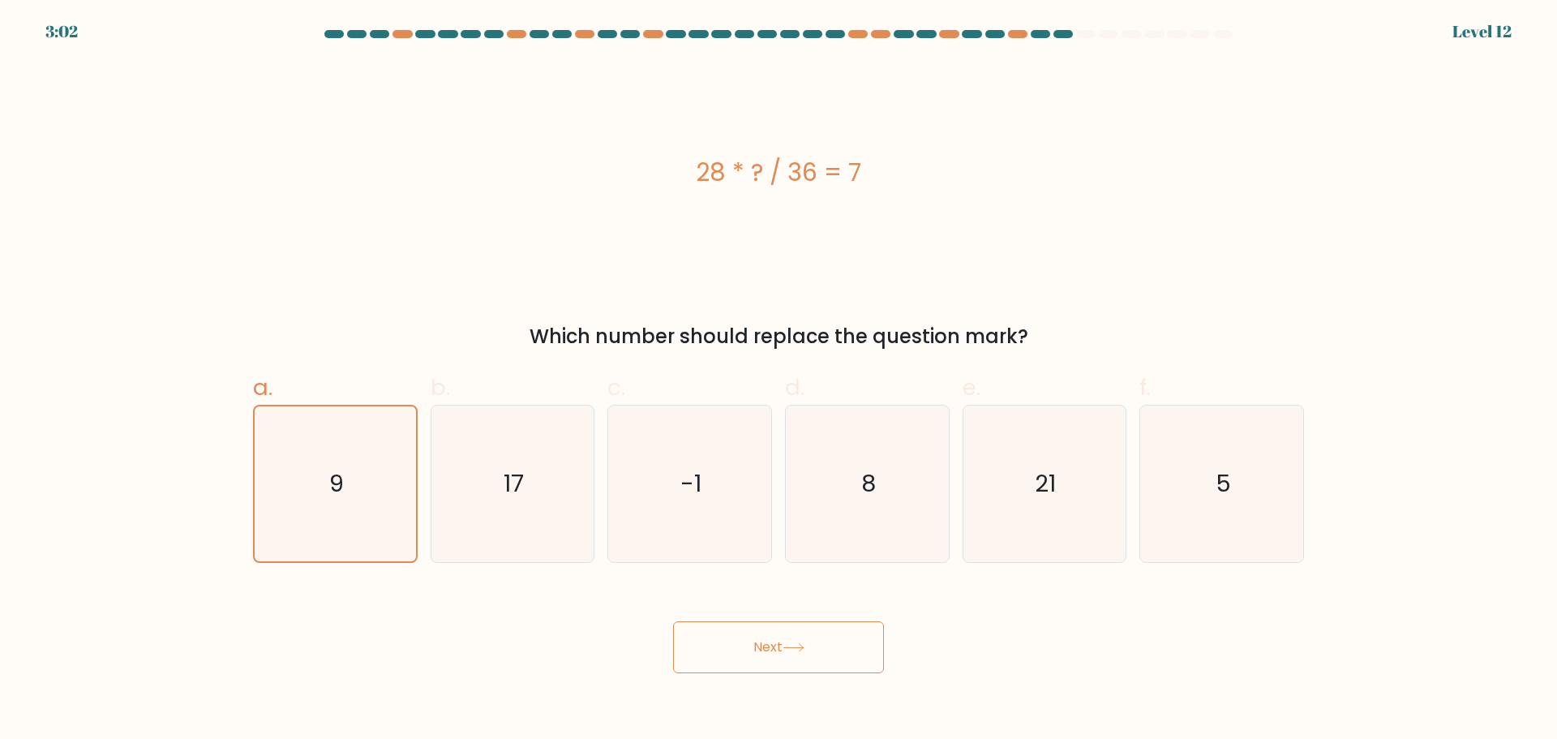
click at [684, 629] on button "Next" at bounding box center [778, 647] width 211 height 52
click at [807, 640] on button "Next" at bounding box center [778, 647] width 211 height 52
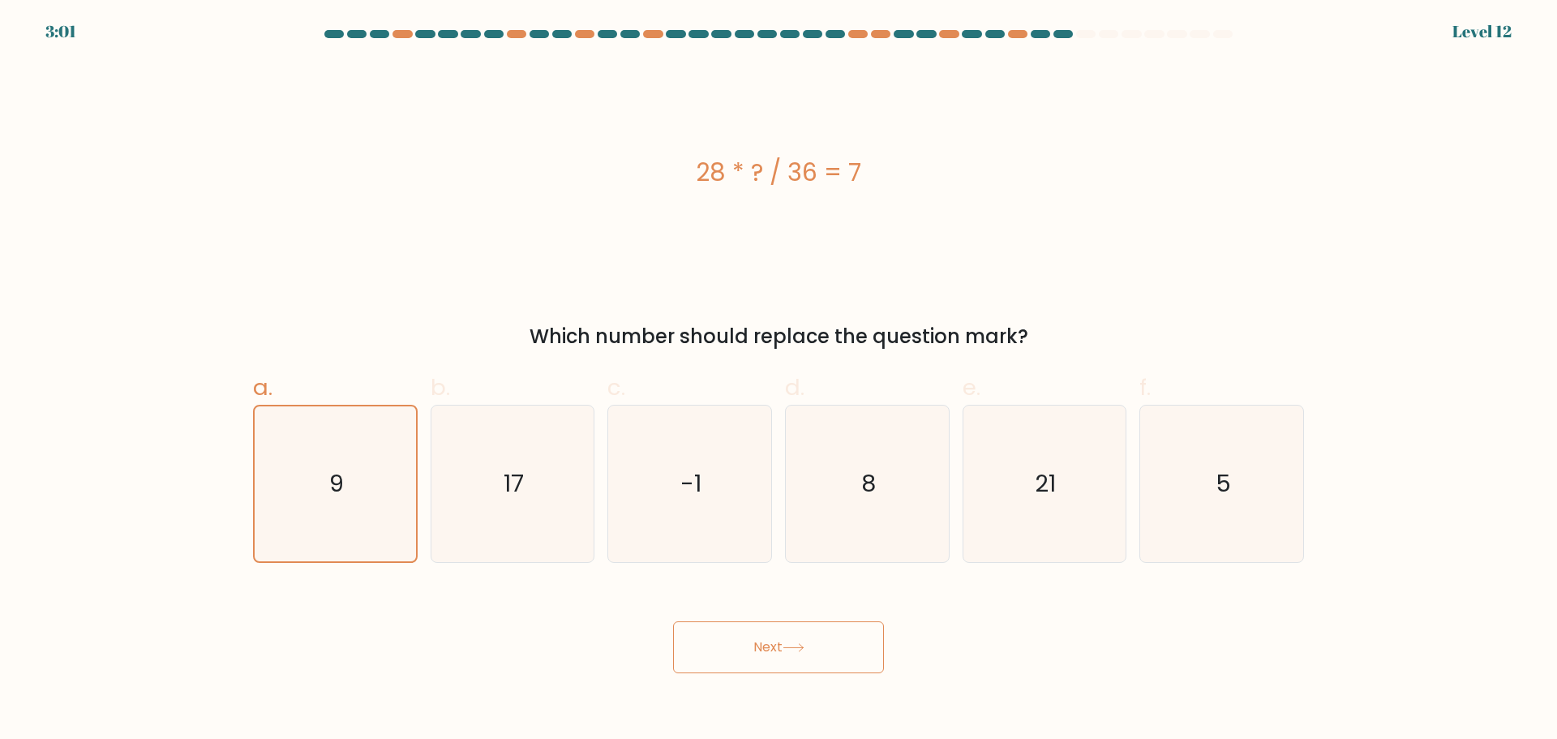
click at [807, 640] on button "Next" at bounding box center [778, 647] width 211 height 52
click at [122, 82] on form "a. 9" at bounding box center [778, 351] width 1557 height 643
click at [465, 483] on icon "17" at bounding box center [512, 483] width 157 height 157
click at [779, 380] on input "b. 17" at bounding box center [779, 375] width 1 height 11
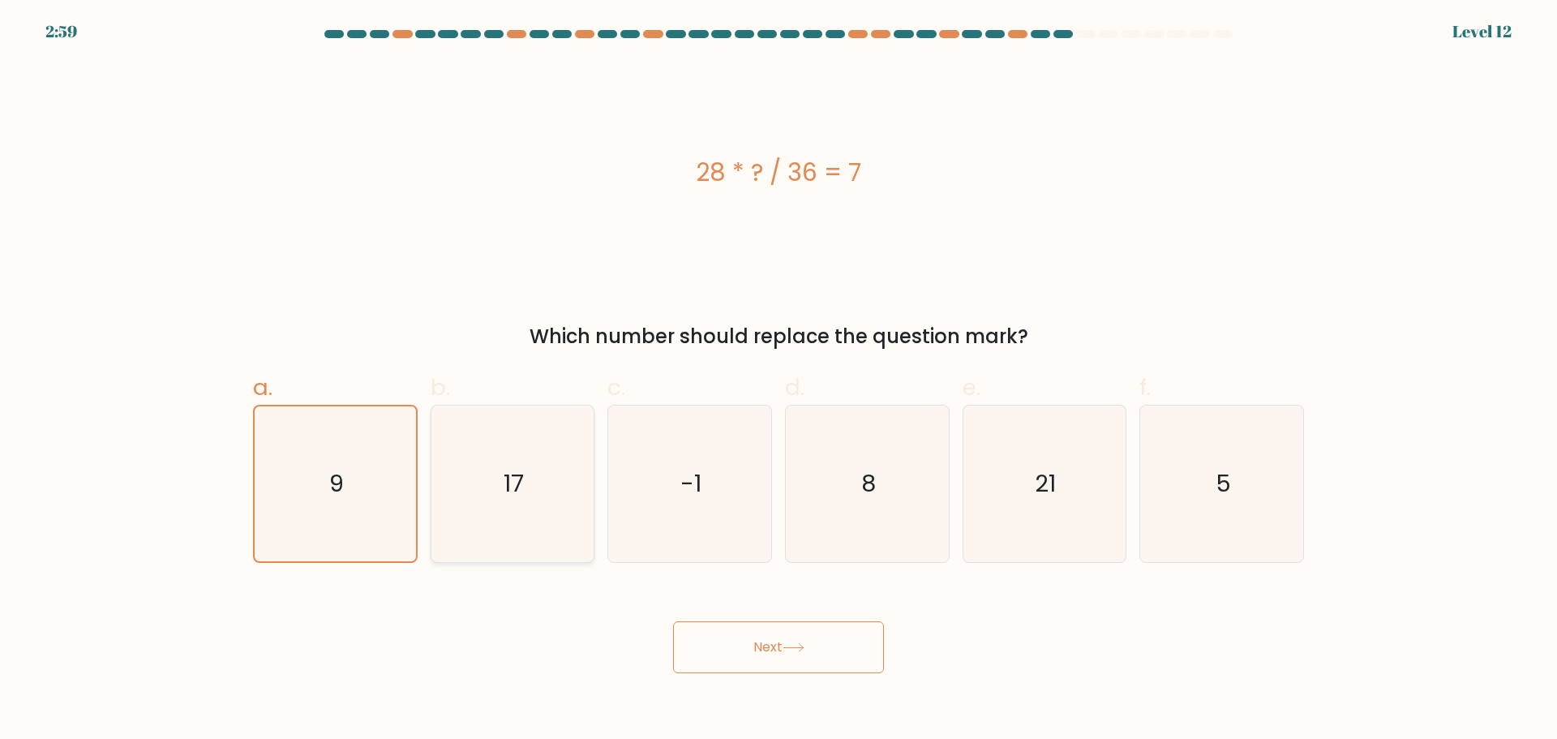
radio input "true"
click at [717, 491] on icon "-1" at bounding box center [689, 483] width 157 height 157
click at [779, 380] on input "c. -1" at bounding box center [779, 375] width 1 height 11
radio input "true"
click at [918, 459] on icon "8" at bounding box center [867, 483] width 157 height 157
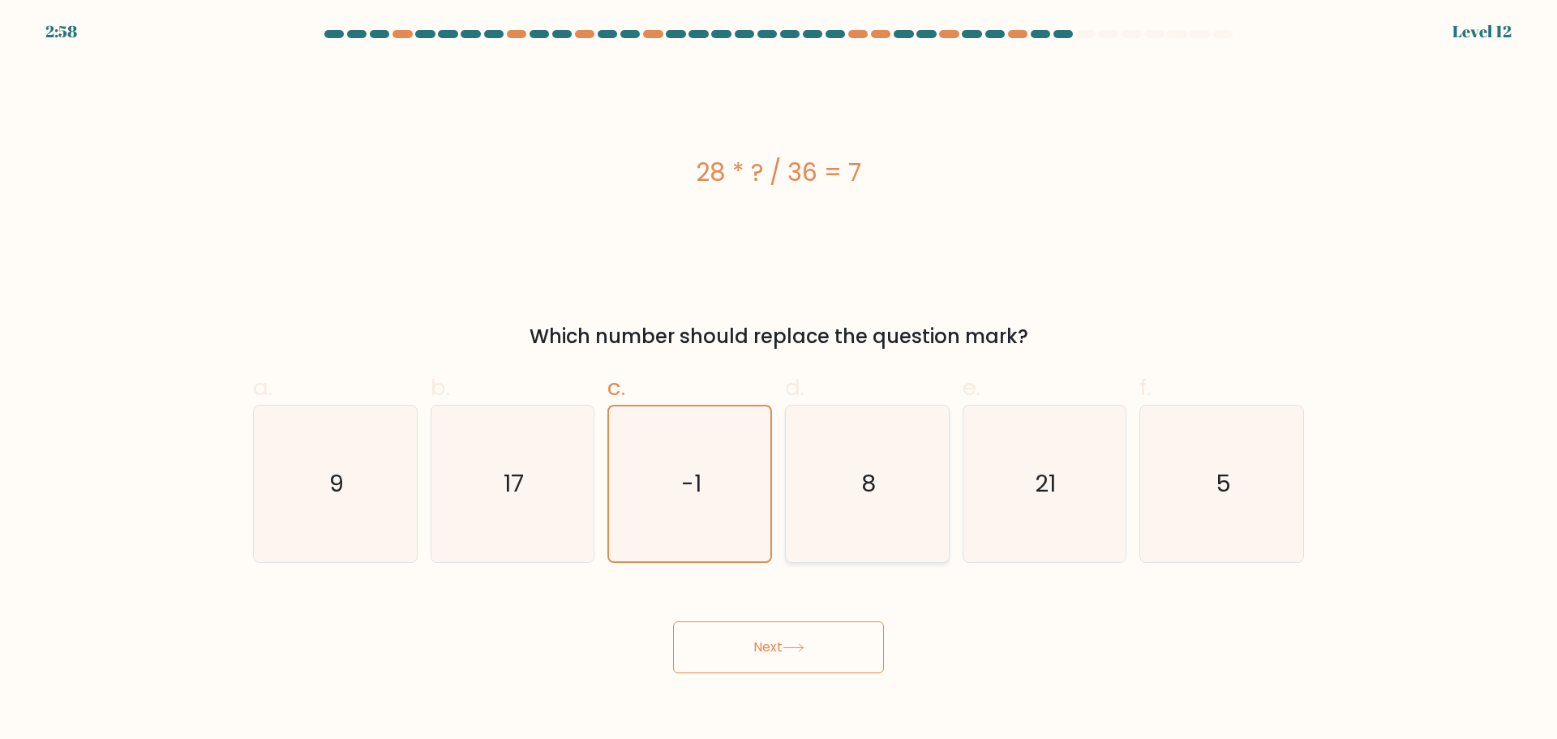
click at [779, 380] on input "d. 8" at bounding box center [779, 375] width 1 height 11
radio input "true"
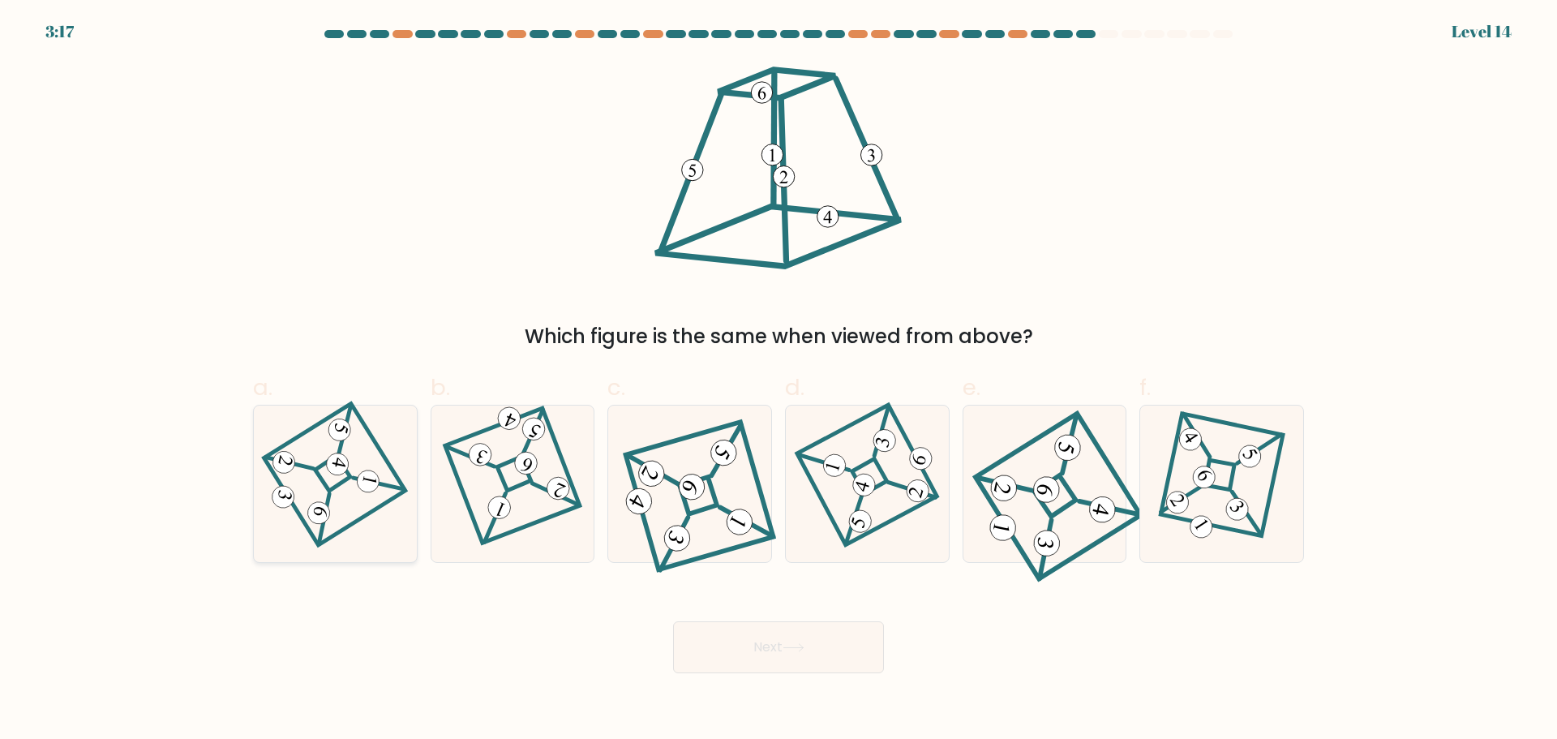
click at [364, 504] on icon at bounding box center [334, 483] width 107 height 125
click at [779, 380] on input "a." at bounding box center [779, 375] width 1 height 11
radio input "true"
click at [771, 649] on button "Next" at bounding box center [778, 647] width 211 height 52
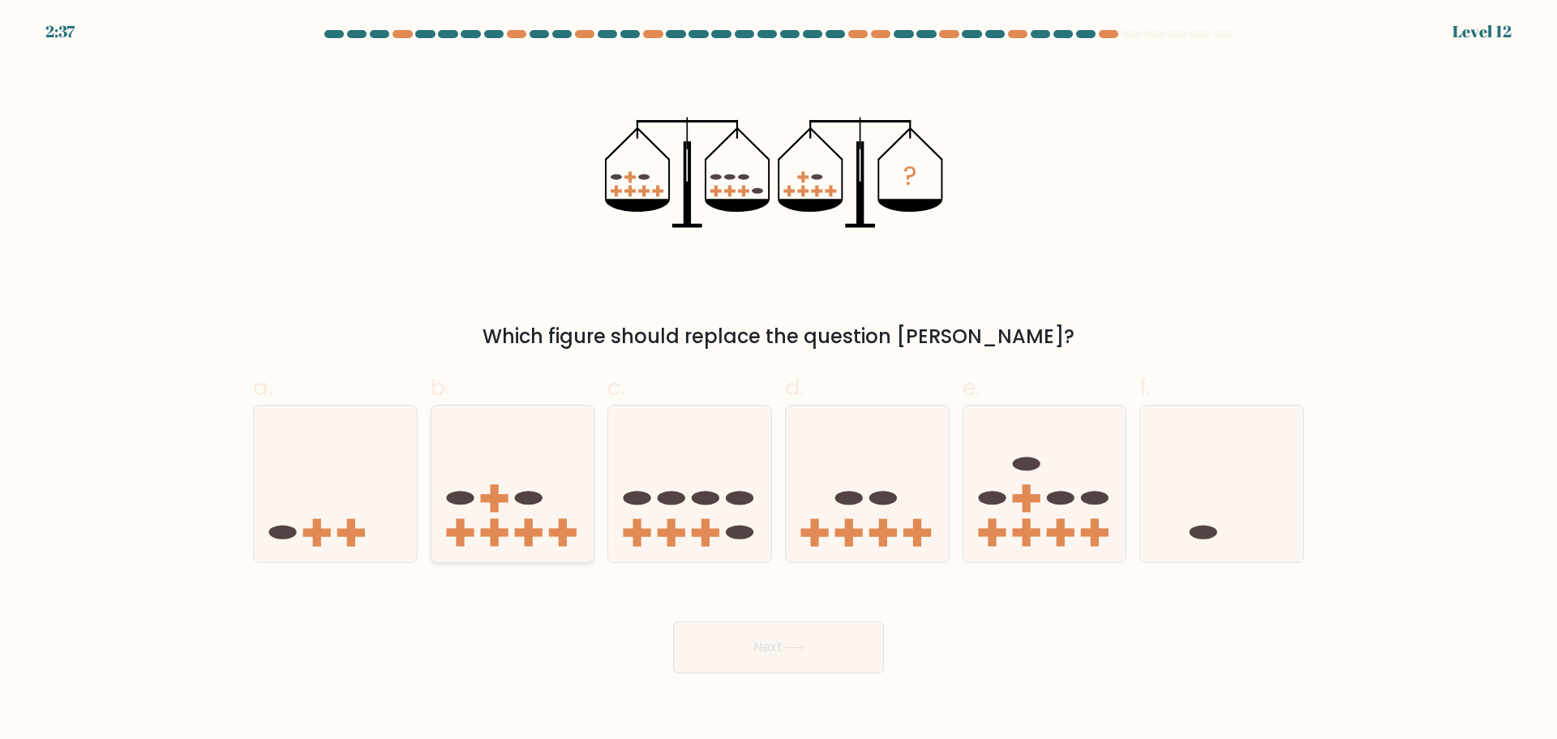
click at [487, 504] on icon at bounding box center [512, 483] width 163 height 135
click at [779, 380] on input "b." at bounding box center [779, 375] width 1 height 11
radio input "true"
click at [783, 650] on button "Next" at bounding box center [778, 647] width 211 height 52
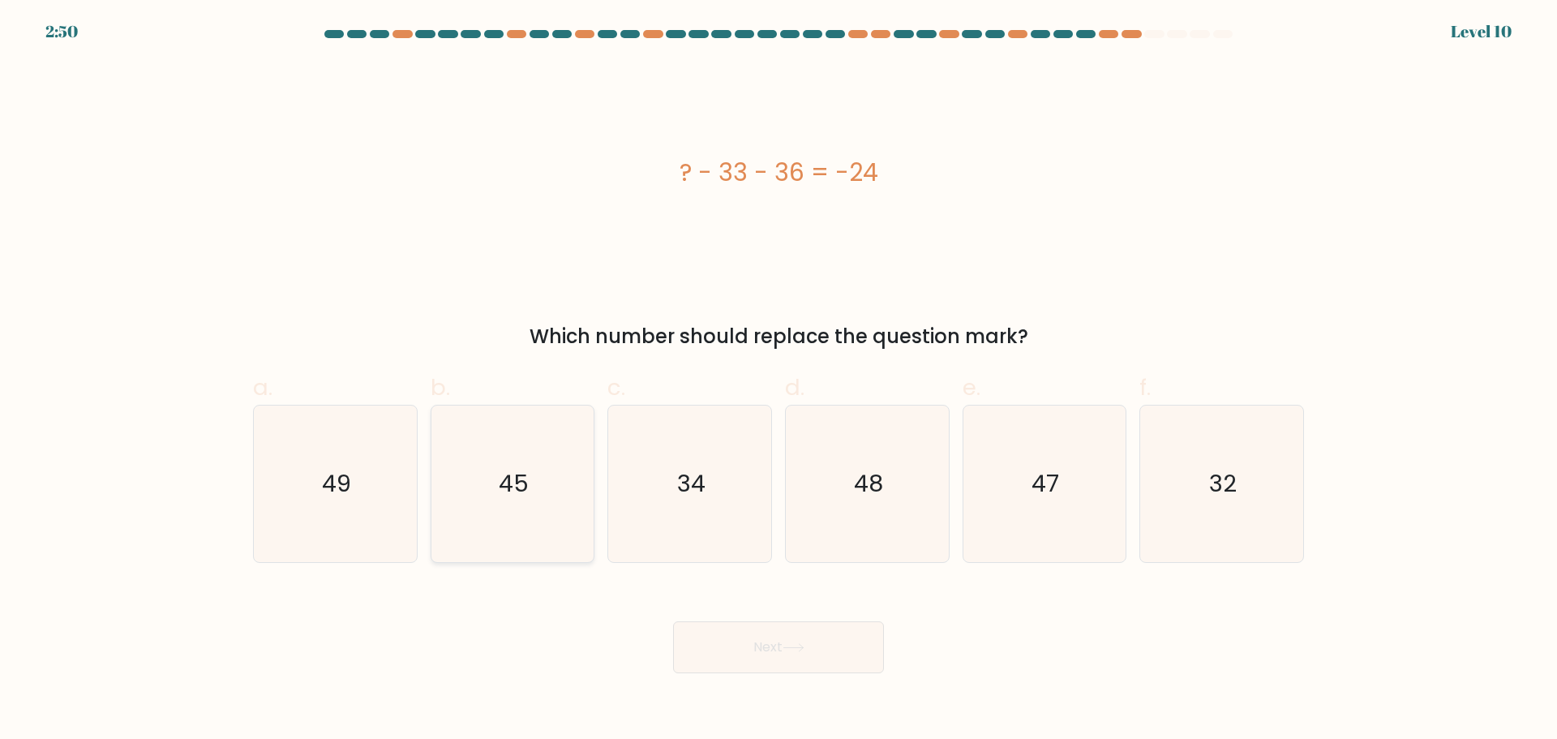
click at [538, 478] on icon "45" at bounding box center [512, 483] width 157 height 157
click at [779, 380] on input "b. 45" at bounding box center [779, 375] width 1 height 11
radio input "true"
click at [744, 654] on button "Next" at bounding box center [778, 647] width 211 height 52
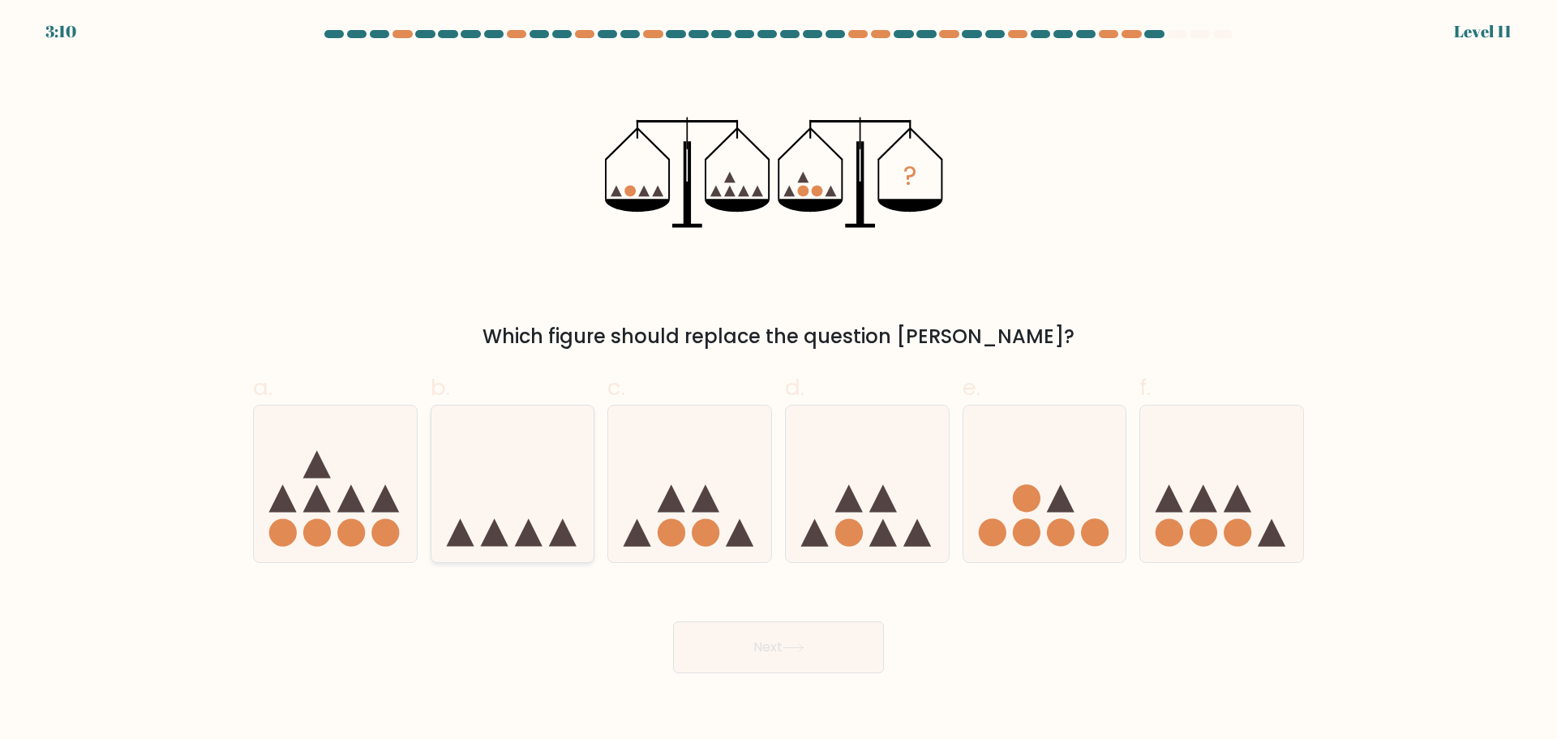
click at [551, 461] on icon at bounding box center [512, 483] width 163 height 135
click at [779, 380] on input "b." at bounding box center [779, 375] width 1 height 11
radio input "true"
click at [817, 659] on button "Next" at bounding box center [778, 647] width 211 height 52
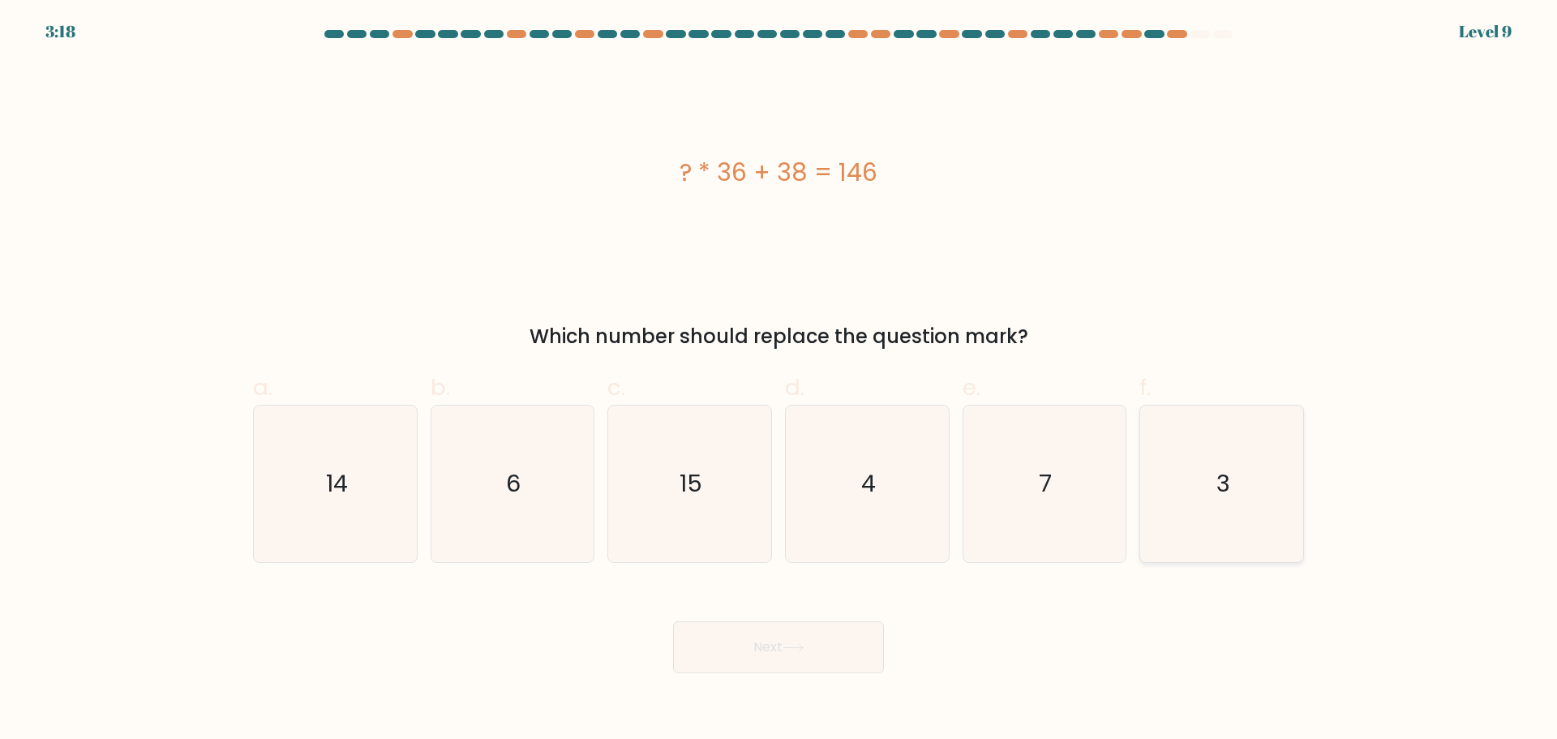
click at [1246, 508] on icon "3" at bounding box center [1221, 483] width 157 height 157
click at [779, 380] on input "f. 3" at bounding box center [779, 375] width 1 height 11
radio input "true"
click at [758, 647] on button "Next" at bounding box center [778, 647] width 211 height 52
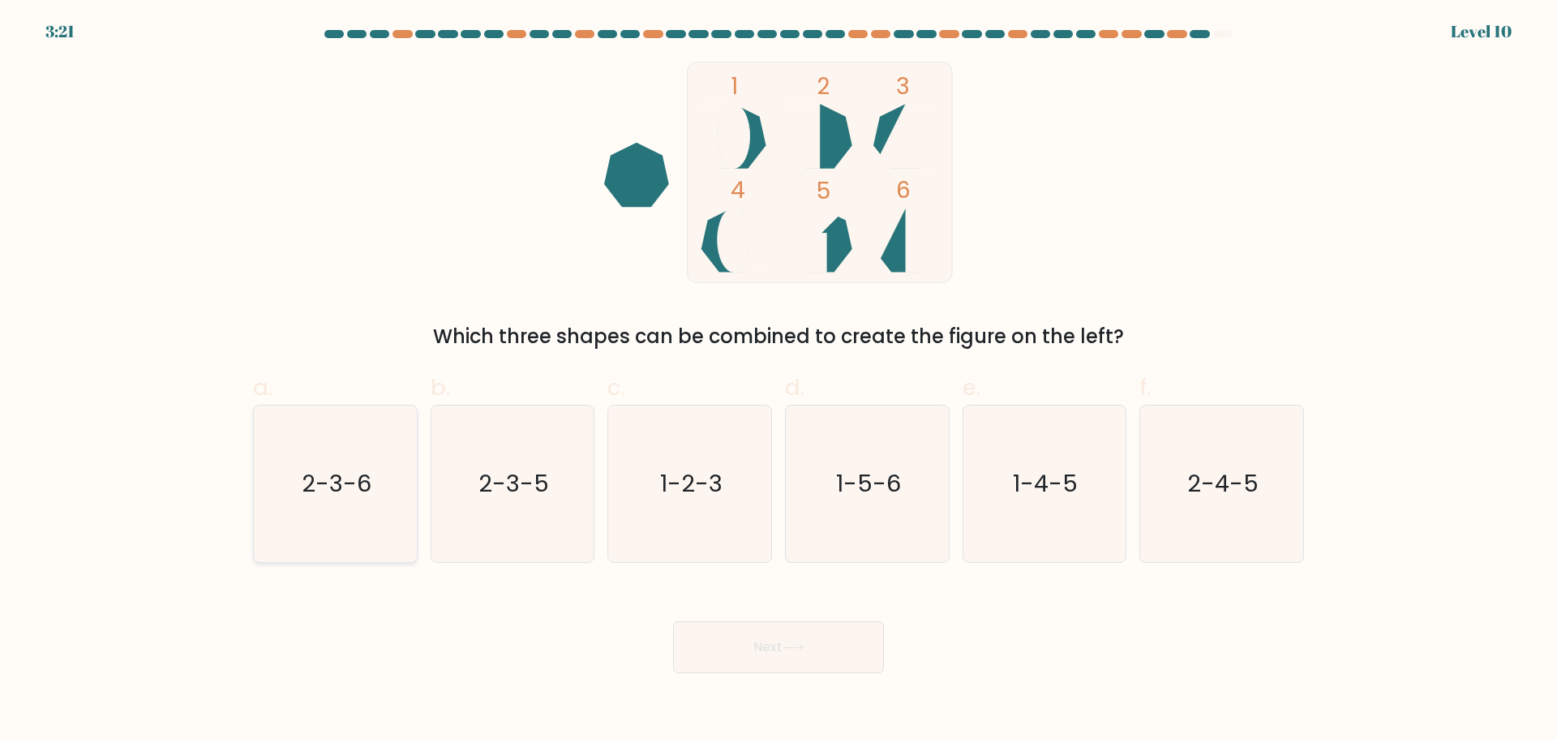
click at [310, 482] on text "2-3-6" at bounding box center [337, 483] width 70 height 32
click at [779, 380] on input "a. 2-3-6" at bounding box center [779, 375] width 1 height 11
radio input "true"
click at [800, 645] on icon at bounding box center [794, 647] width 22 height 9
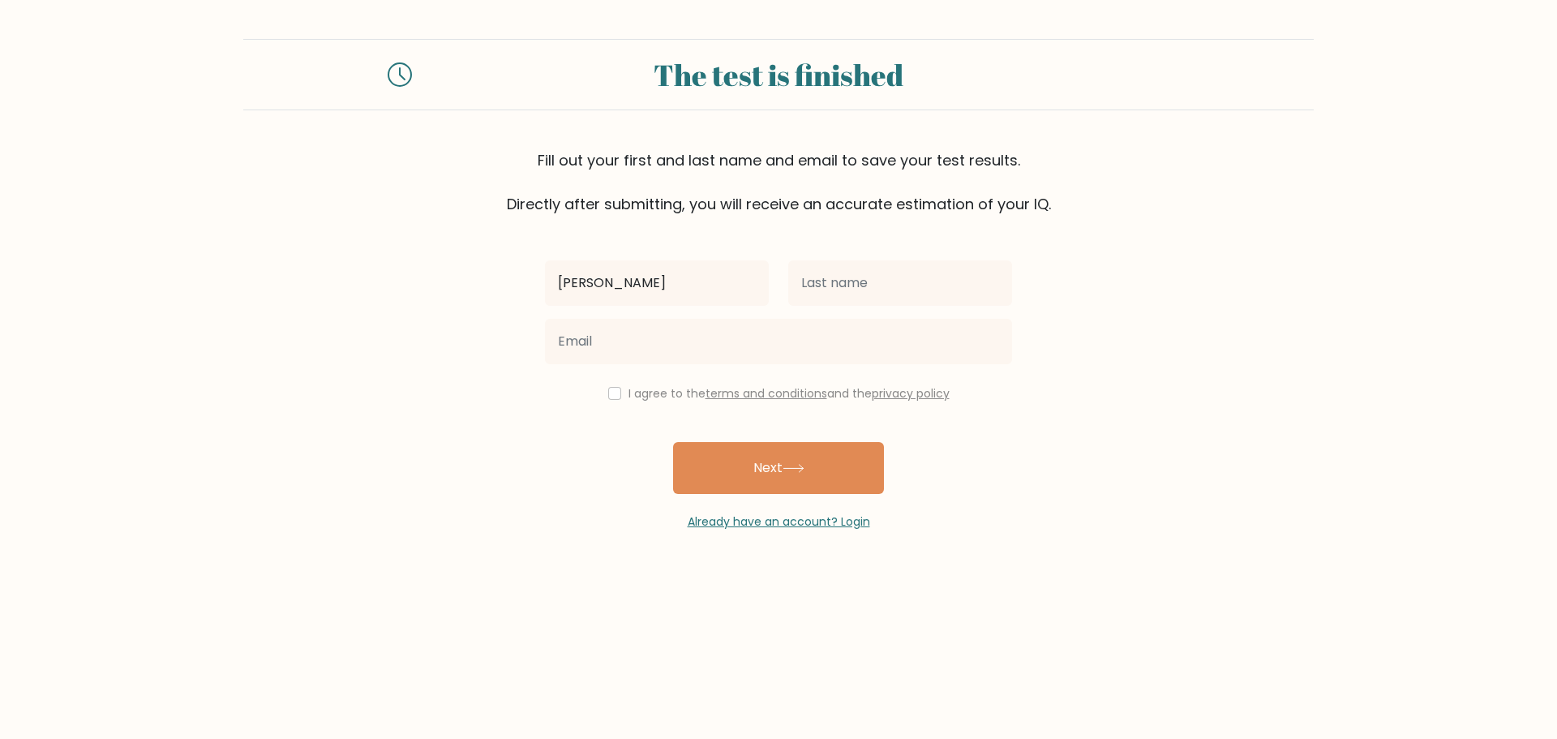
type input "Jorge"
type input "Saravia"
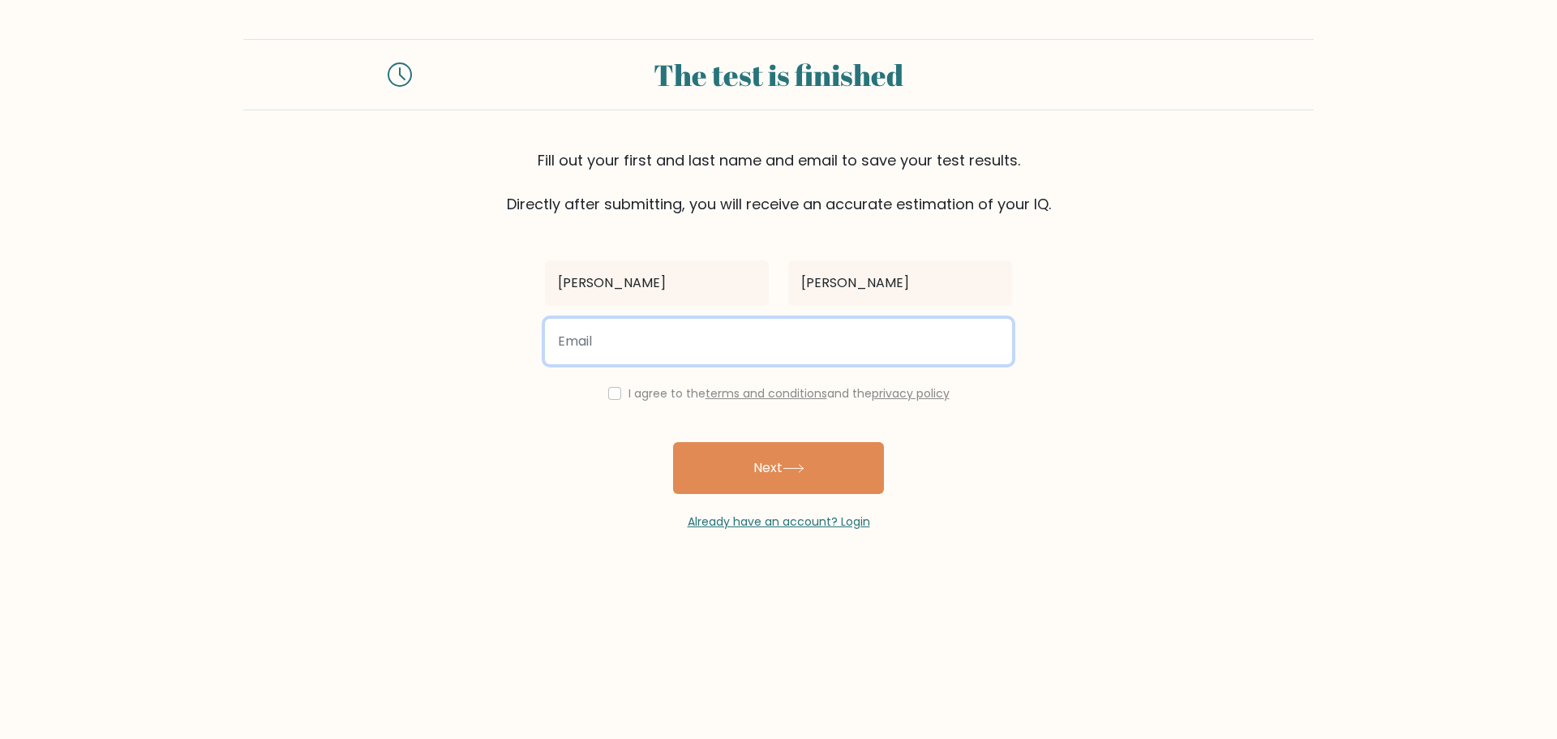
click at [630, 344] on input "email" at bounding box center [778, 341] width 467 height 45
paste input "jorgeluis.saravia22@gmail.com"
type input "jorgeluis.saravia22@gmail.com"
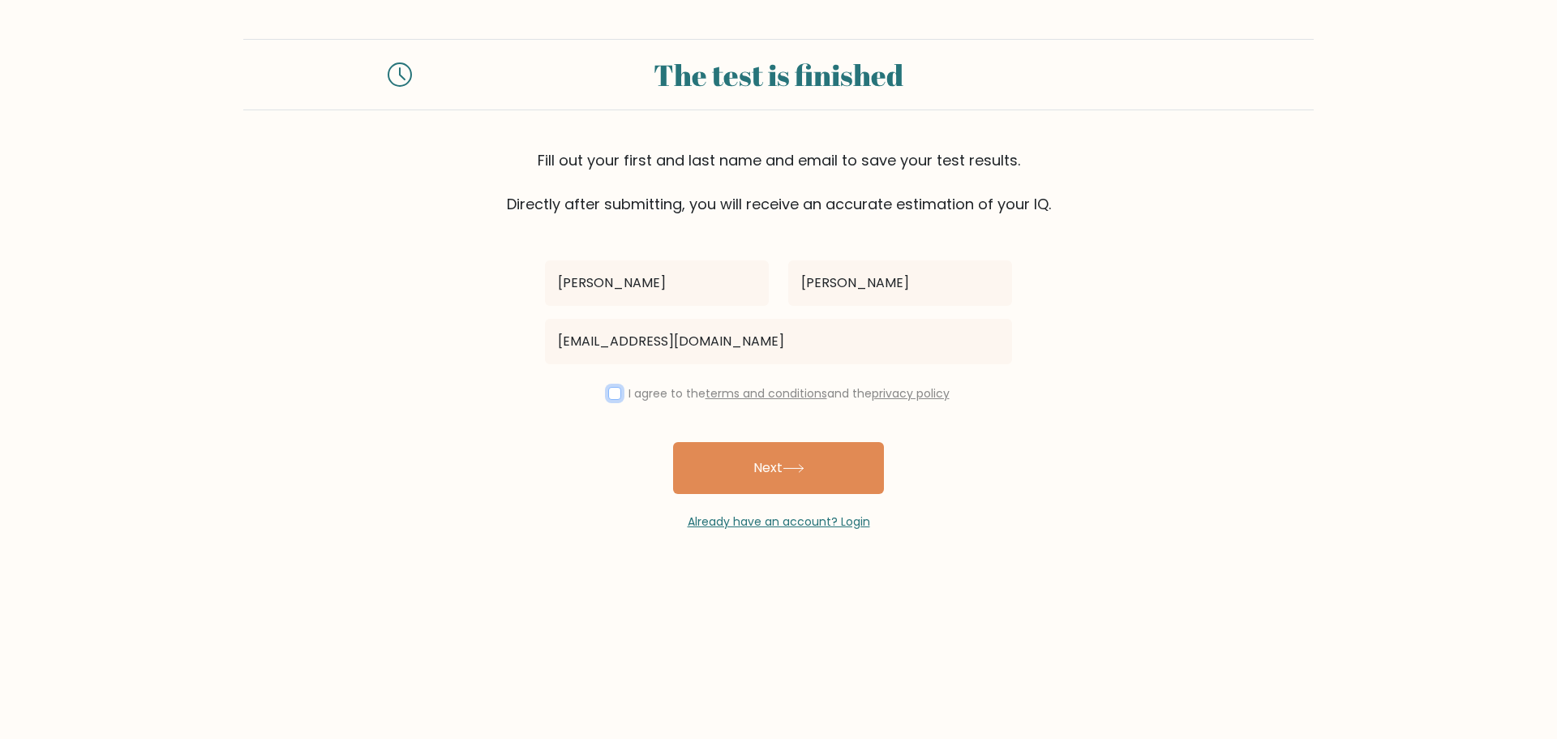
click at [608, 396] on input "checkbox" at bounding box center [614, 393] width 13 height 13
checkbox input "true"
click at [731, 470] on button "Next" at bounding box center [778, 468] width 211 height 52
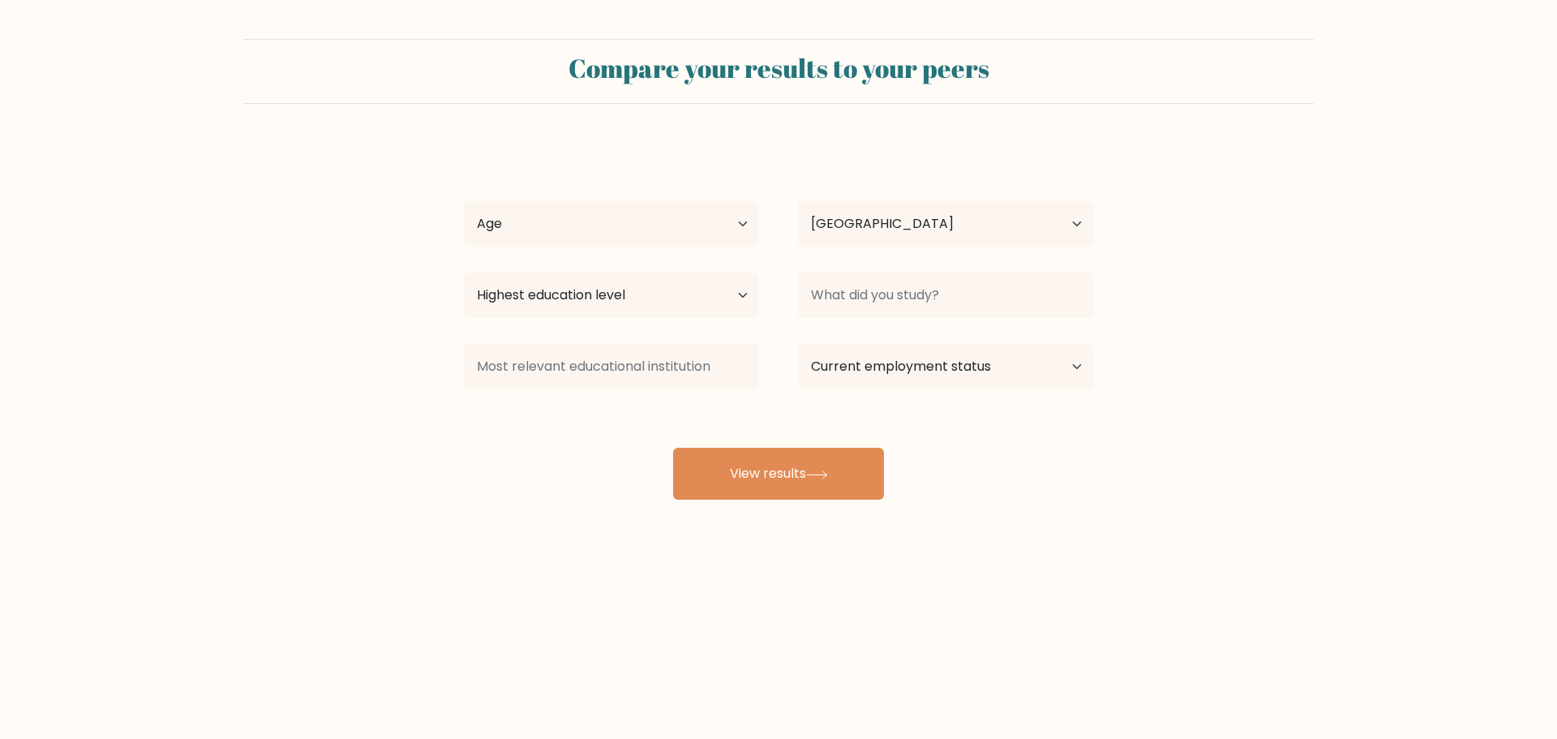
select select "GT"
click at [741, 216] on select "Age Under [DEMOGRAPHIC_DATA] [DEMOGRAPHIC_DATA] [DEMOGRAPHIC_DATA] [DEMOGRAPHIC…" at bounding box center [611, 223] width 295 height 45
select select "25_34"
click at [464, 201] on select "Age Under [DEMOGRAPHIC_DATA] [DEMOGRAPHIC_DATA] [DEMOGRAPHIC_DATA] [DEMOGRAPHIC…" at bounding box center [611, 223] width 295 height 45
click at [734, 297] on select "Highest education level No schooling Primary Lower Secondary Upper Secondary Oc…" at bounding box center [611, 294] width 295 height 45
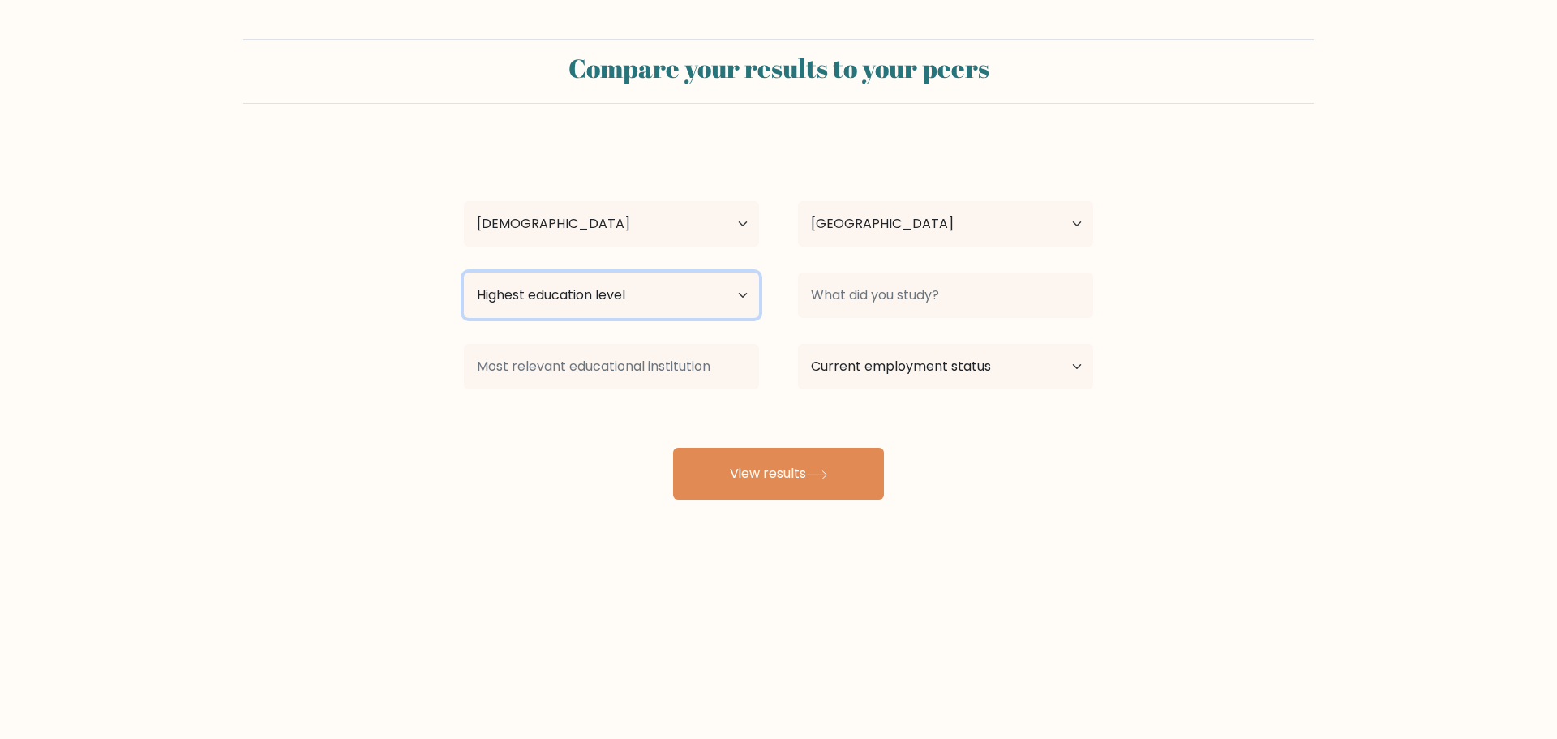
select select "upper_secondary"
click at [464, 272] on select "Highest education level No schooling Primary Lower Secondary Upper Secondary Oc…" at bounding box center [611, 294] width 295 height 45
click at [741, 285] on select "Highest education level No schooling Primary Lower Secondary Upper Secondary Oc…" at bounding box center [611, 294] width 295 height 45
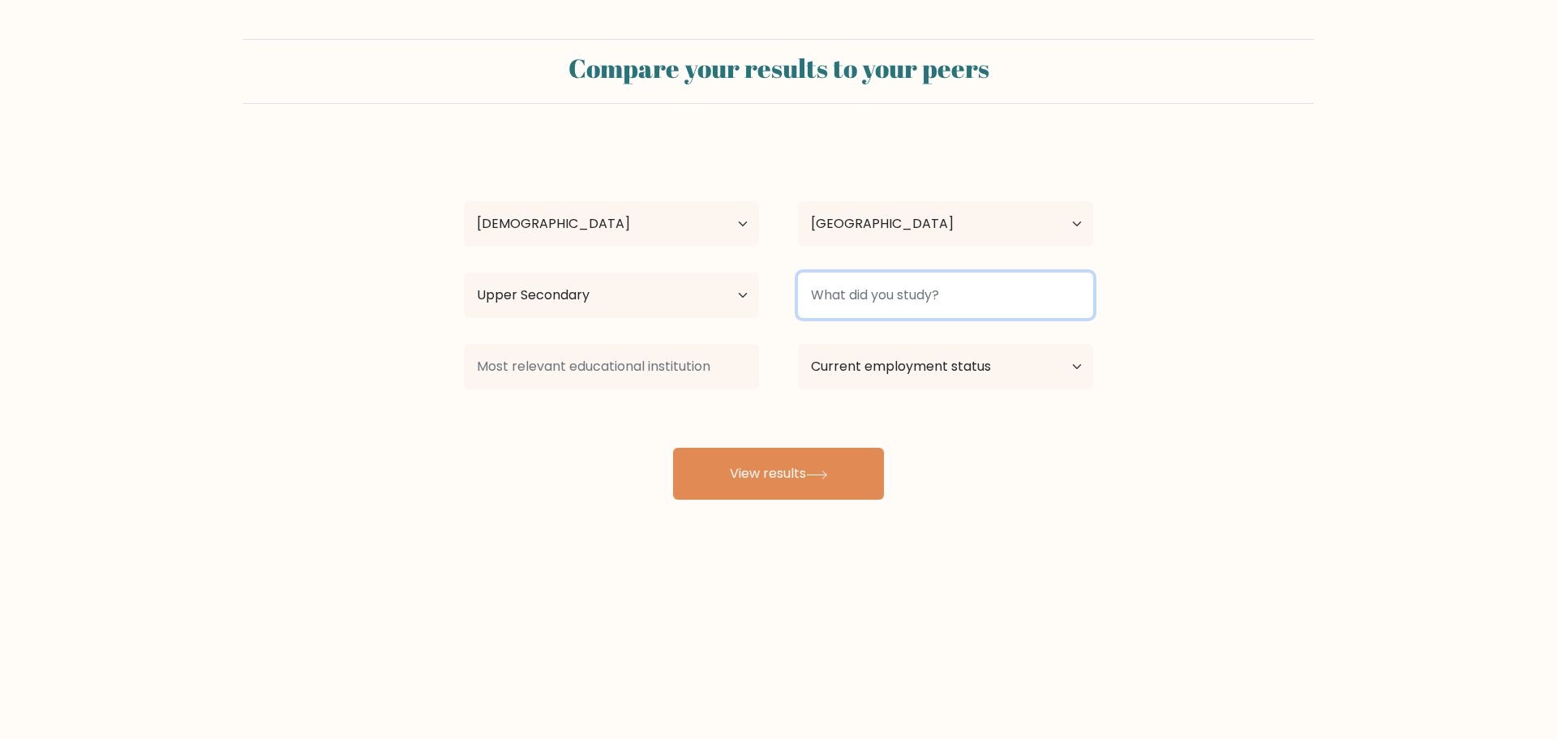
click at [919, 302] on input at bounding box center [945, 294] width 295 height 45
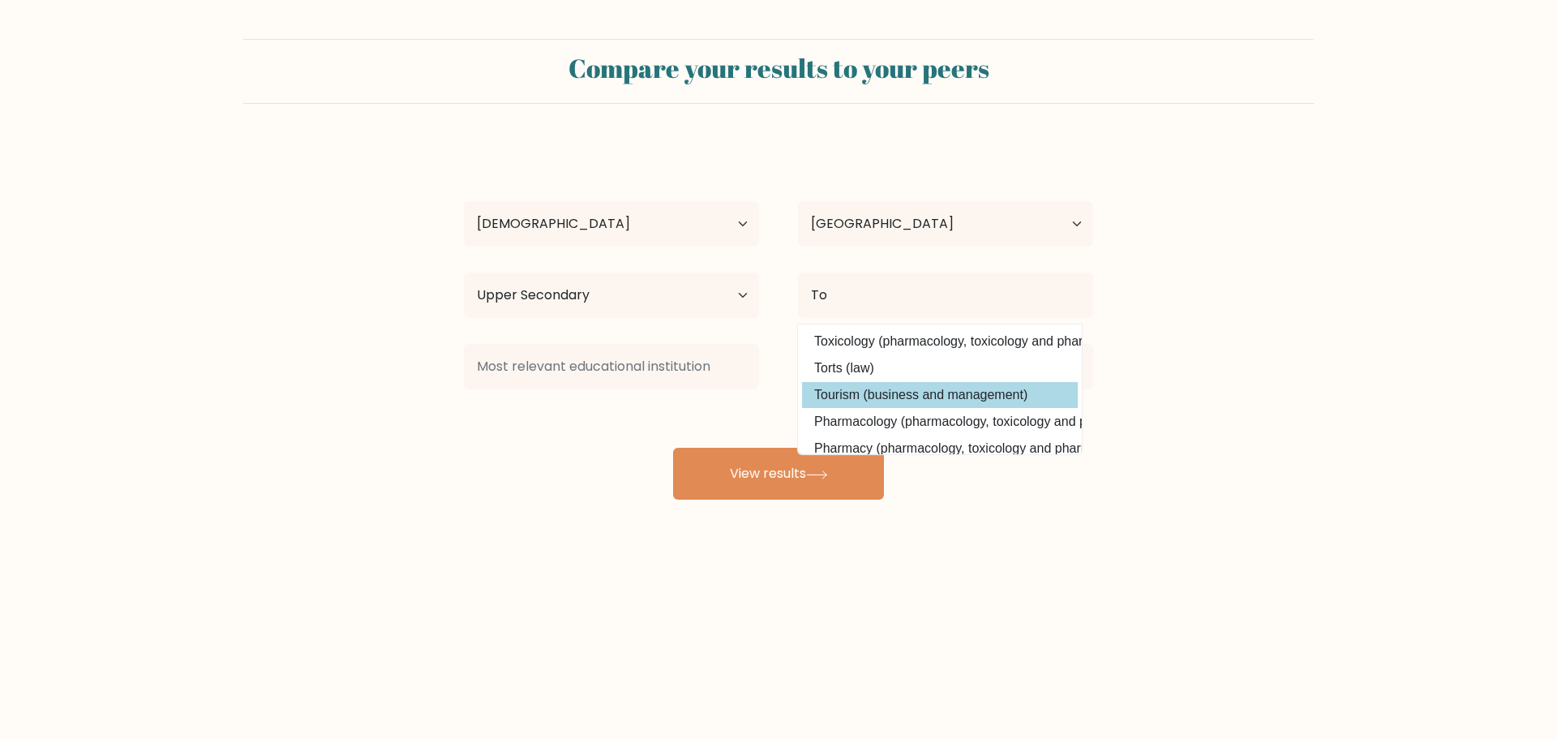
click at [974, 384] on option "Tourism (business and management)" at bounding box center [940, 395] width 276 height 26
type input "Tourism"
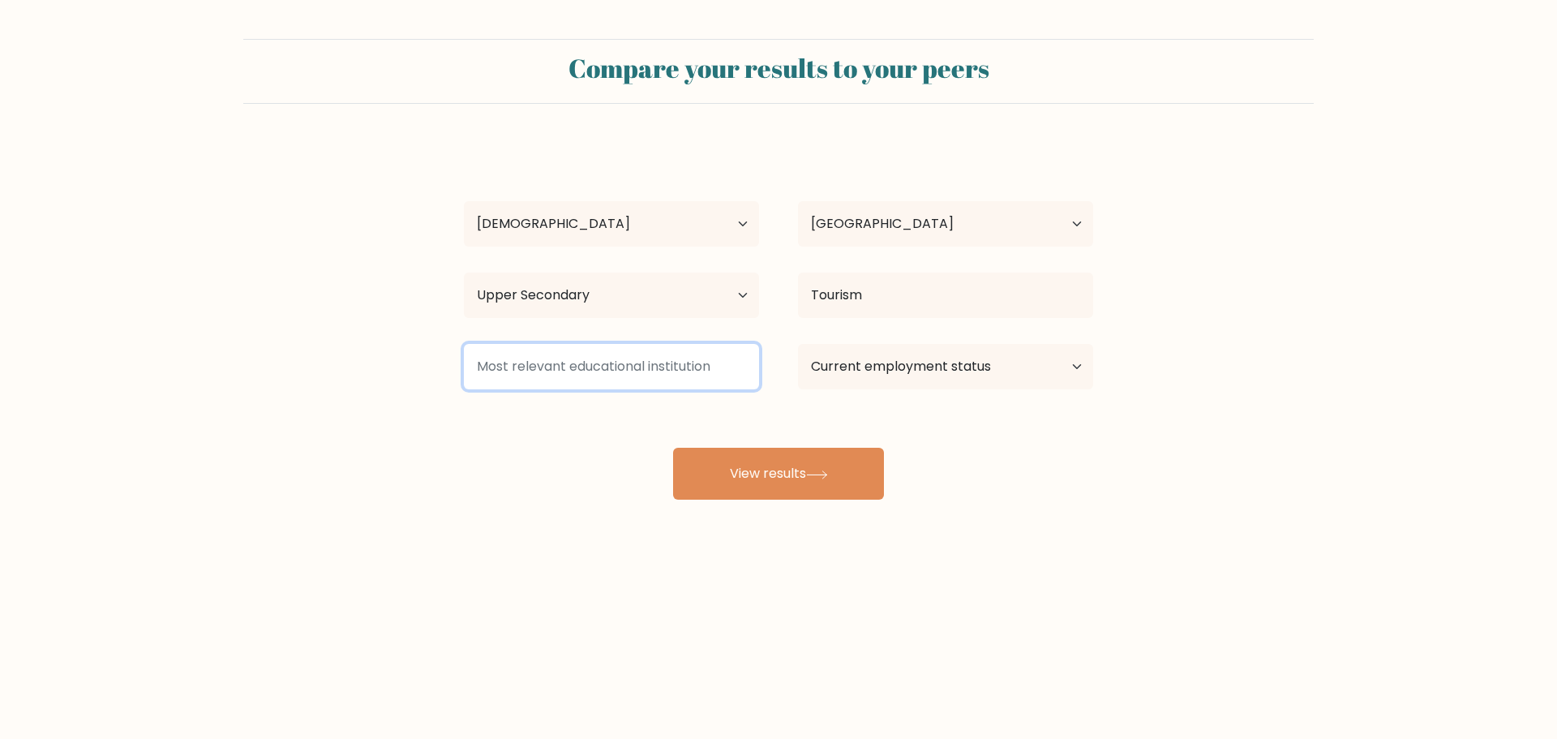
click at [605, 361] on input at bounding box center [611, 366] width 295 height 45
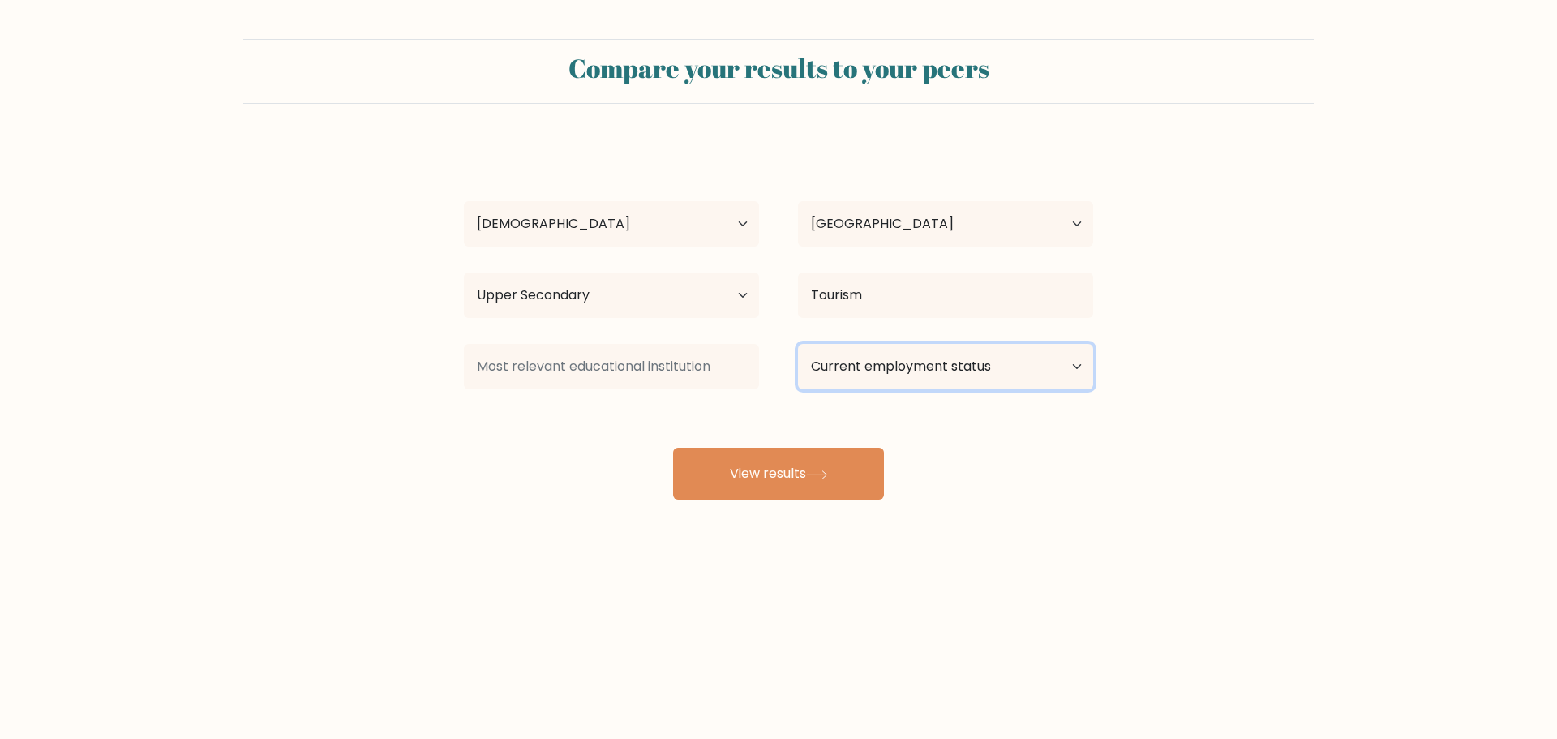
click at [871, 364] on select "Current employment status Employed Student Retired Other / prefer not to answer" at bounding box center [945, 366] width 295 height 45
click at [798, 344] on select "Current employment status Employed Student Retired Other / prefer not to answer" at bounding box center [945, 366] width 295 height 45
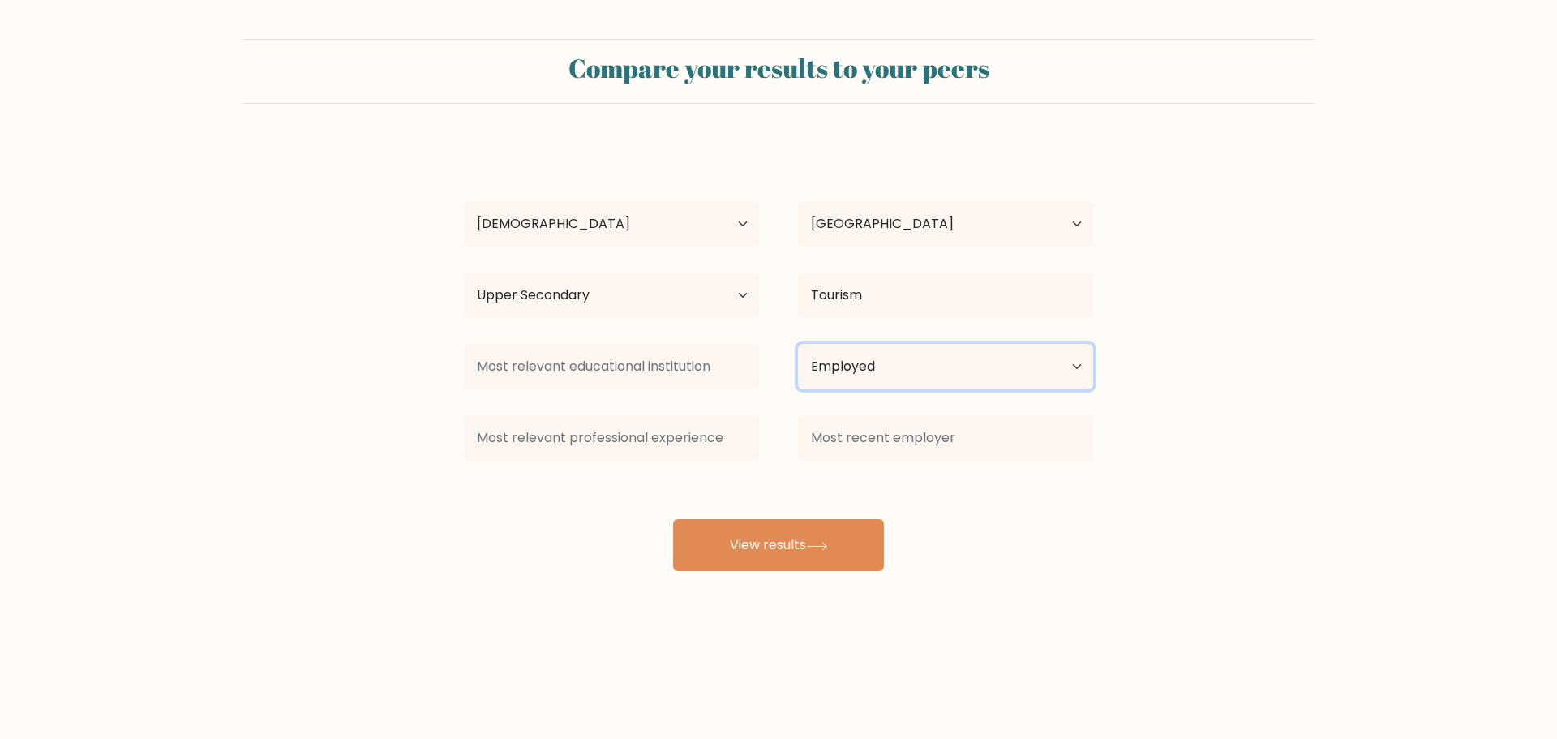
click at [895, 366] on select "Current employment status Employed Student Retired Other / prefer not to answer" at bounding box center [945, 366] width 295 height 45
select select "other"
click at [798, 344] on select "Current employment status Employed Student Retired Other / prefer not to answer" at bounding box center [945, 366] width 295 height 45
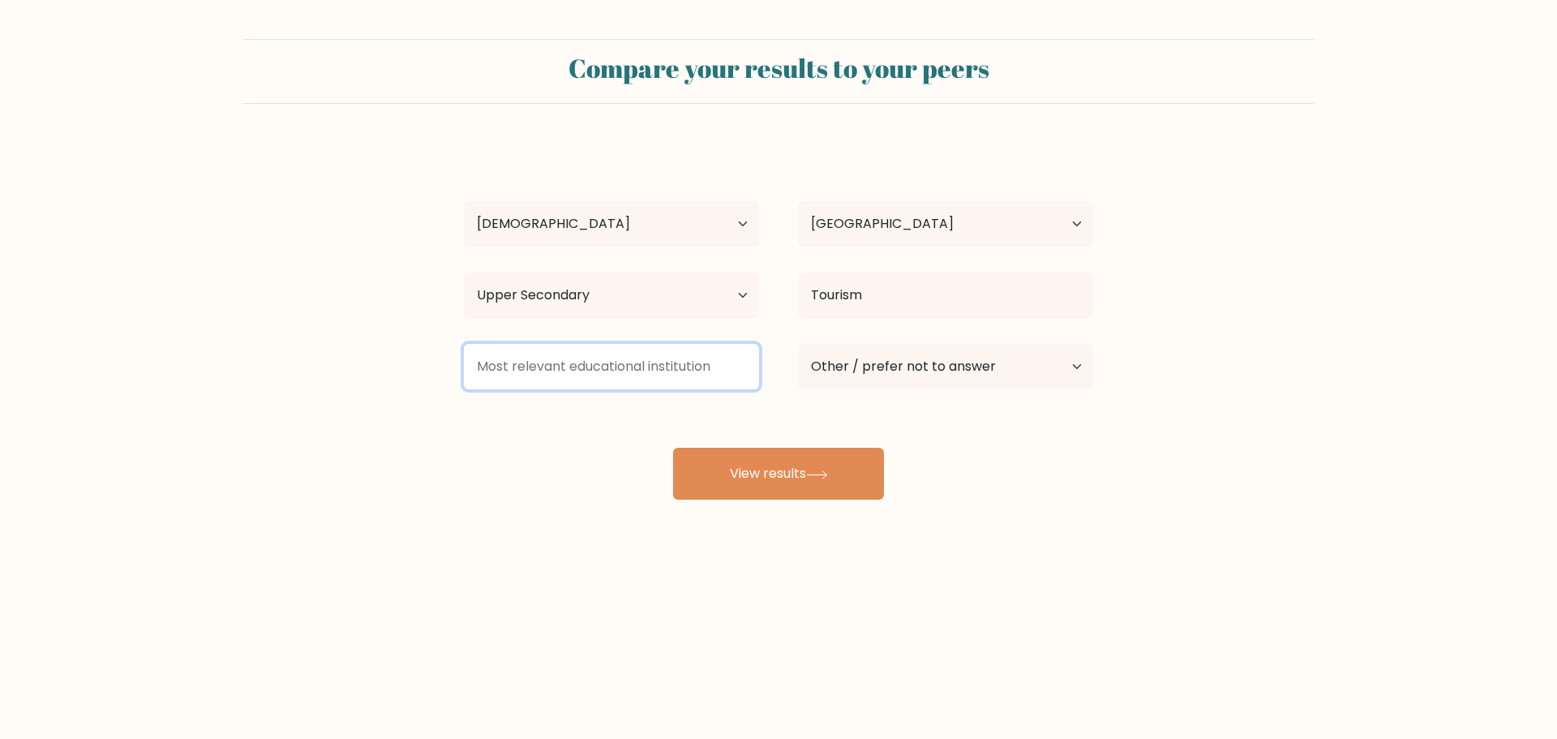
click at [588, 370] on input at bounding box center [611, 366] width 295 height 45
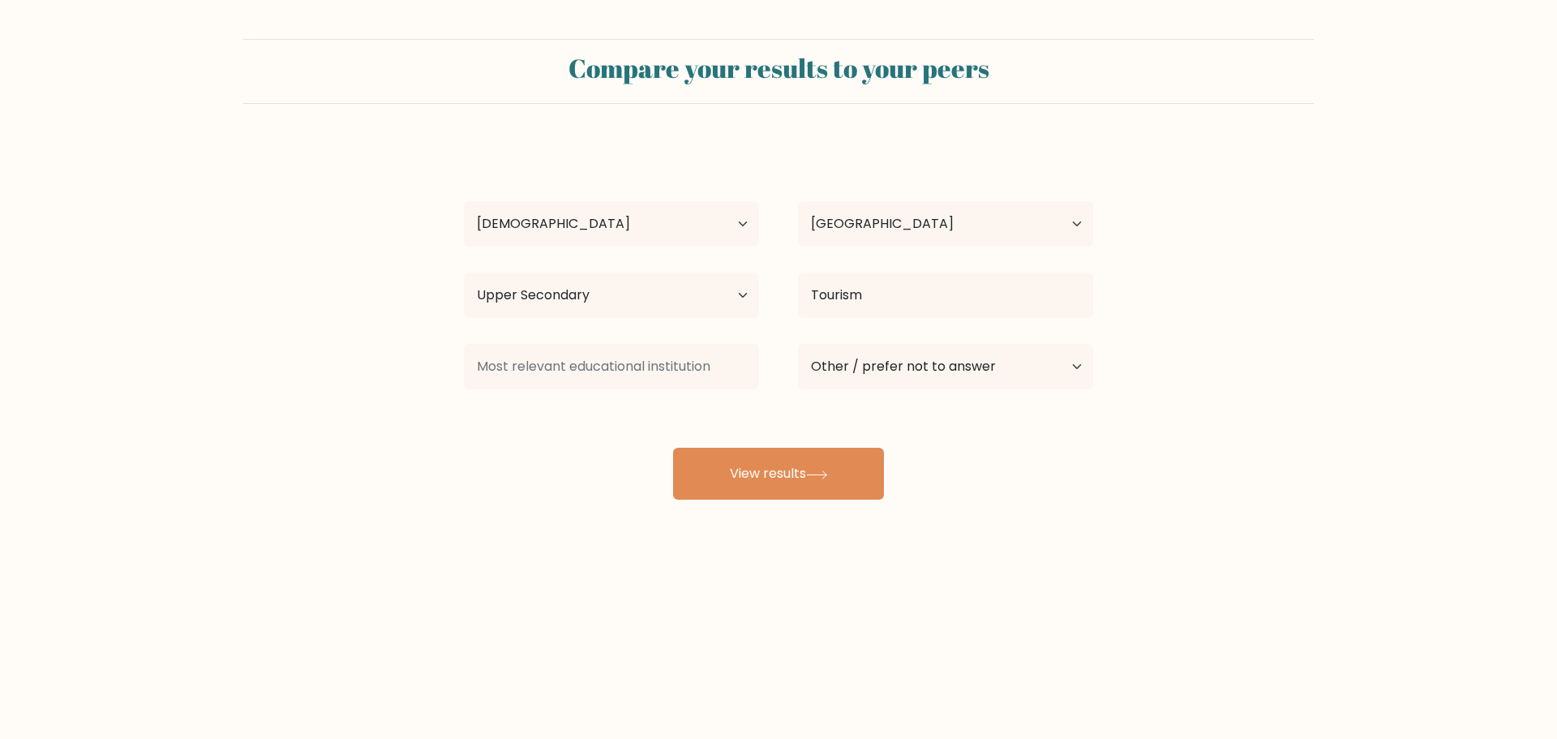
drag, startPoint x: 542, startPoint y: 471, endPoint x: 646, endPoint y: 470, distance: 104.6
click at [543, 471] on div "Jorge Saravia Age Under 18 years old 18-24 years old 25-34 years old 35-44 year…" at bounding box center [778, 321] width 649 height 357
click at [735, 469] on button "View results" at bounding box center [778, 474] width 211 height 52
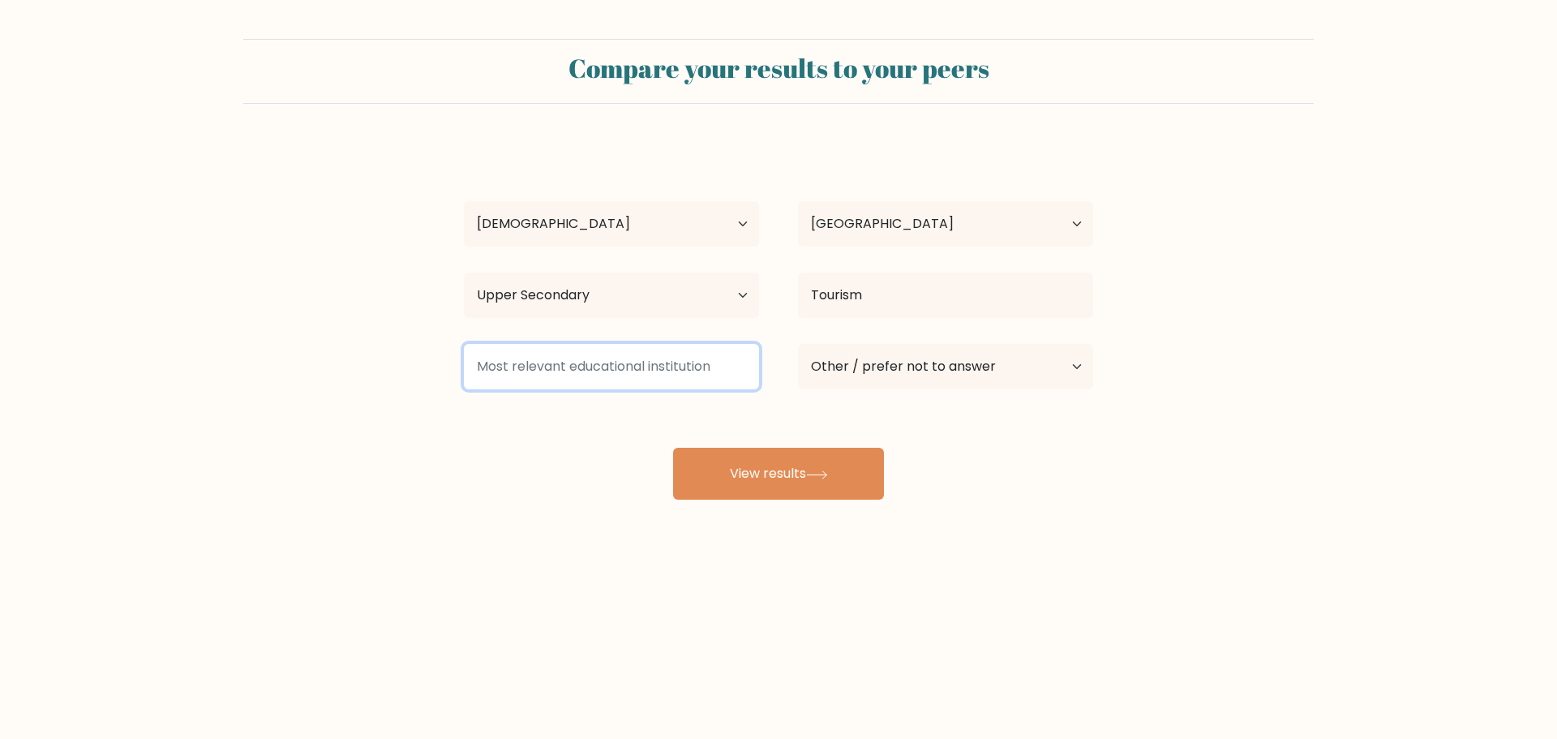
click at [598, 370] on input at bounding box center [611, 366] width 295 height 45
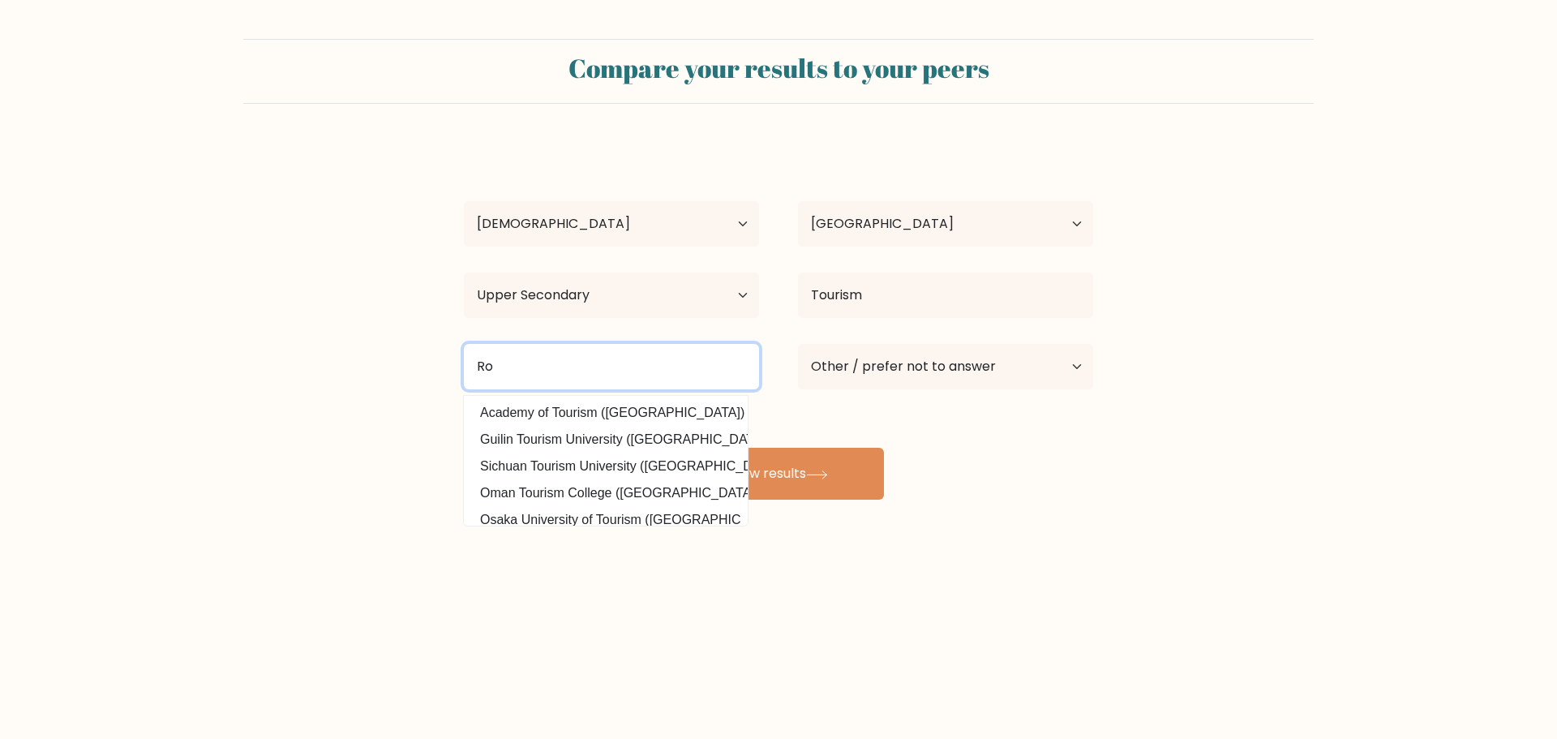
type input "R"
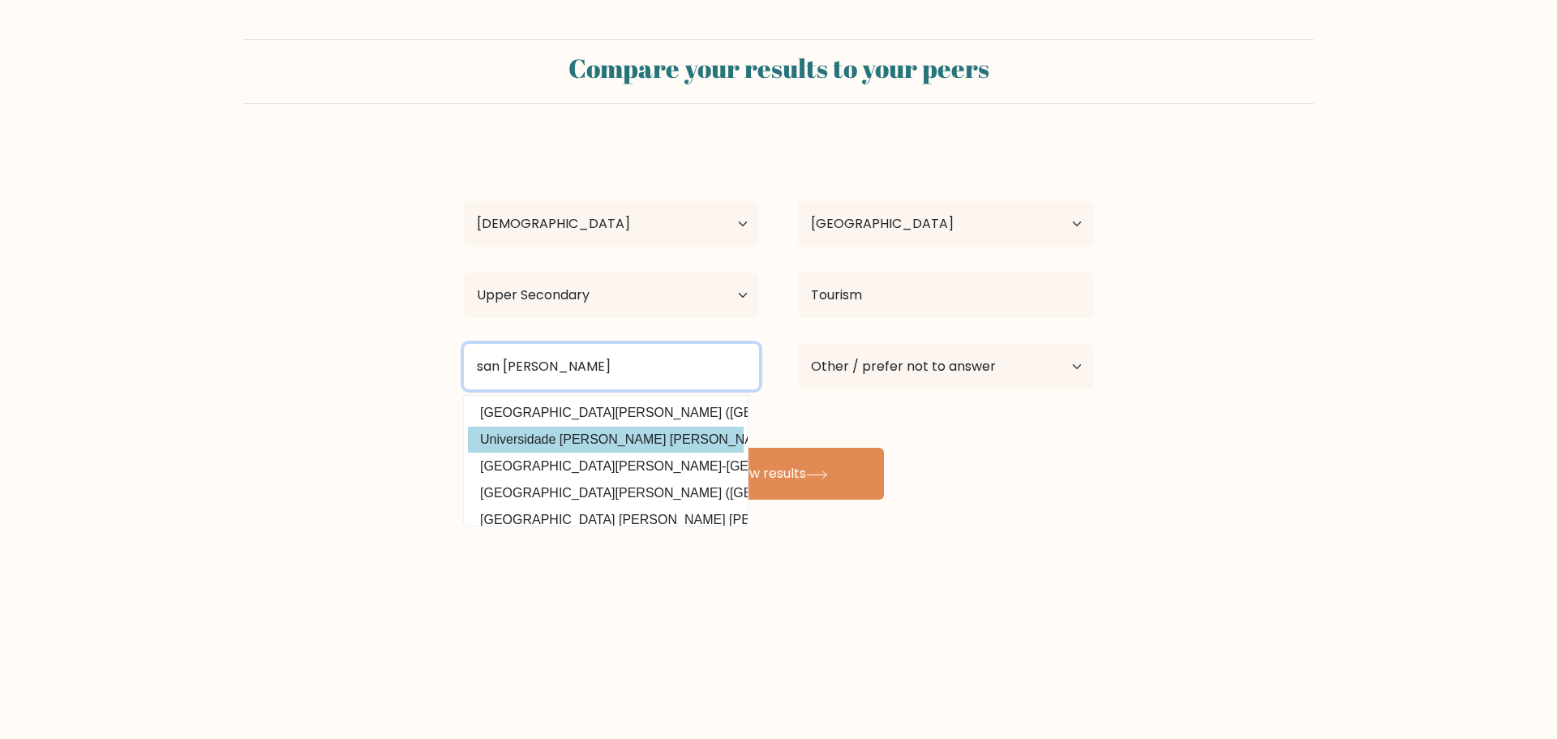
scroll to position [81, 0]
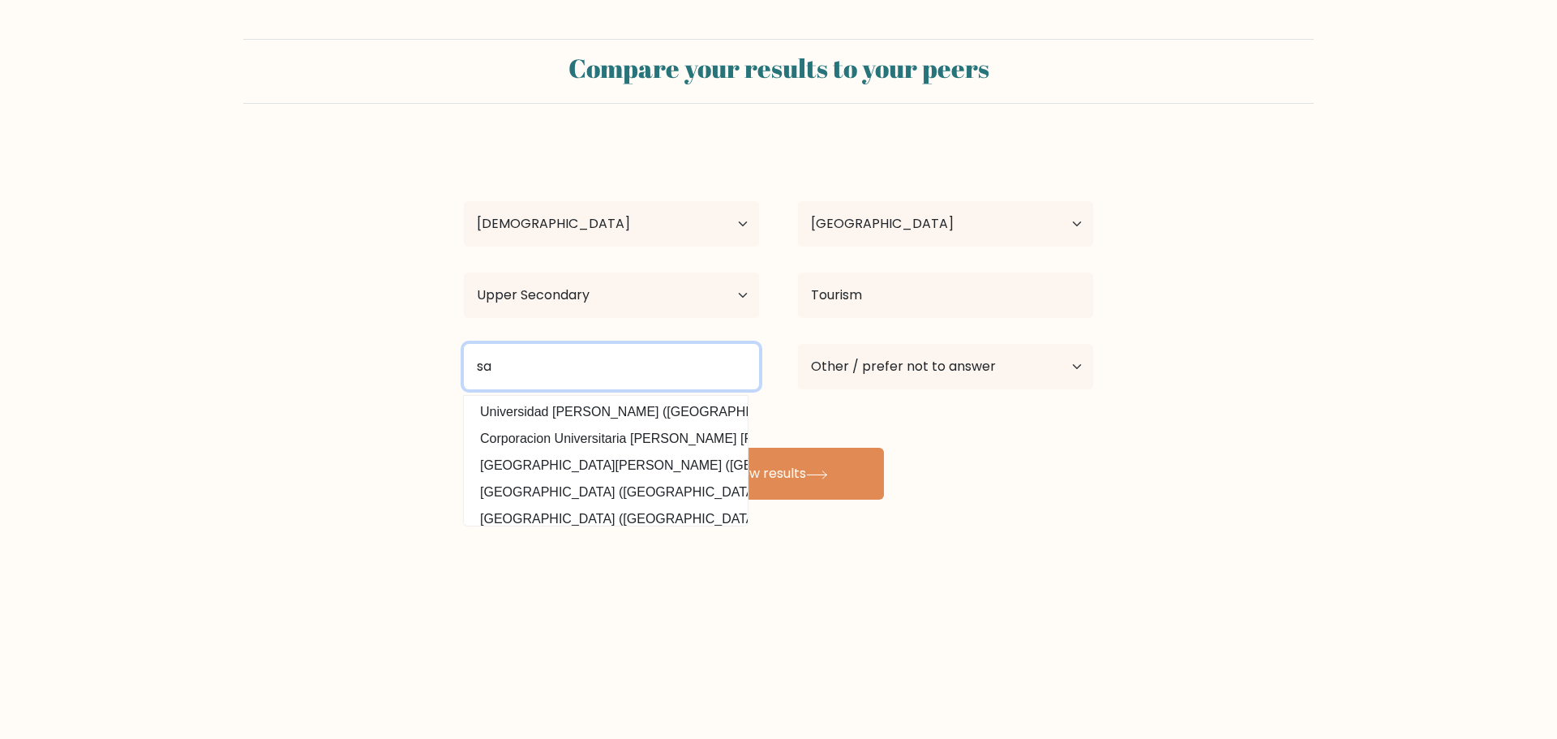
type input "s"
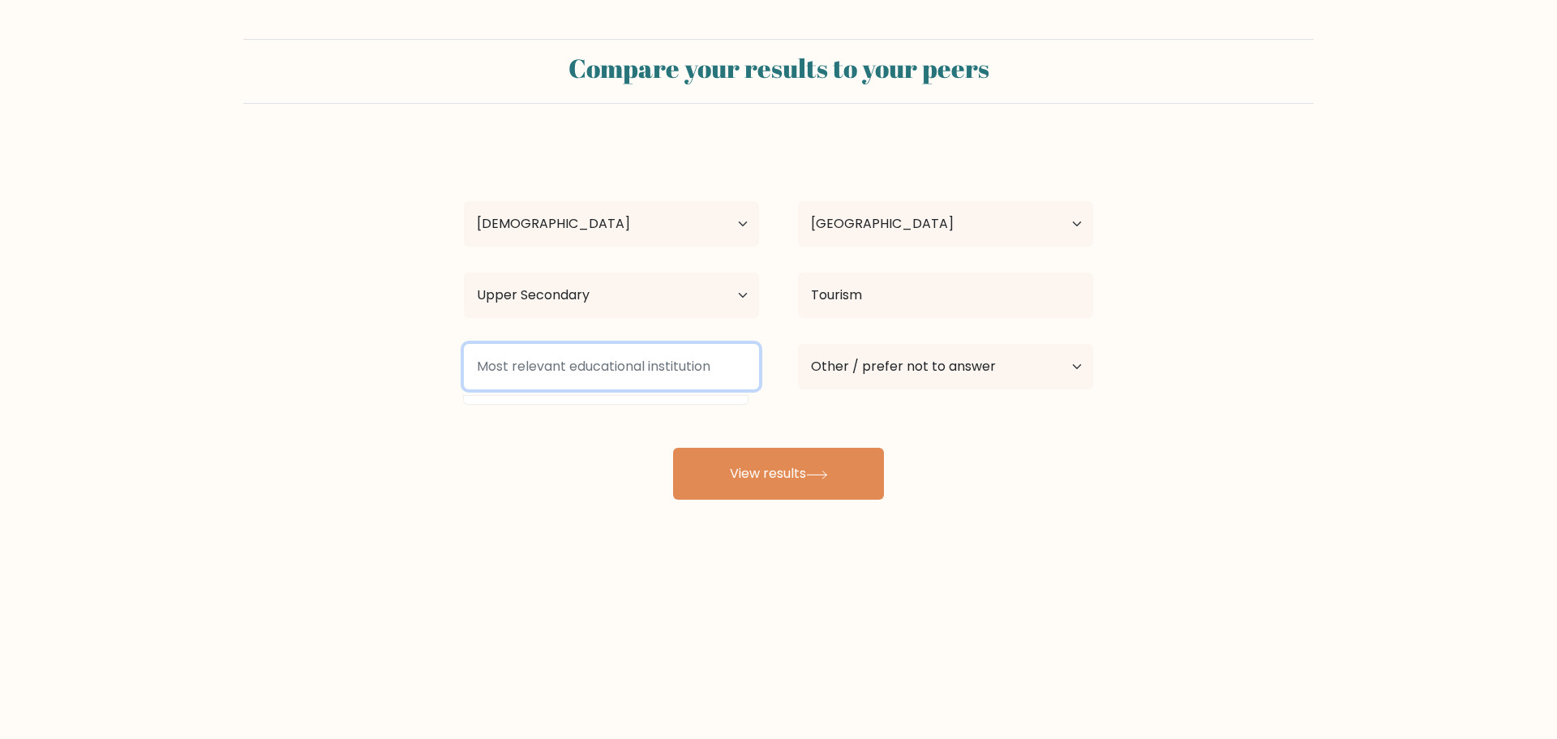
scroll to position [0, 0]
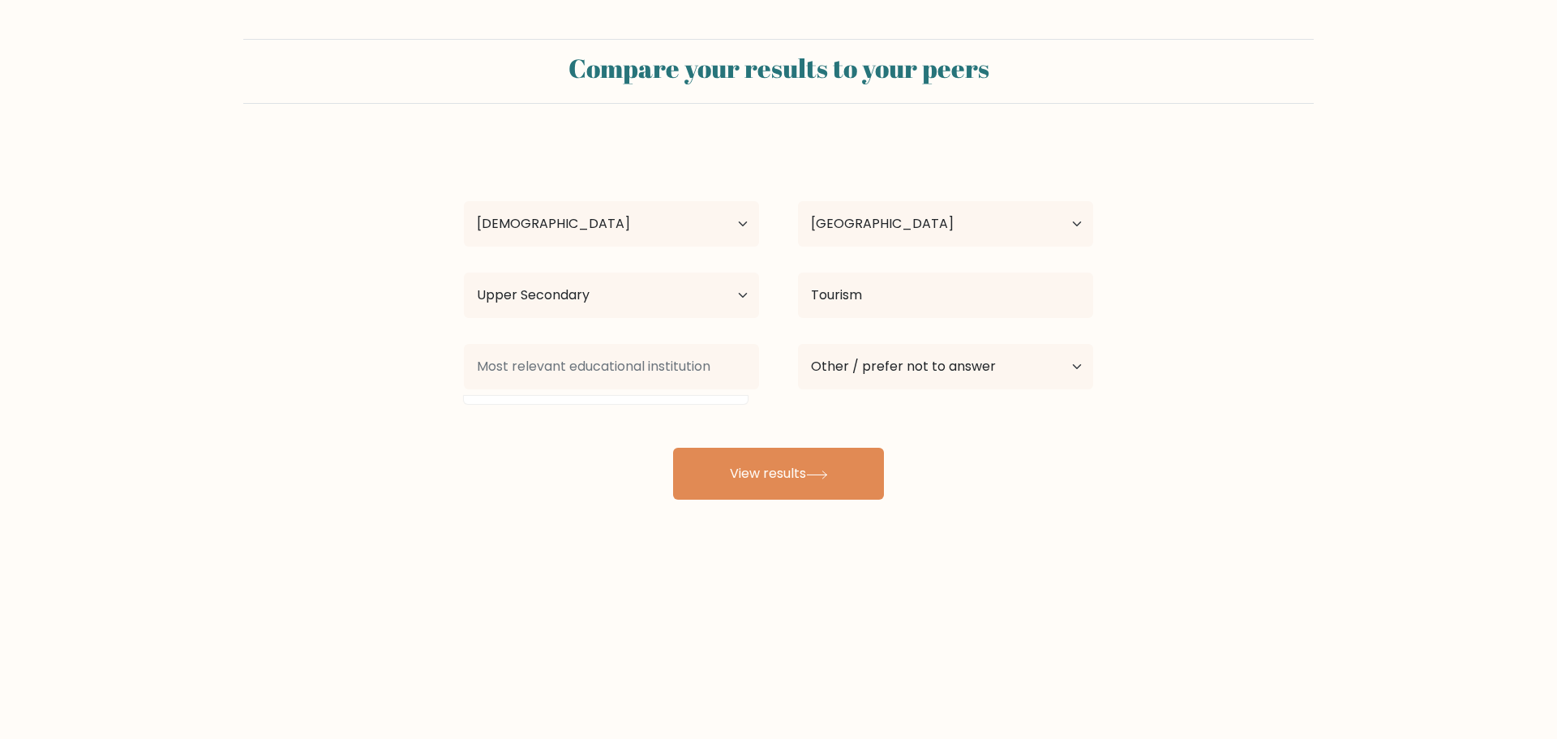
click at [311, 263] on form "Compare your results to your peers Jorge Saravia Age Under 18 years old 18-24 y…" at bounding box center [778, 269] width 1557 height 461
click at [594, 294] on select "Highest education level No schooling Primary Lower Secondary Upper Secondary Oc…" at bounding box center [611, 294] width 295 height 45
click at [464, 272] on select "Highest education level No schooling Primary Lower Secondary Upper Secondary Oc…" at bounding box center [611, 294] width 295 height 45
click at [682, 298] on select "Highest education level No schooling Primary Lower Secondary Upper Secondary Oc…" at bounding box center [611, 294] width 295 height 45
select select "upper_secondary"
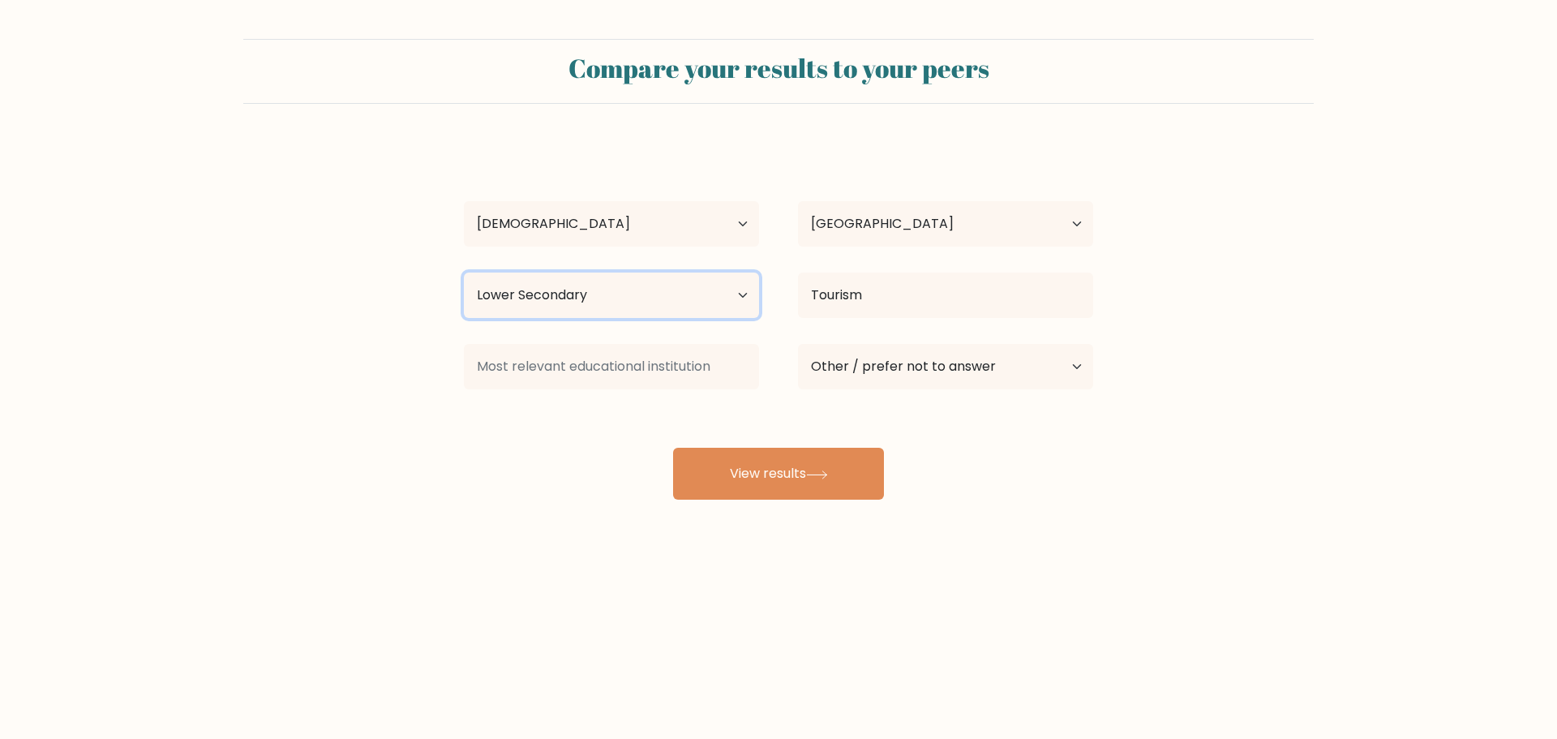
click at [464, 272] on select "Highest education level No schooling Primary Lower Secondary Upper Secondary Oc…" at bounding box center [611, 294] width 295 height 45
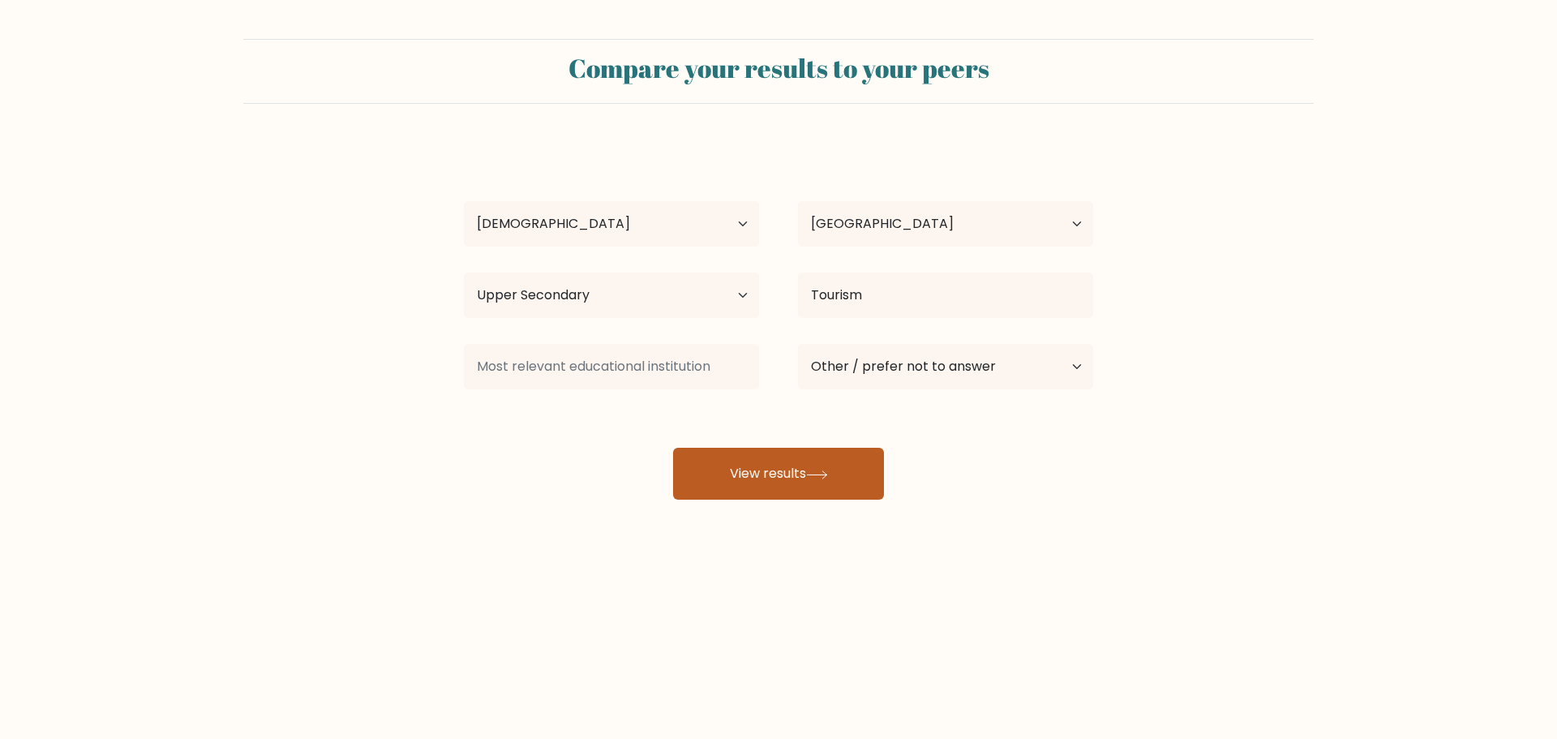
click at [746, 472] on button "View results" at bounding box center [778, 474] width 211 height 52
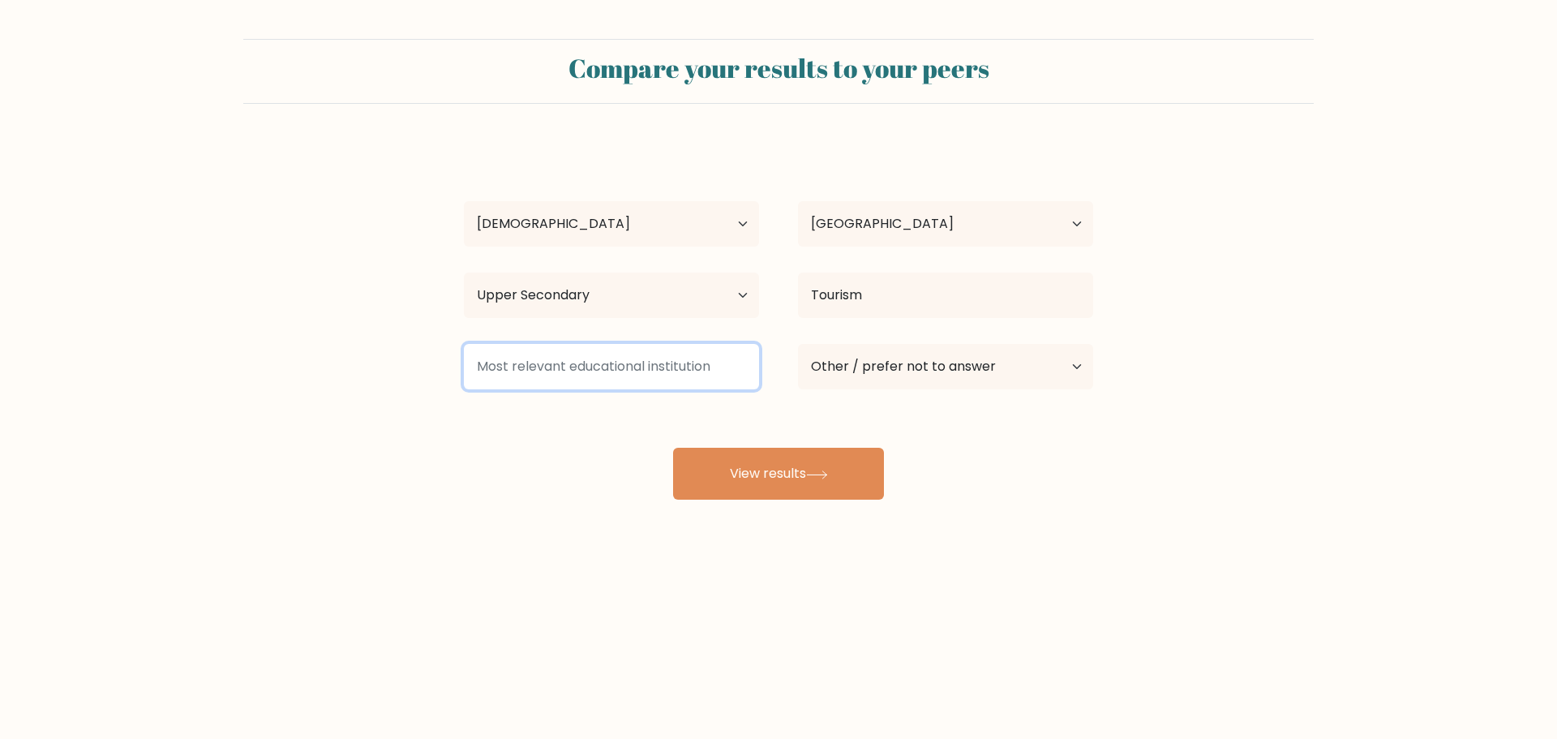
click at [604, 377] on input at bounding box center [611, 366] width 295 height 45
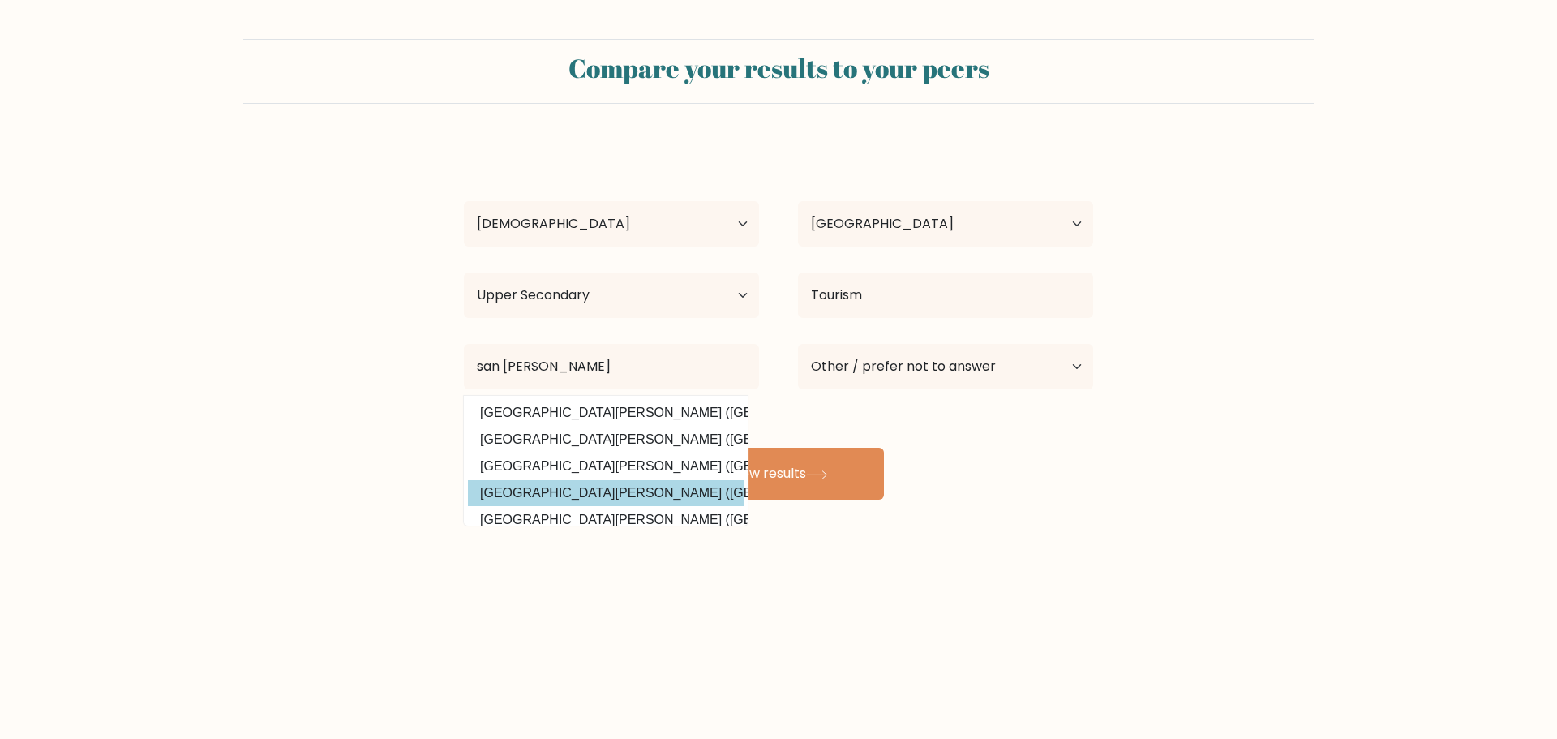
click at [710, 487] on option "Universidad de San Carlos de Guatemala (Guatemala)" at bounding box center [606, 493] width 276 height 26
type input "Universidad de San Carlos de Guatemala"
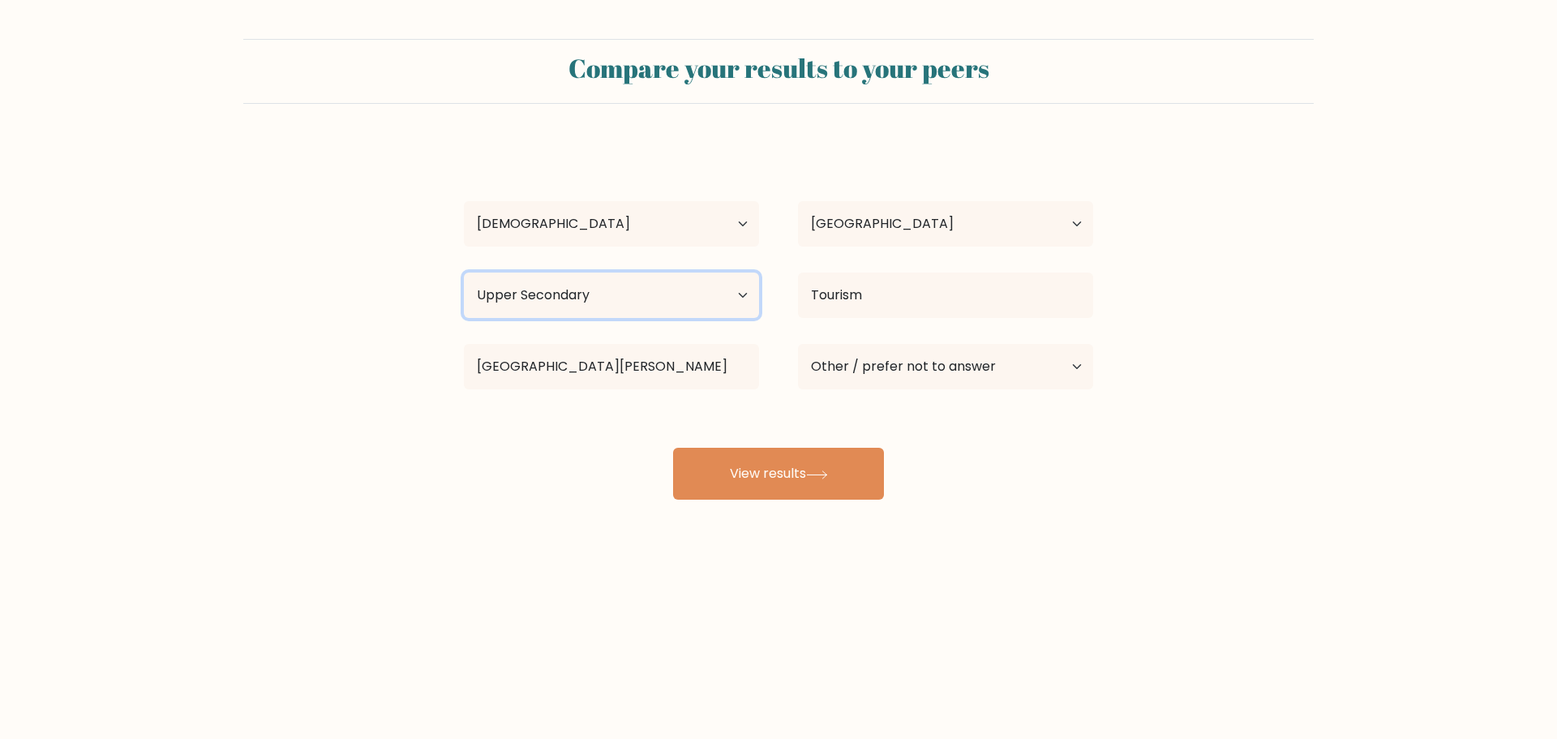
click at [735, 292] on select "Highest education level No schooling Primary Lower Secondary Upper Secondary Oc…" at bounding box center [611, 294] width 295 height 45
click at [464, 272] on select "Highest education level No schooling Primary Lower Secondary Upper Secondary Oc…" at bounding box center [611, 294] width 295 height 45
click at [581, 435] on div "Jorge Saravia Age Under 18 years old 18-24 years old 25-34 years old 35-44 year…" at bounding box center [778, 321] width 649 height 357
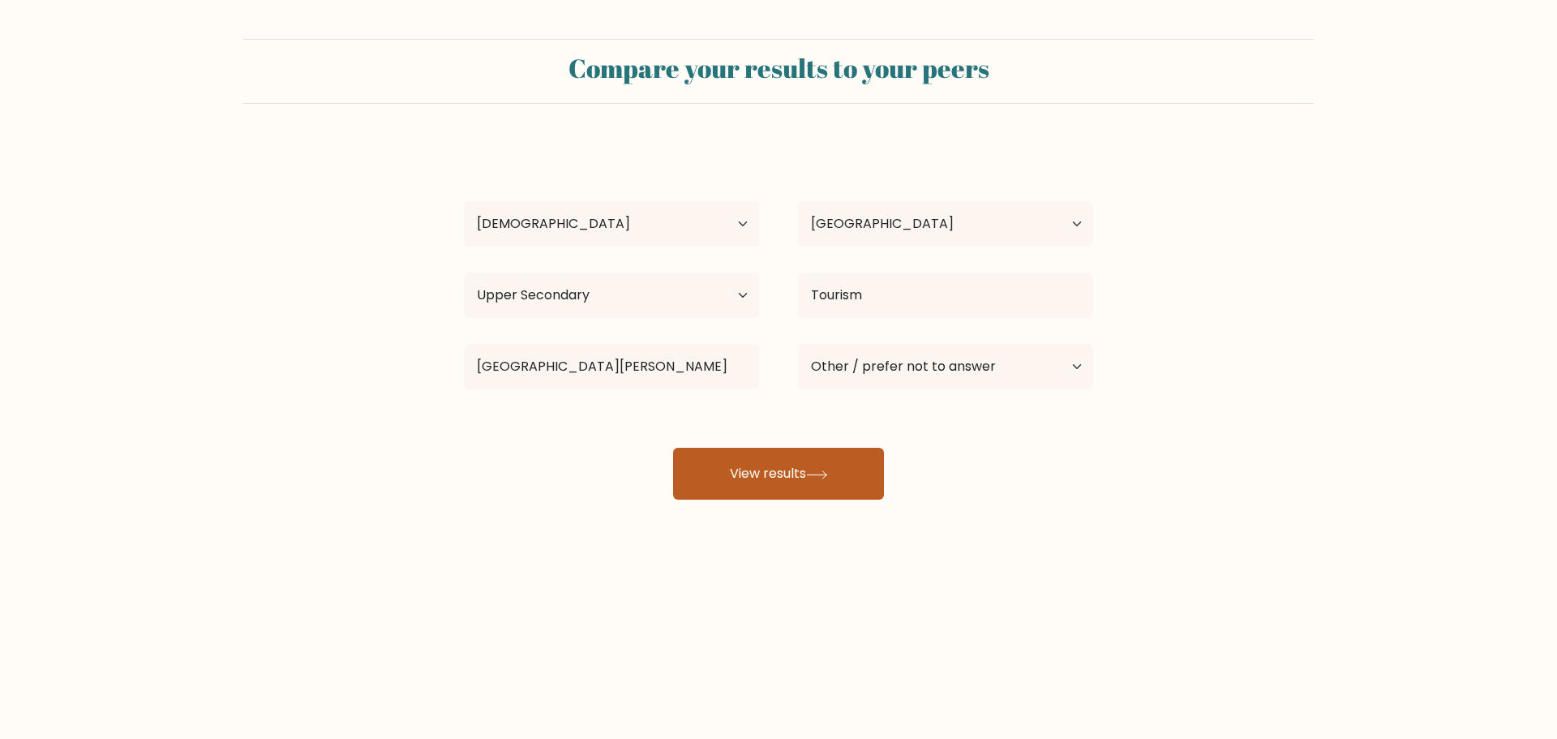
click at [777, 477] on button "View results" at bounding box center [778, 474] width 211 height 52
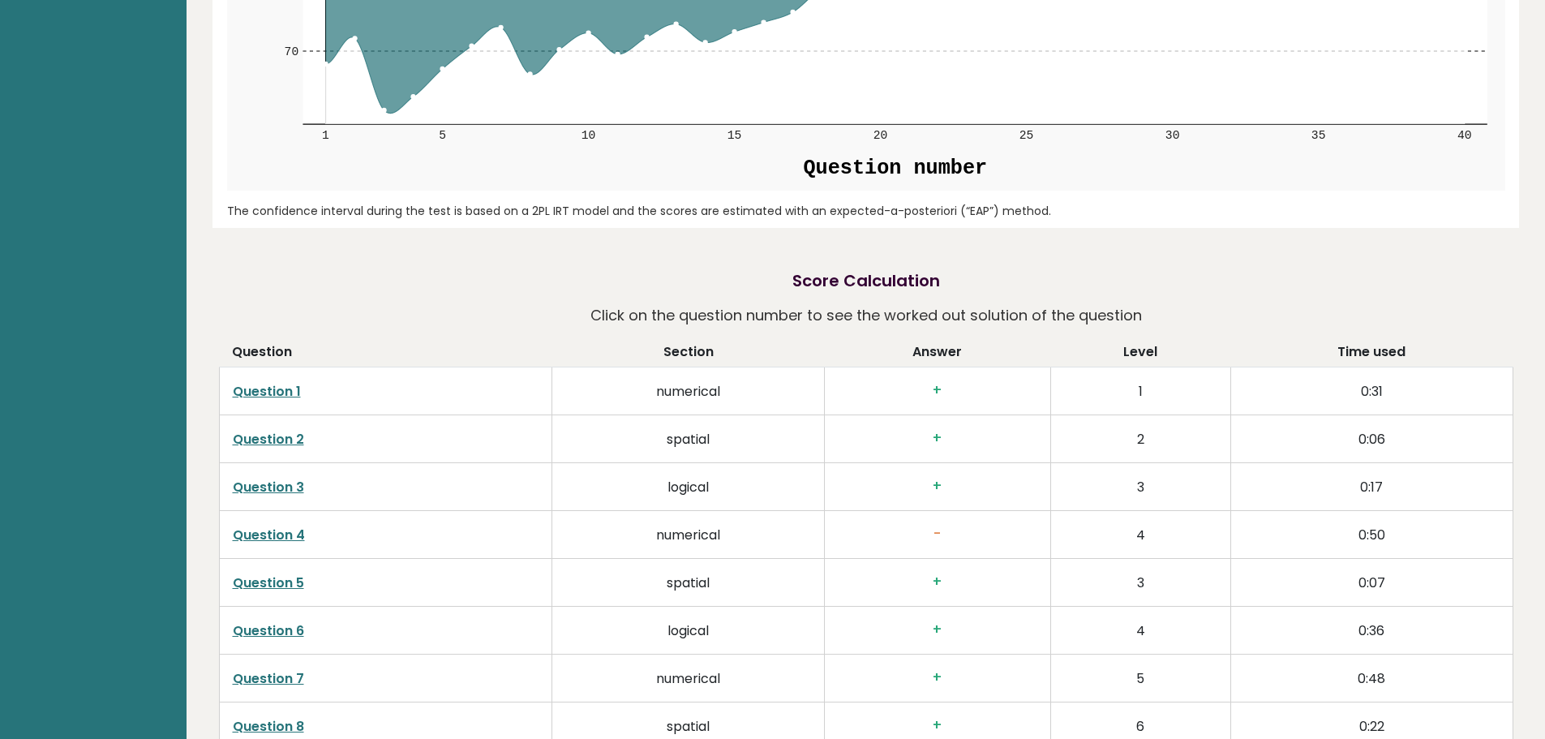
scroll to position [2757, 0]
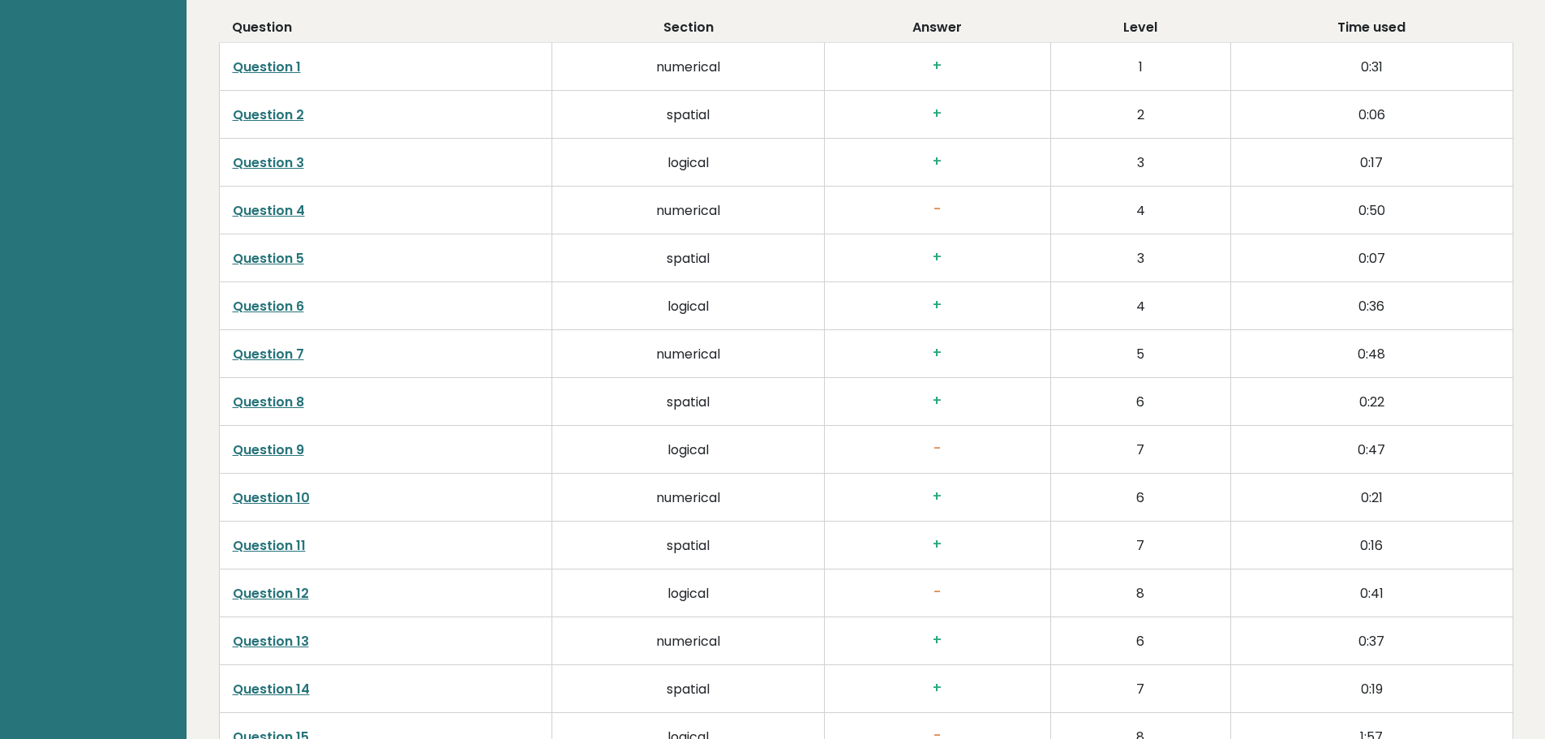
click at [272, 208] on link "Question 4" at bounding box center [269, 210] width 72 height 19
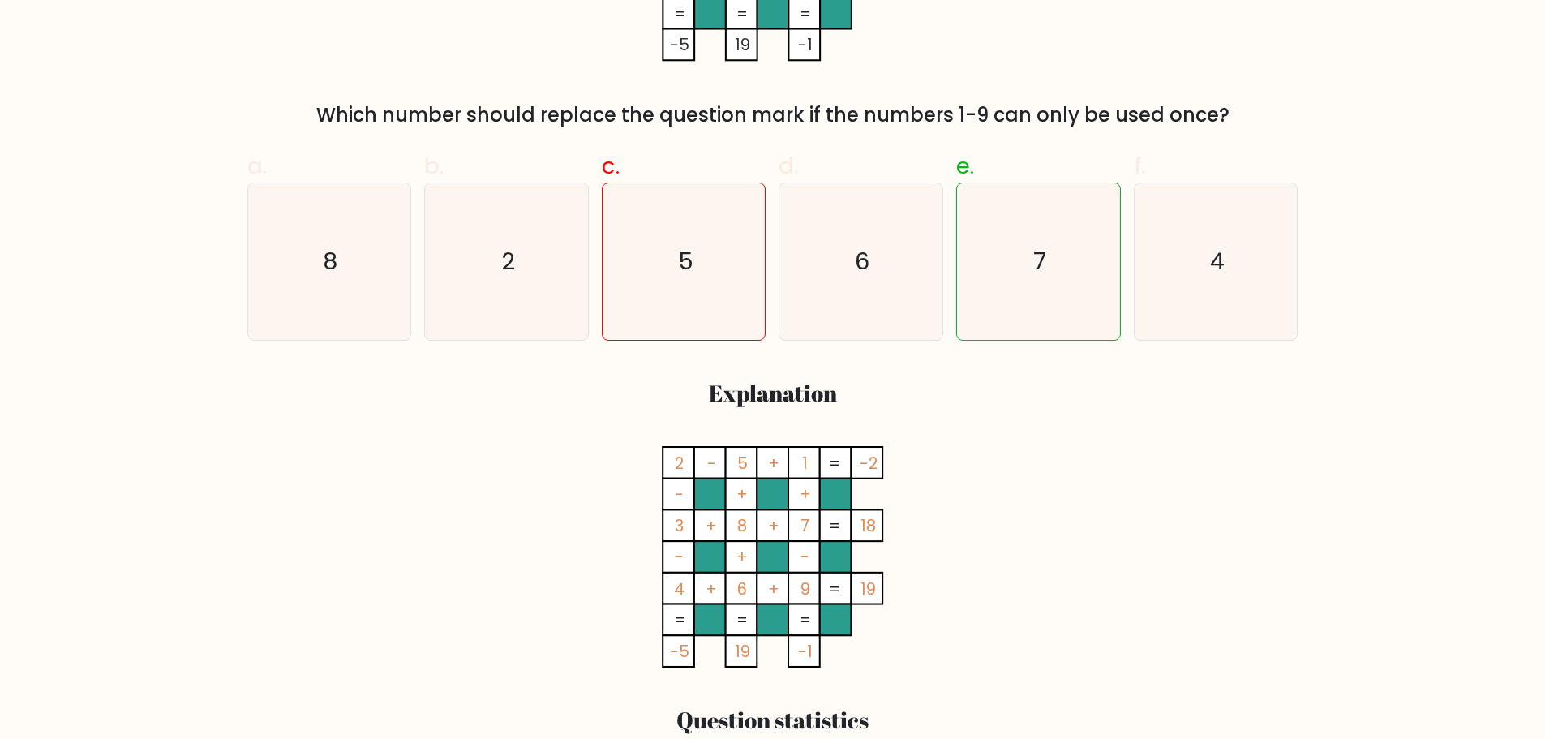
scroll to position [162, 0]
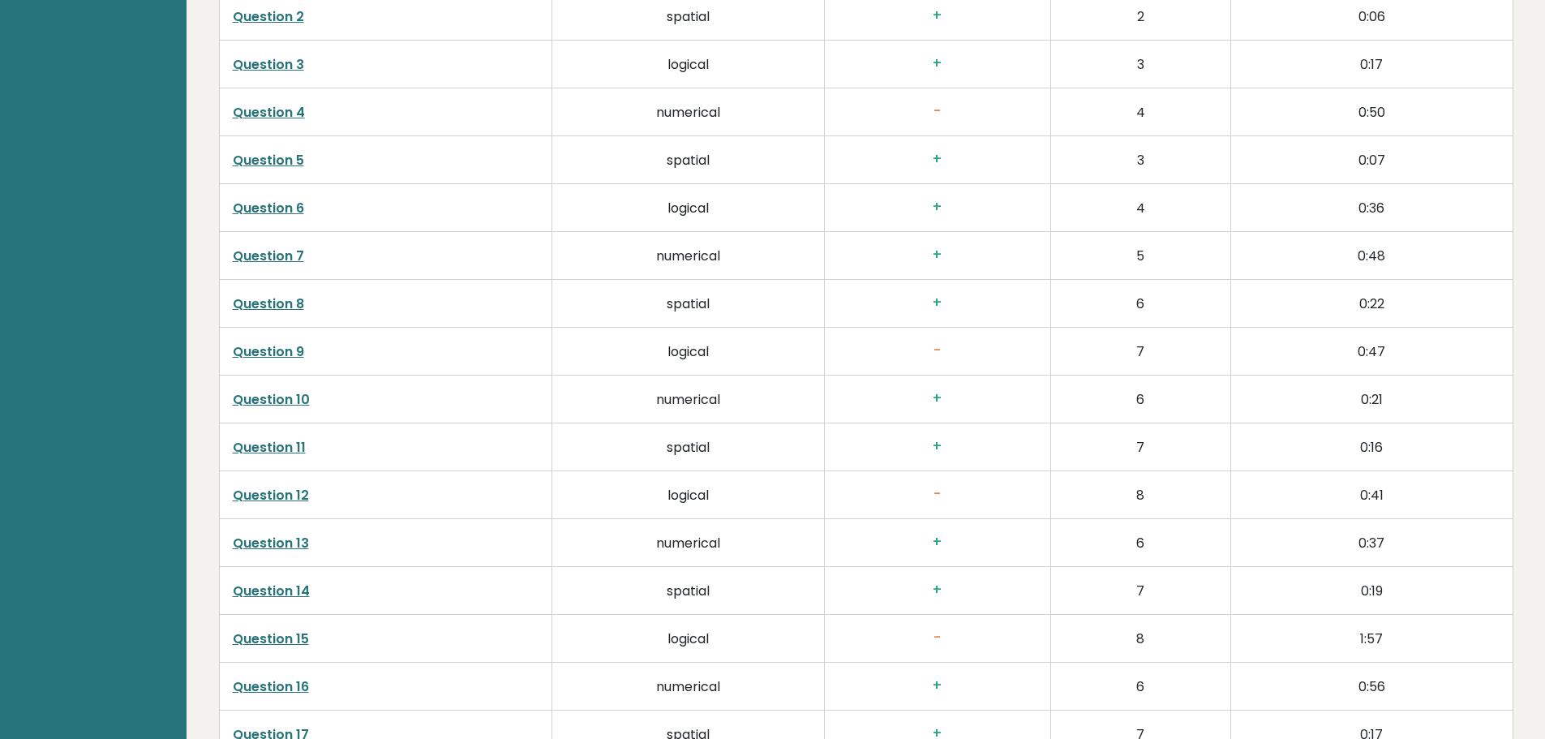
scroll to position [2865, 0]
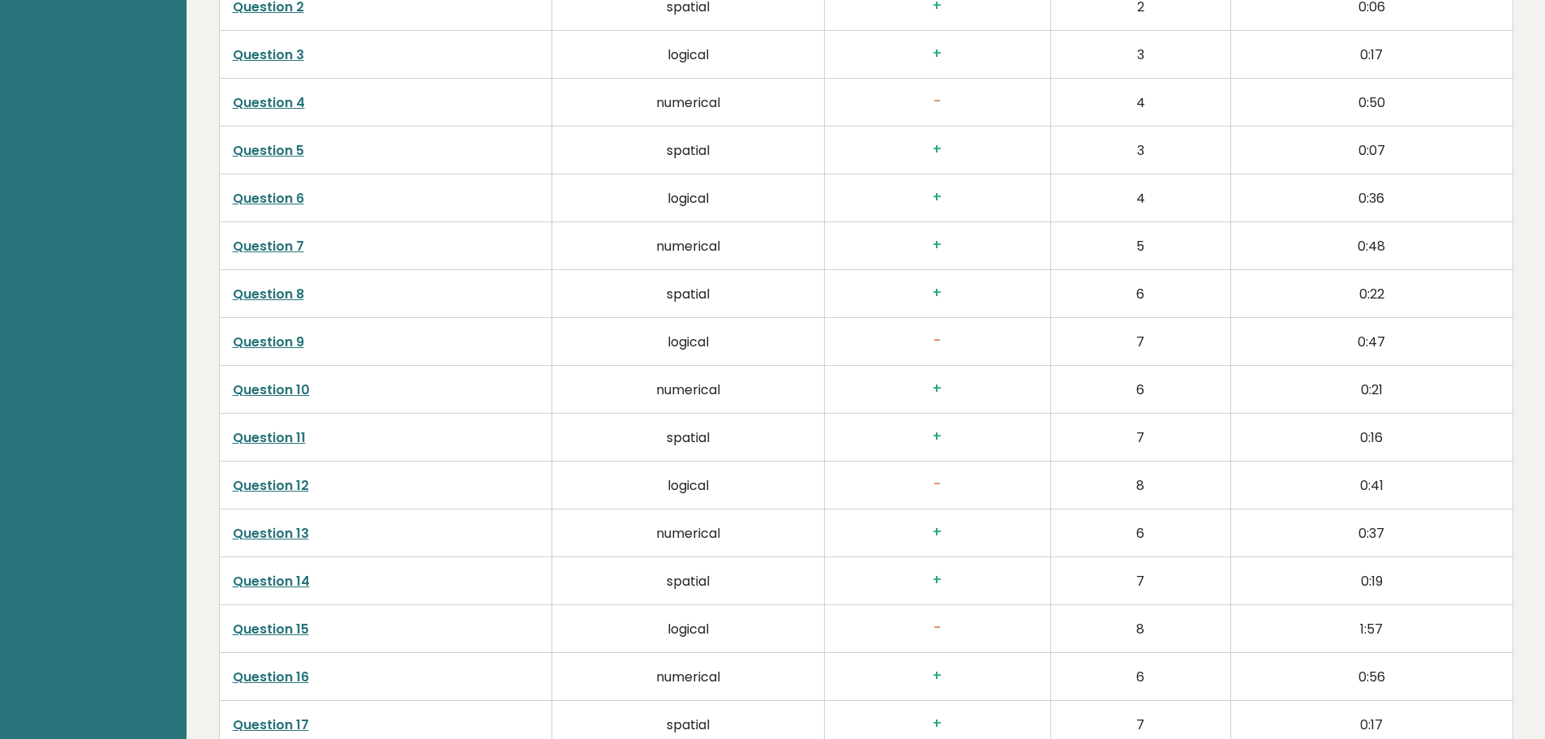
click at [285, 340] on link "Question 9" at bounding box center [268, 342] width 71 height 19
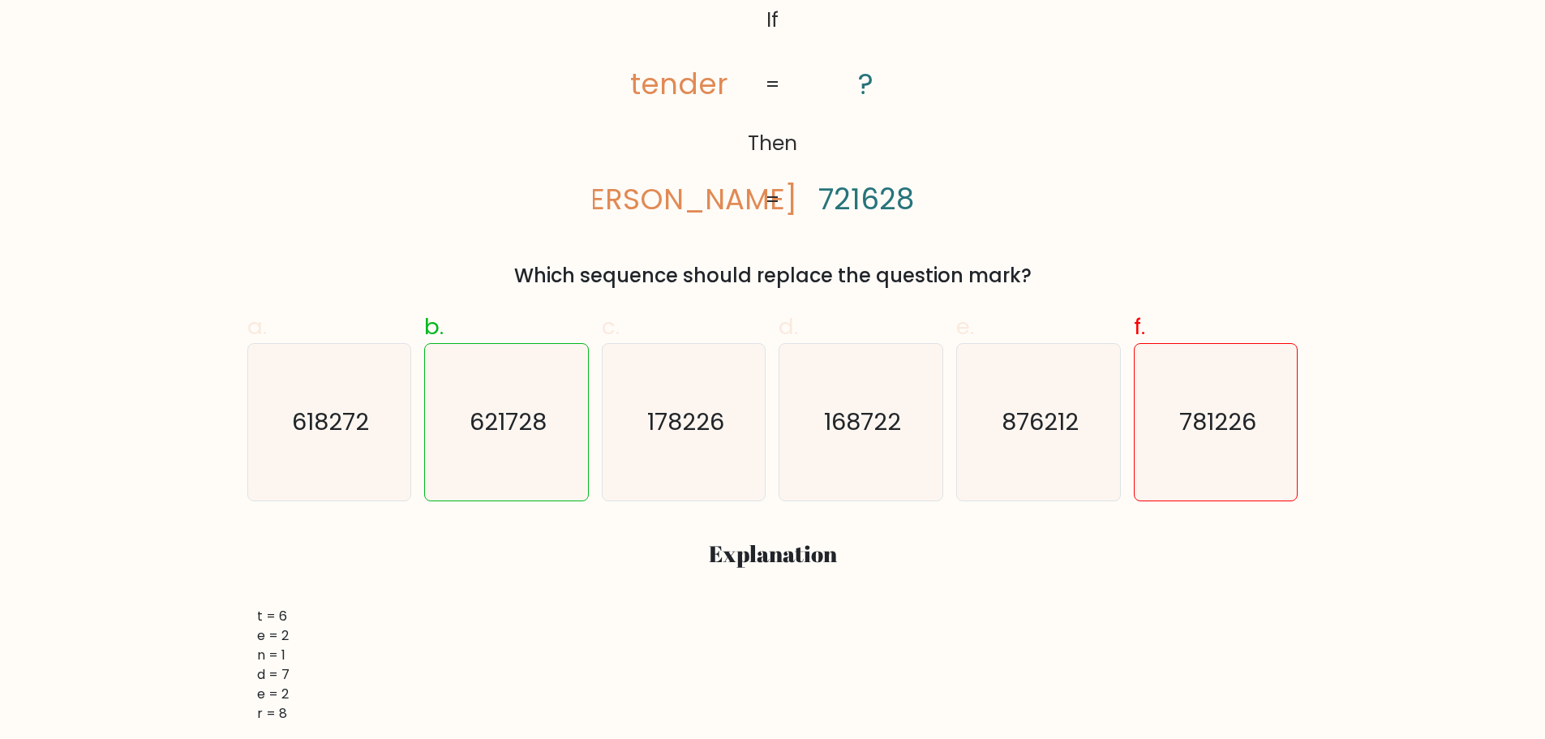
scroll to position [324, 0]
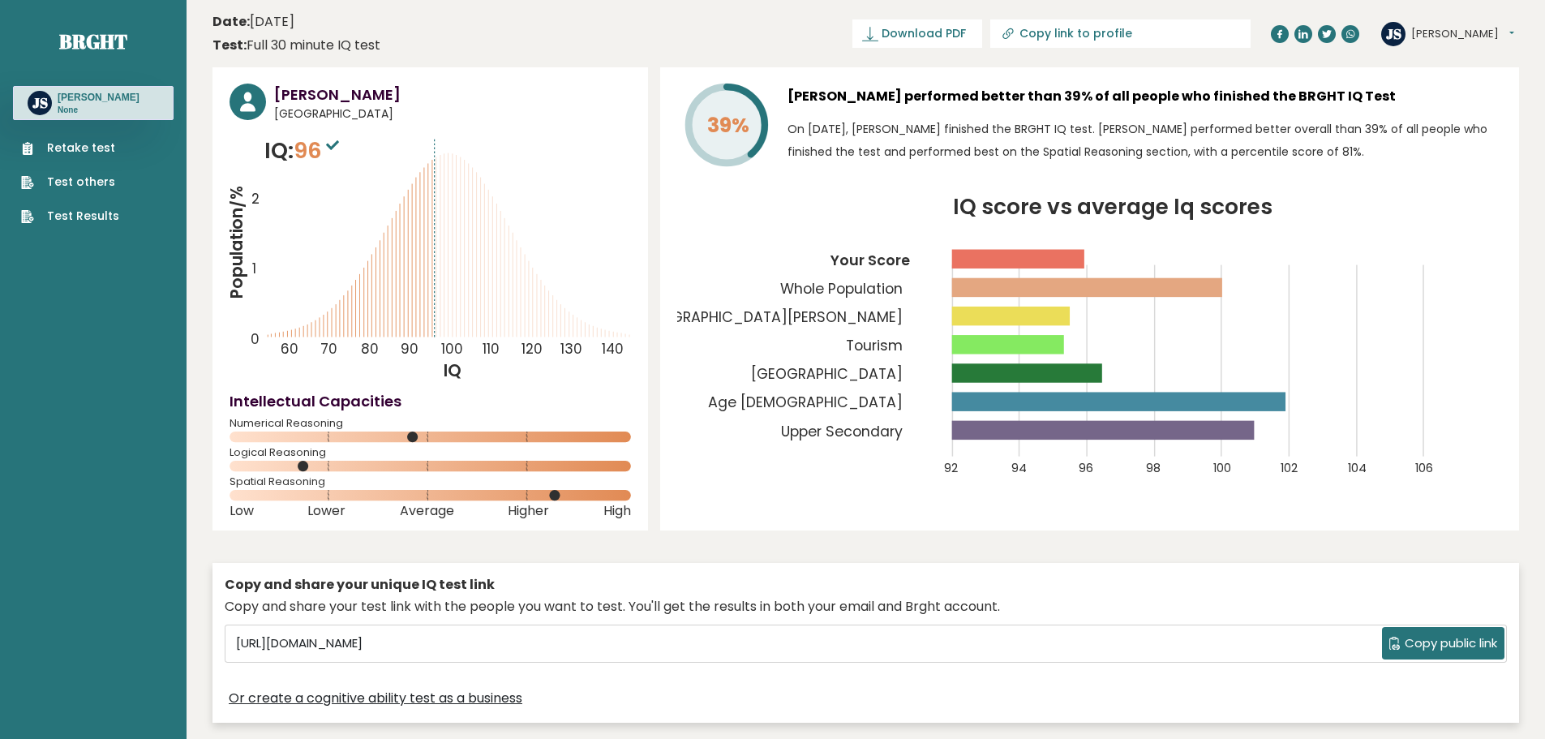
click at [86, 148] on link "Retake test" at bounding box center [70, 147] width 98 height 17
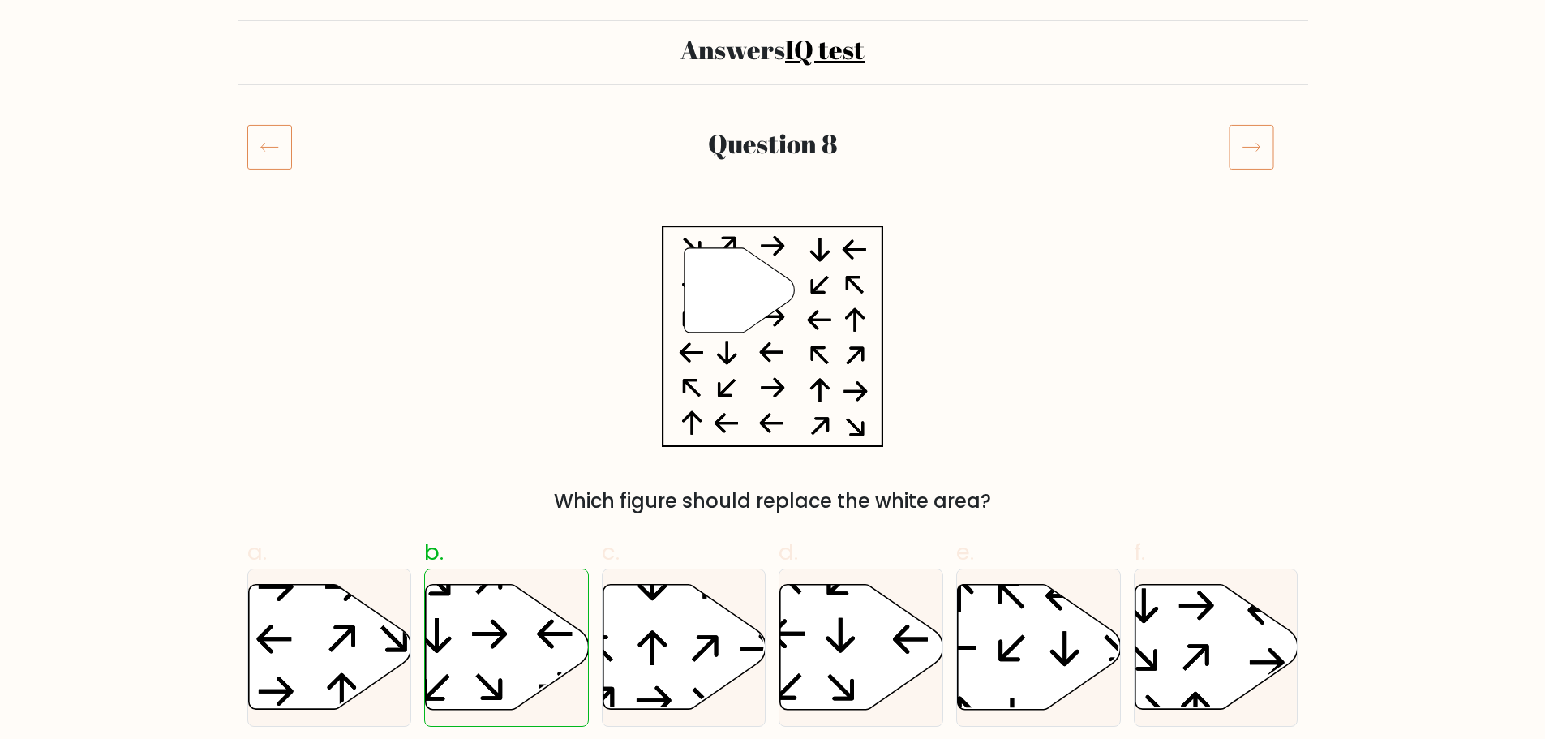
scroll to position [243, 0]
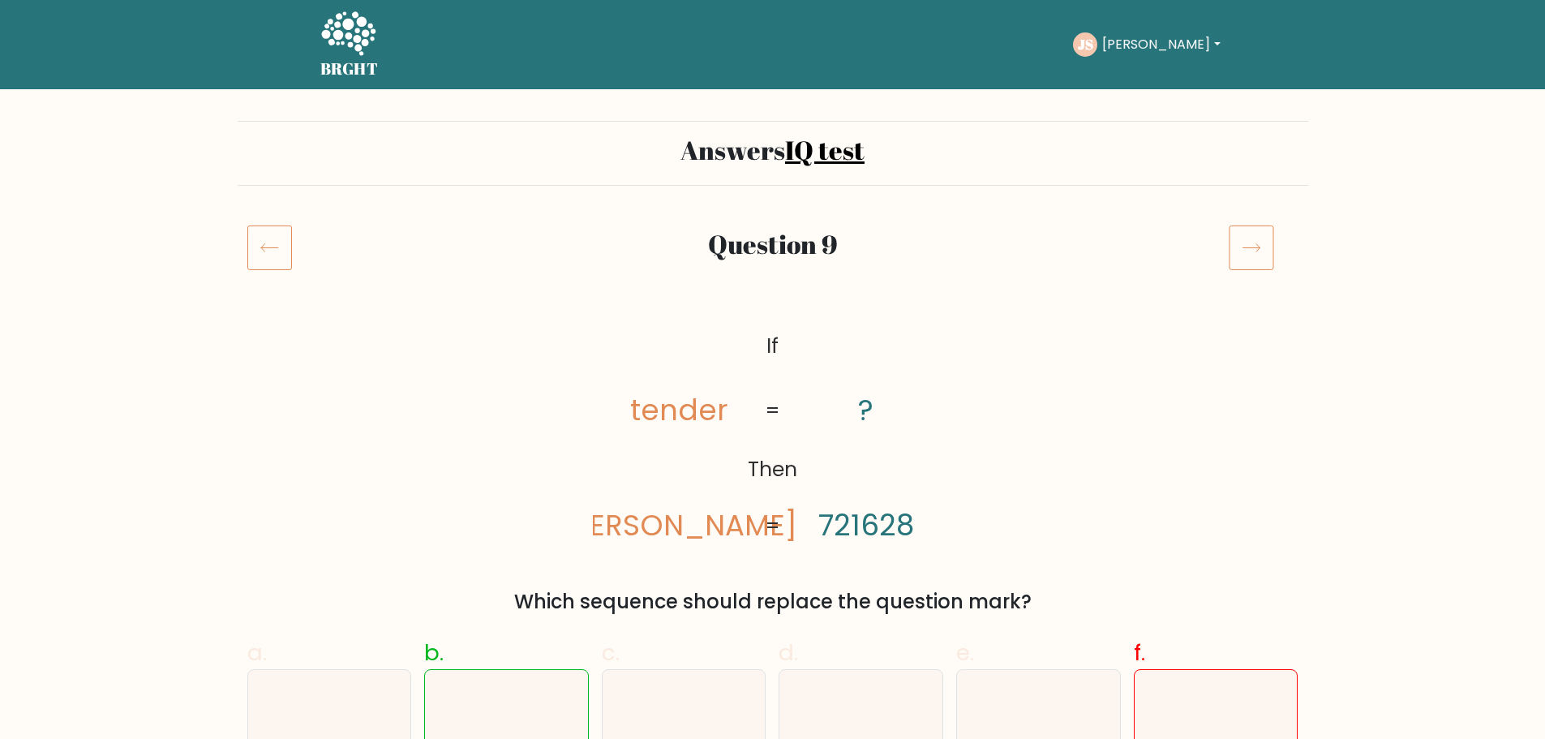
scroll to position [324, 0]
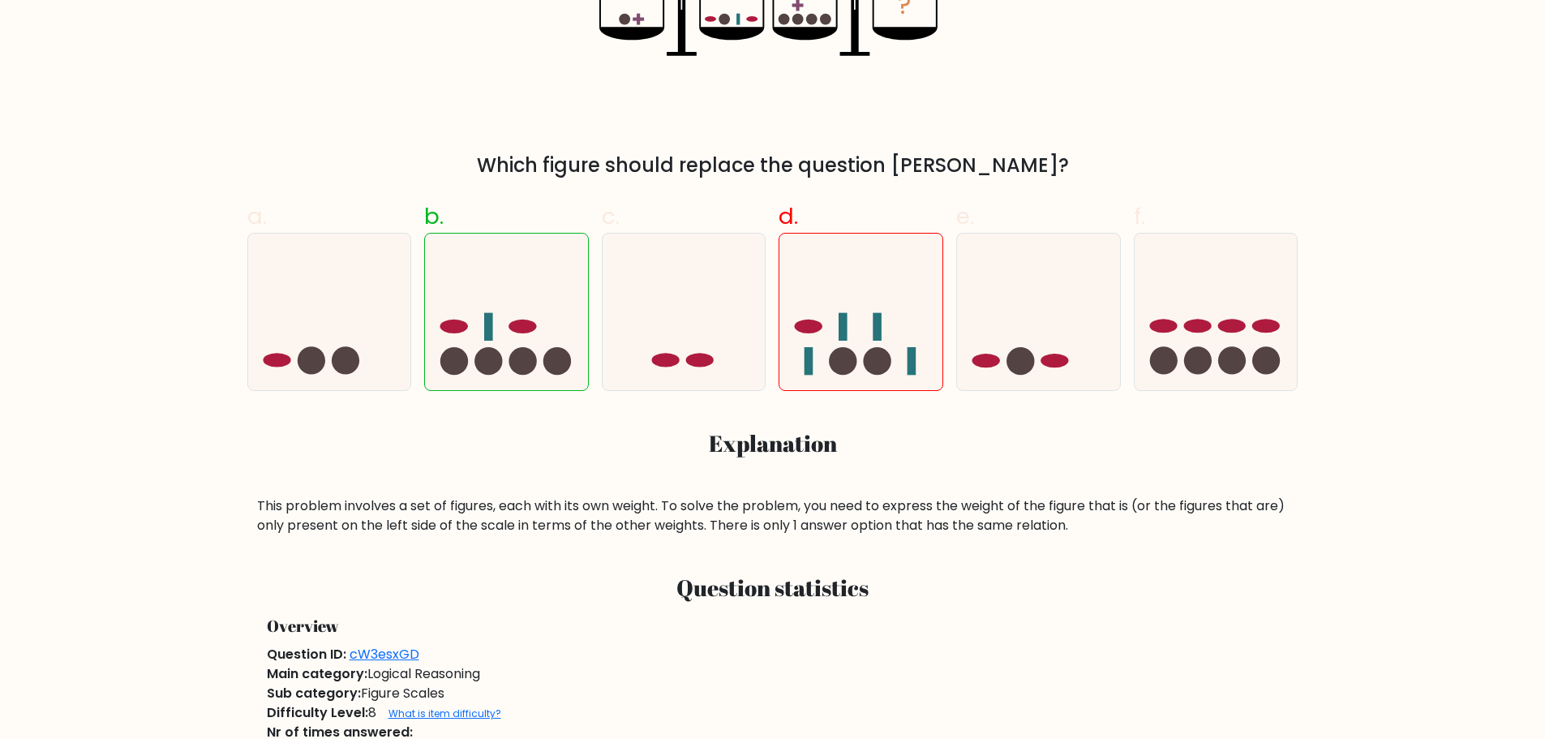
scroll to position [324, 0]
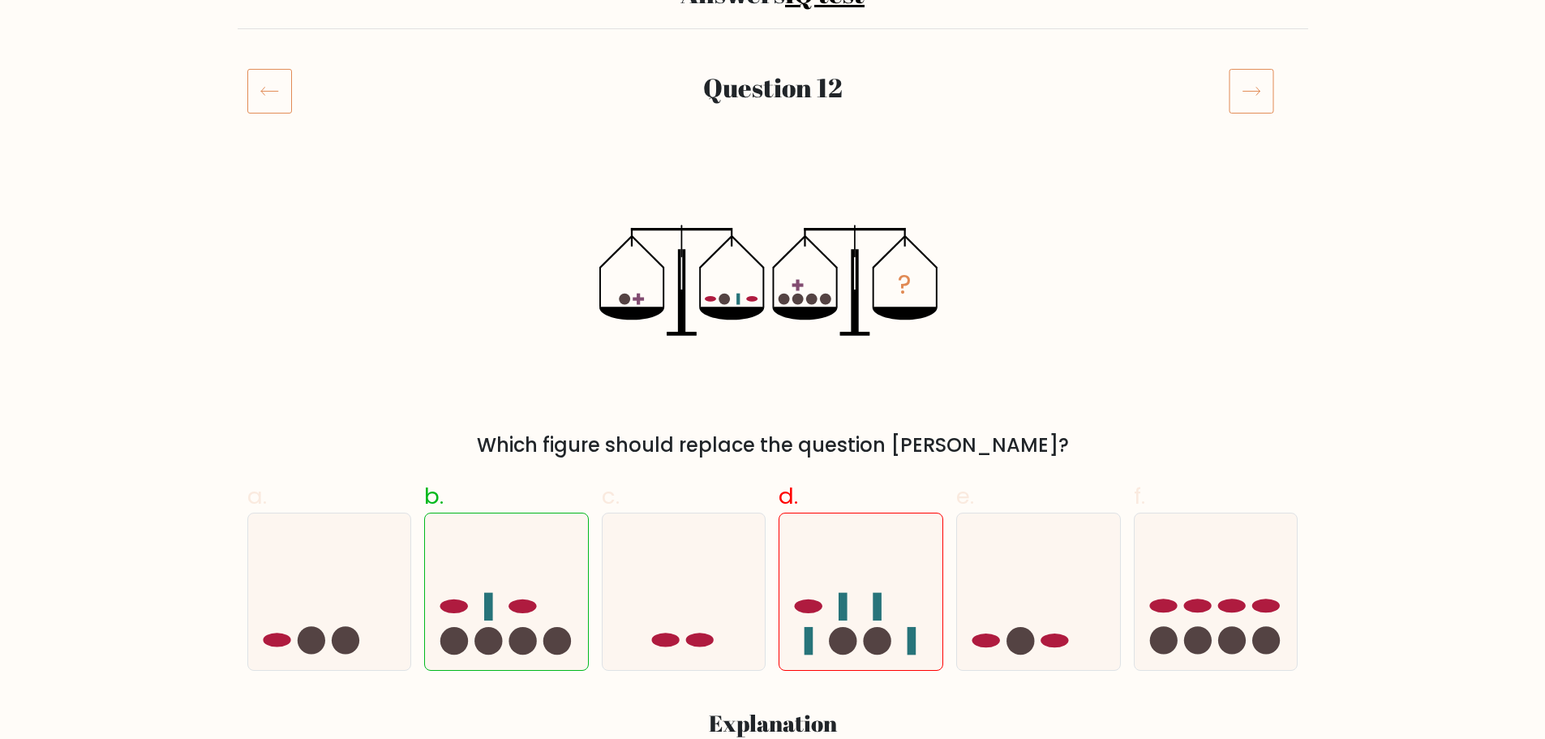
scroll to position [324, 0]
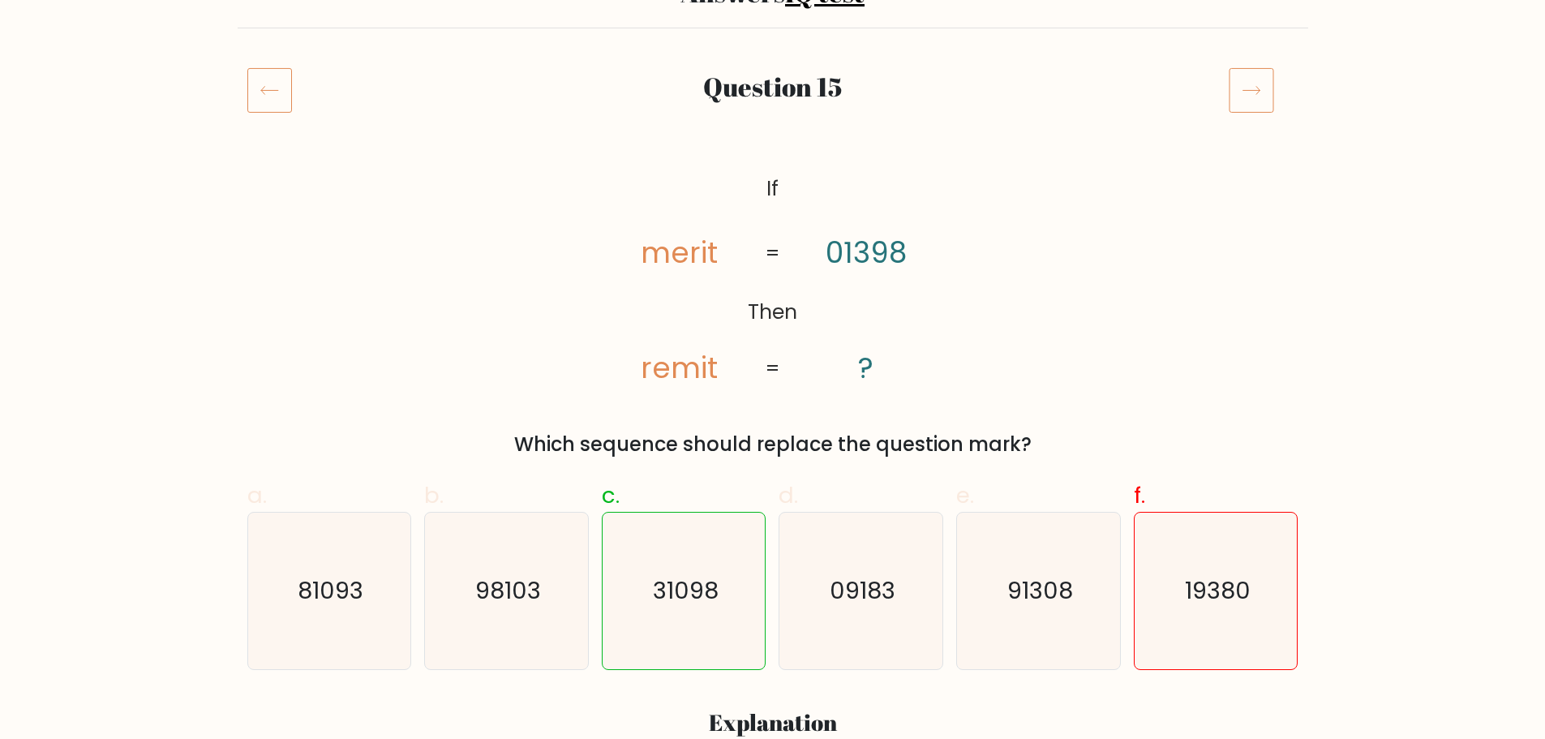
scroll to position [243, 0]
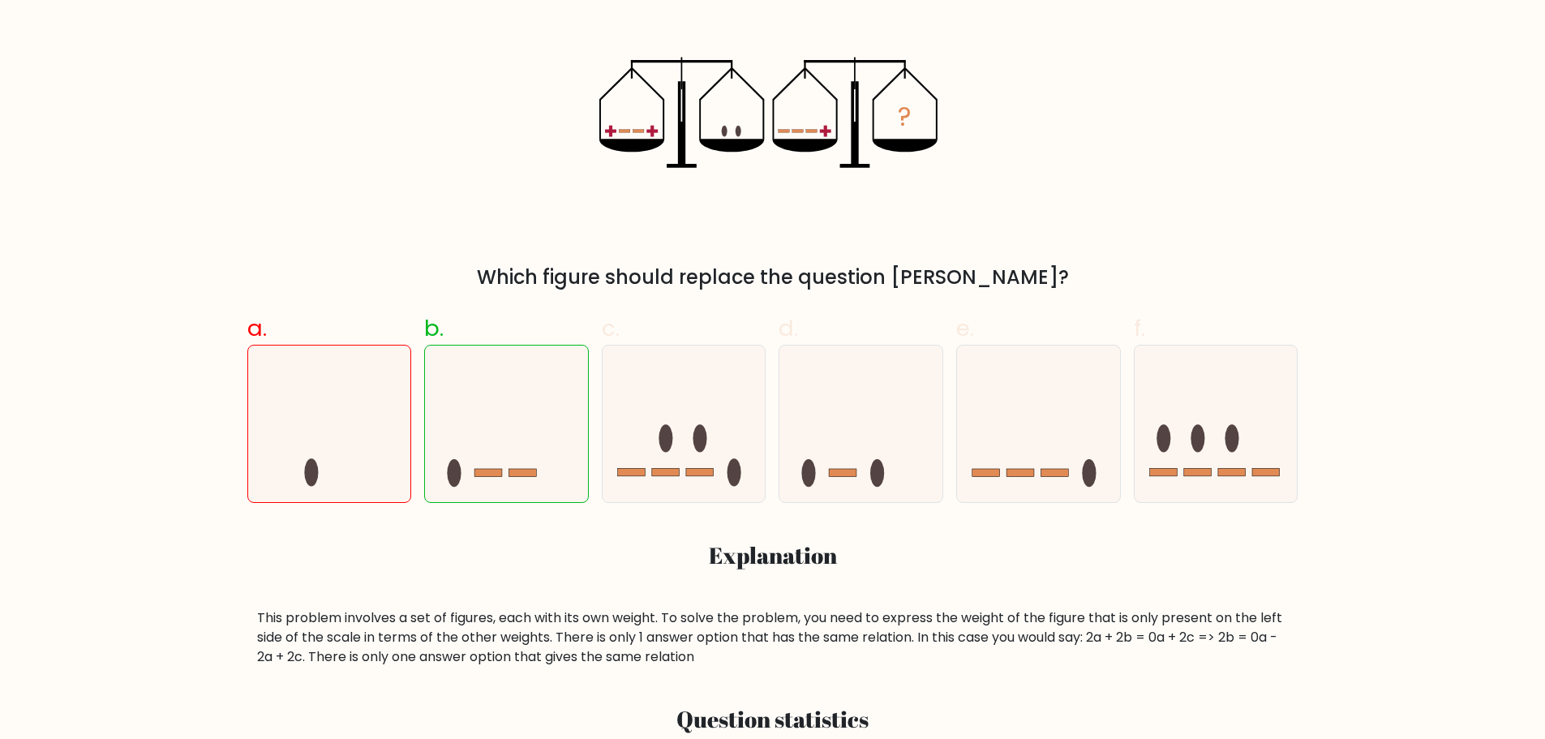
scroll to position [405, 0]
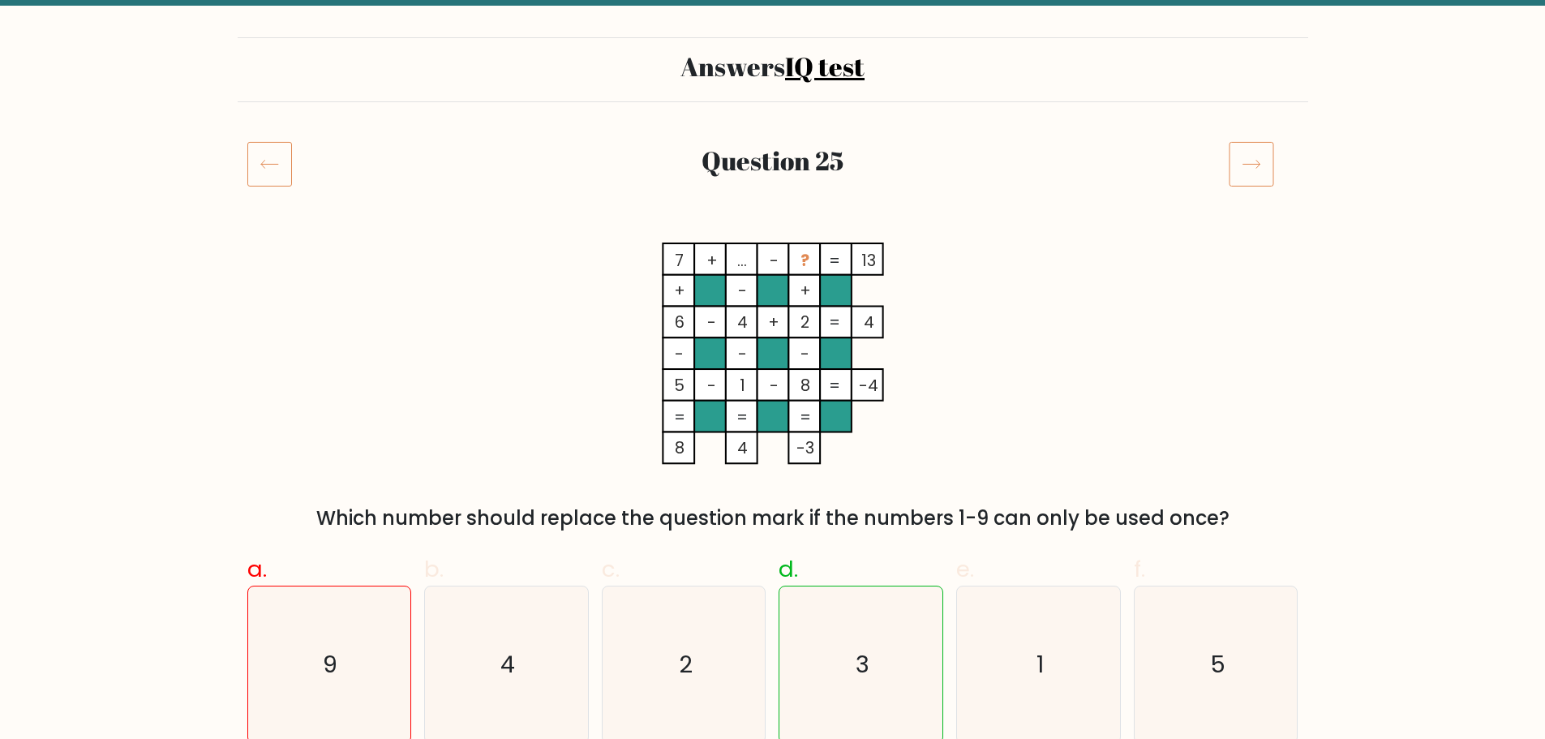
scroll to position [243, 0]
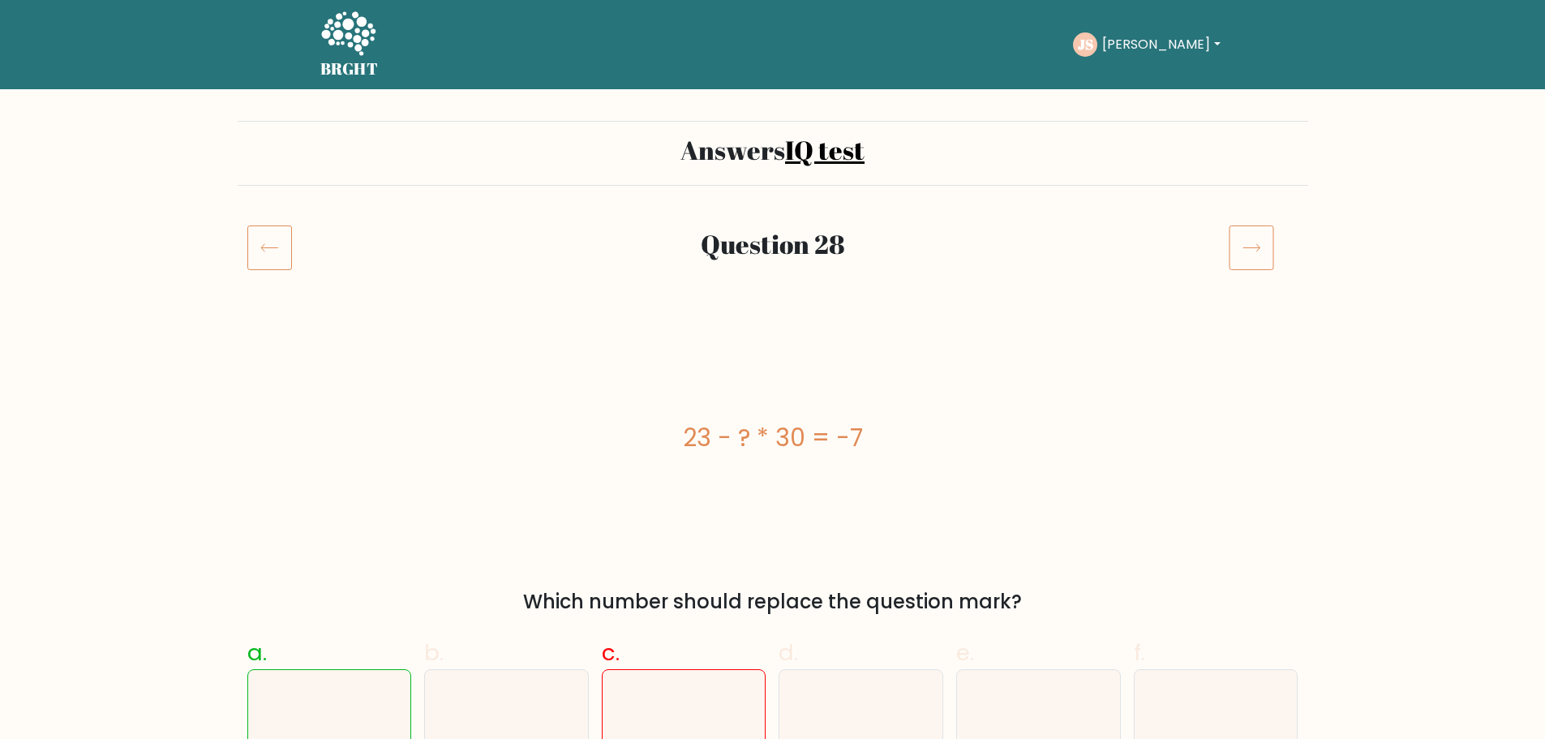
scroll to position [324, 0]
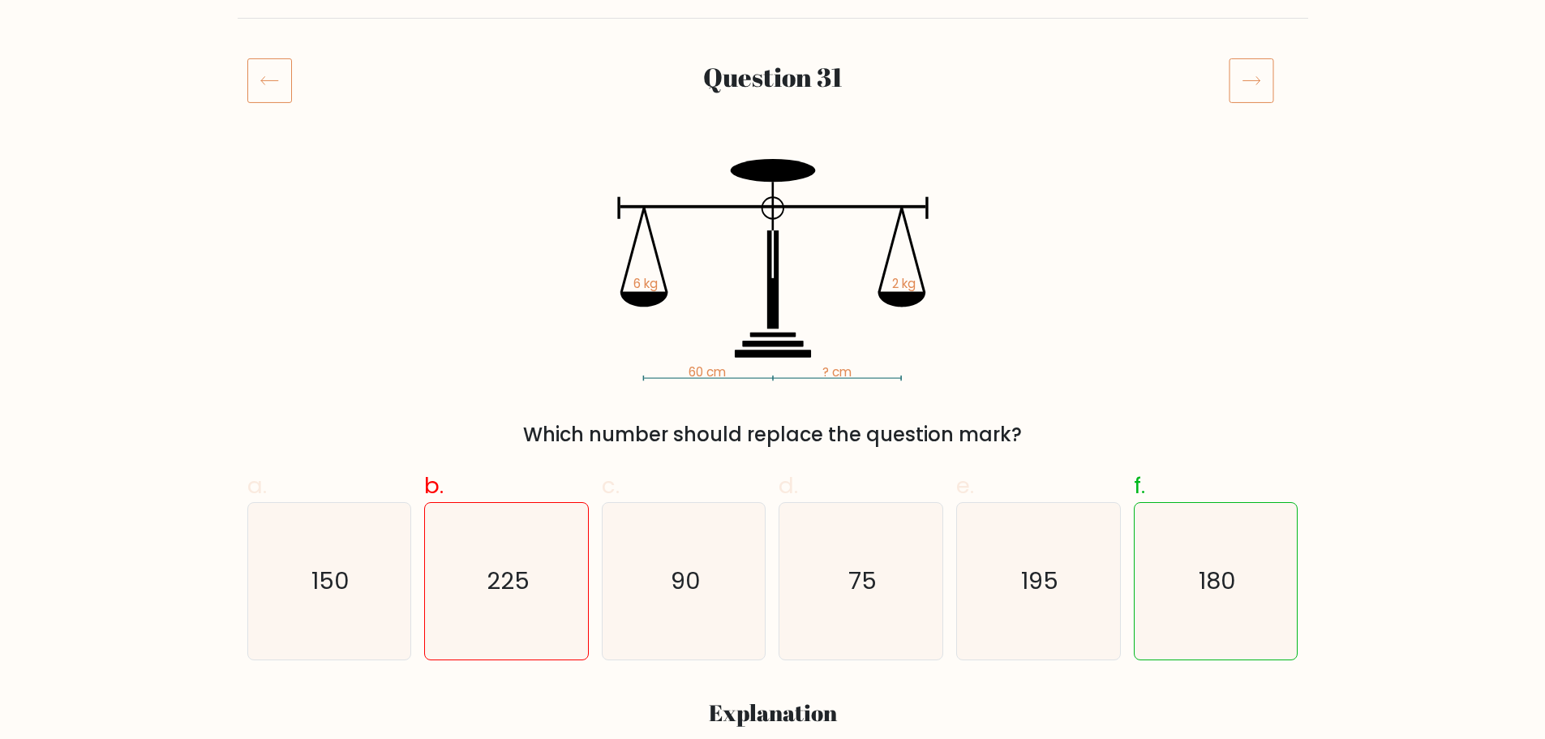
scroll to position [162, 0]
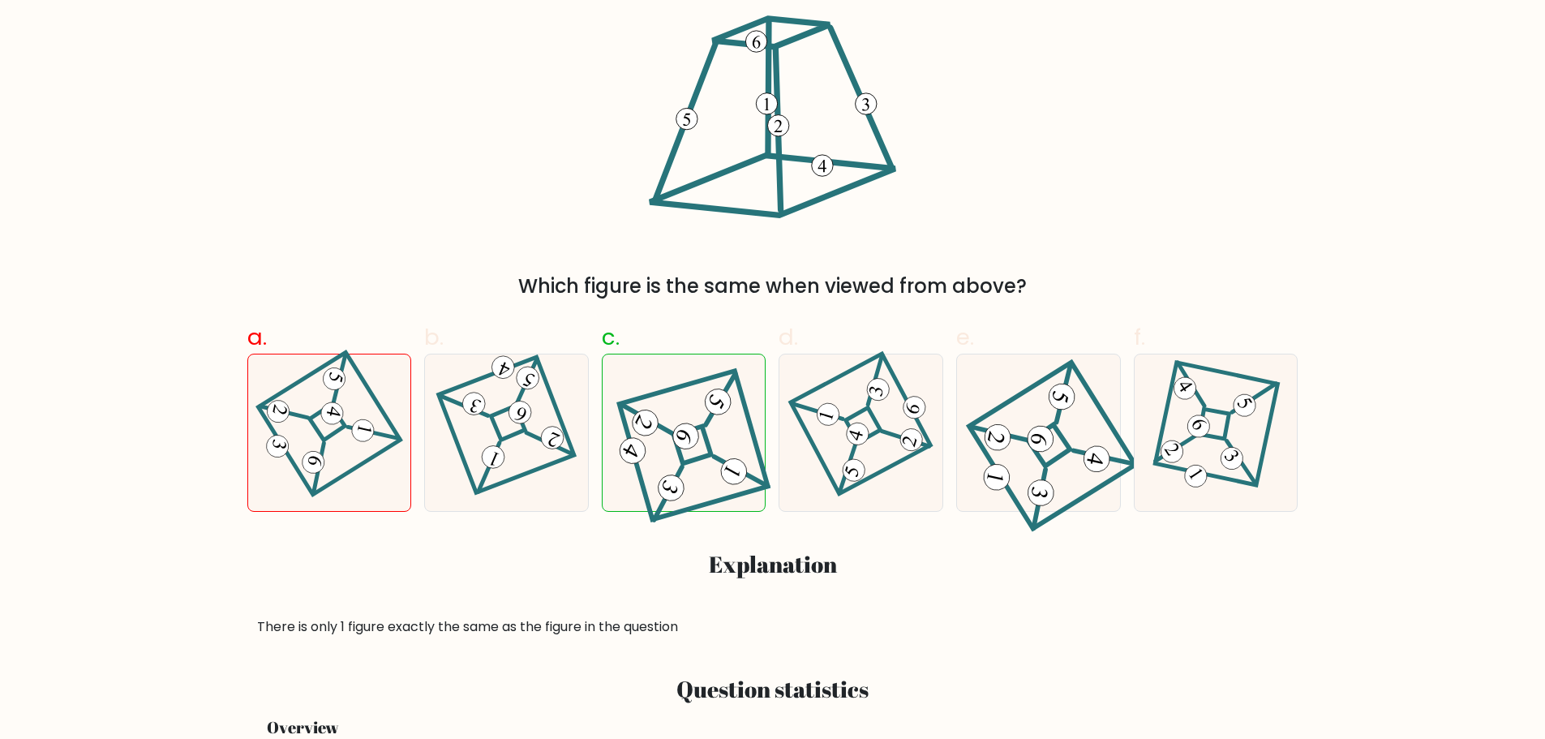
scroll to position [324, 0]
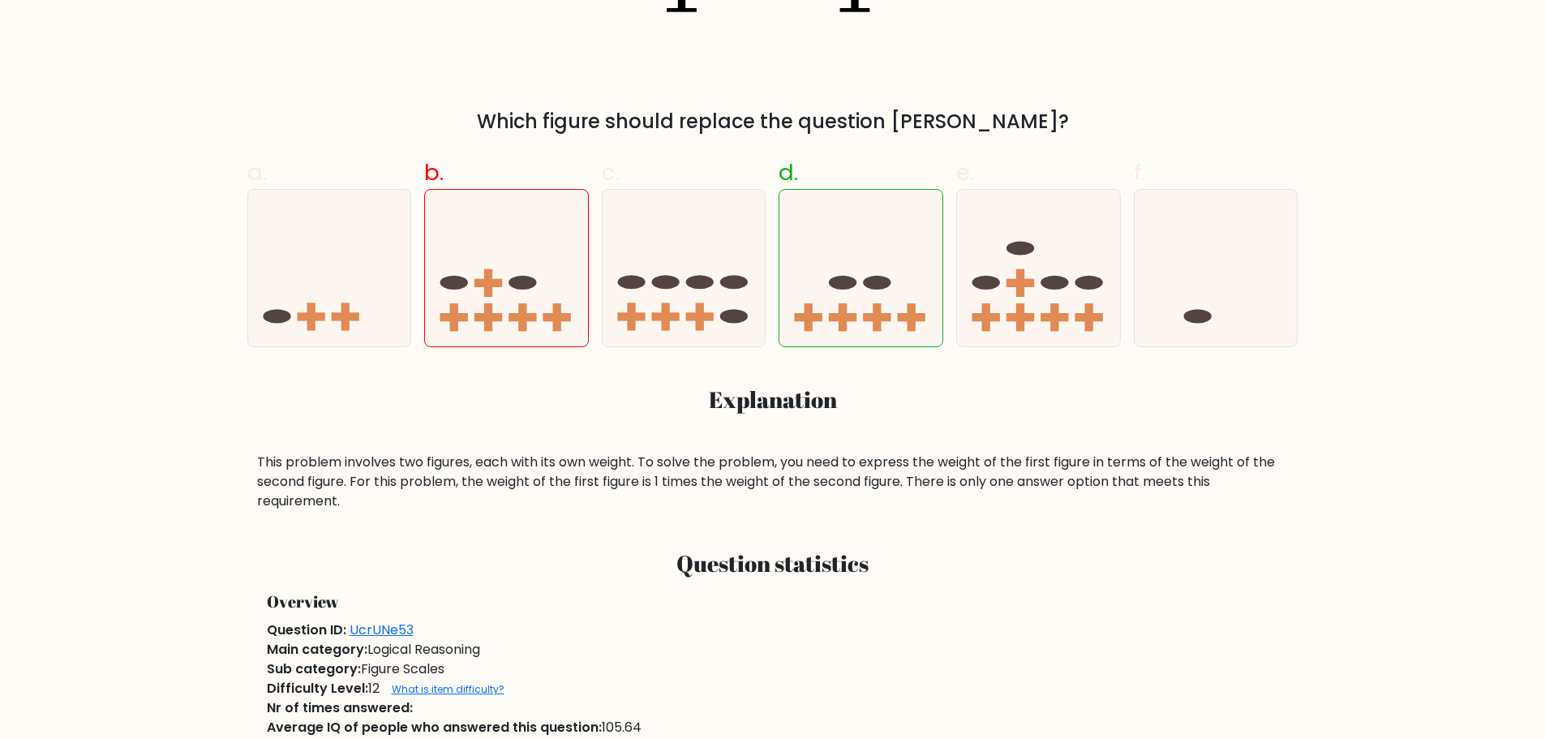
scroll to position [487, 0]
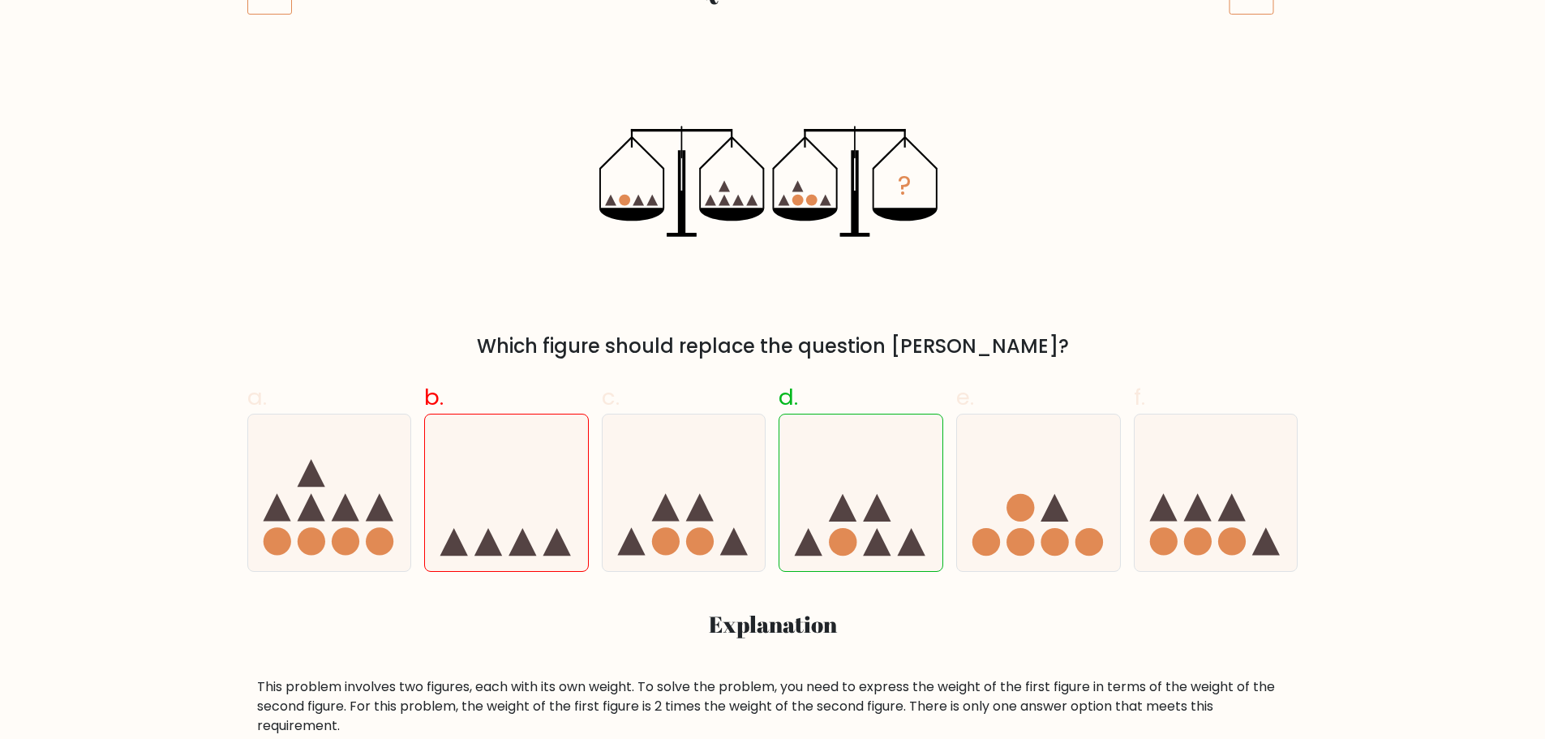
scroll to position [243, 0]
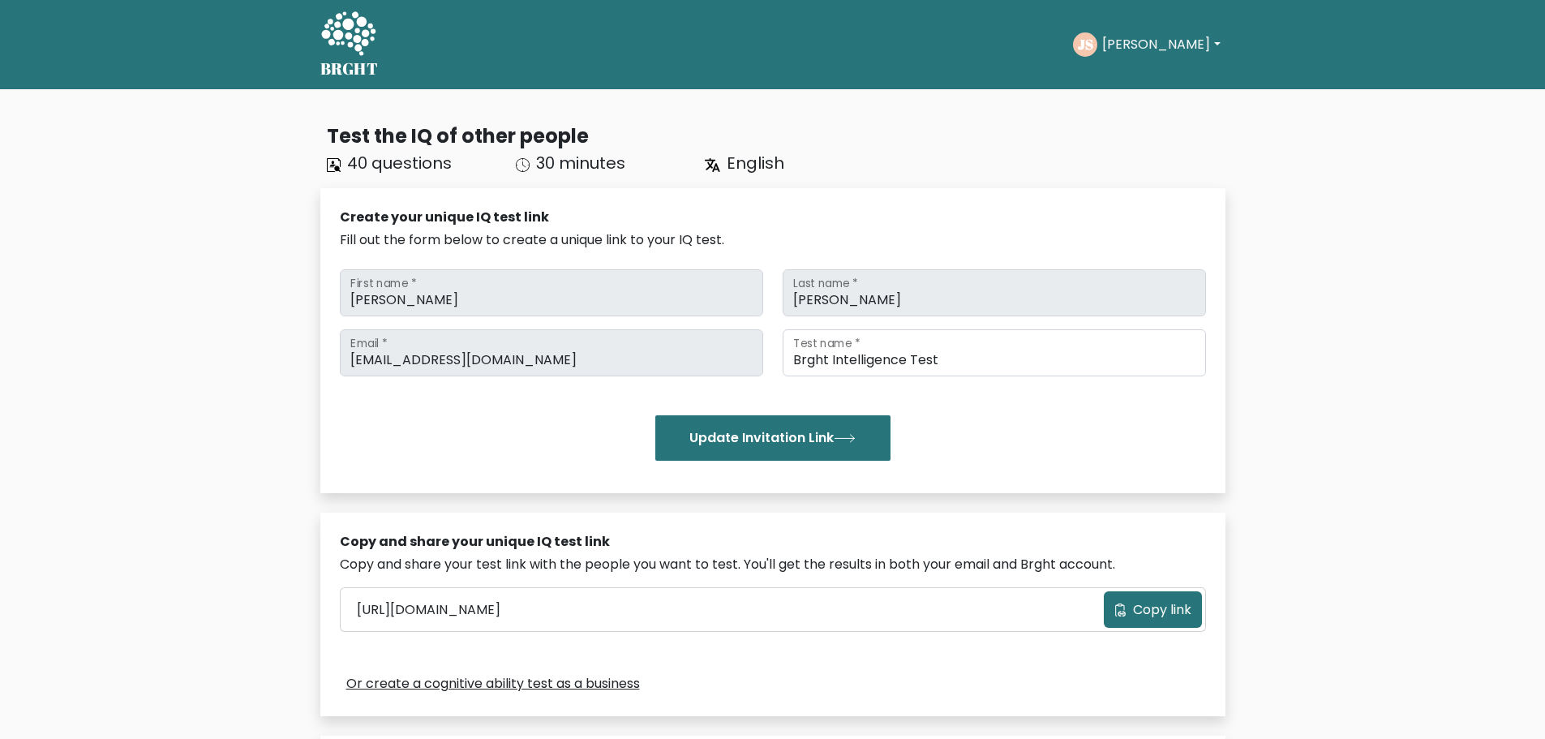
click at [1152, 41] on button "[PERSON_NAME]" at bounding box center [1160, 44] width 127 height 21
click at [1148, 72] on link "Dashboard" at bounding box center [1138, 79] width 128 height 26
